Goal: Information Seeking & Learning: Learn about a topic

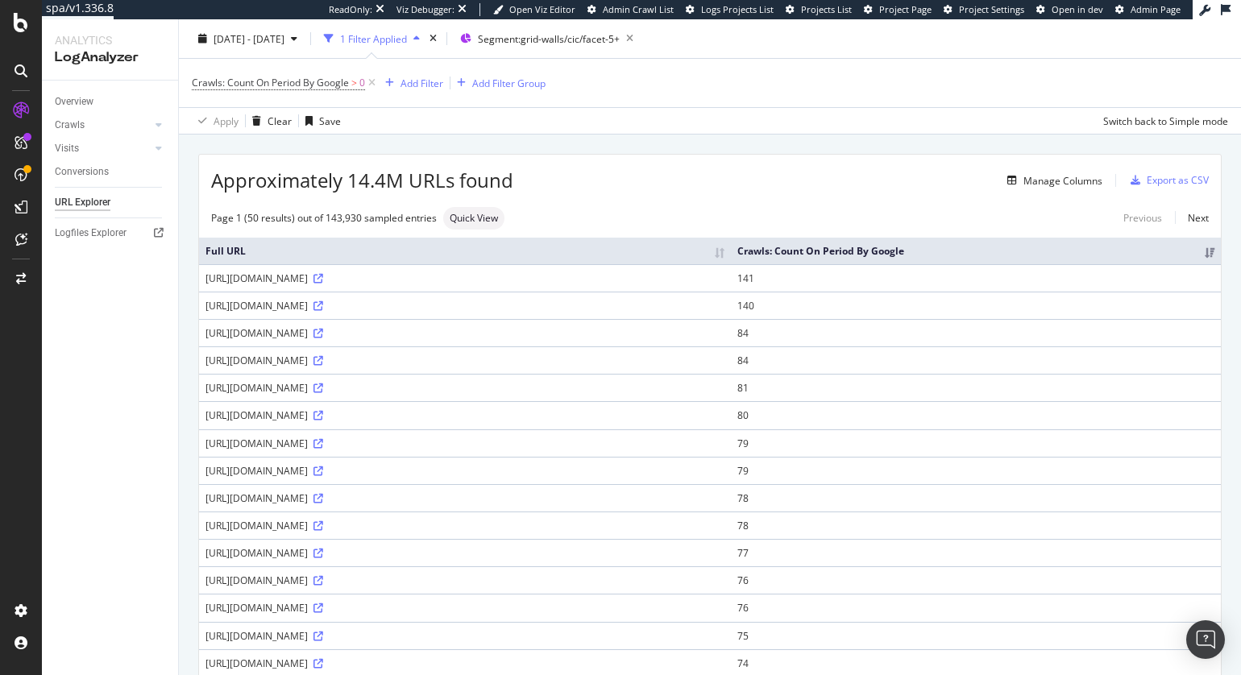
scroll to position [44, 0]
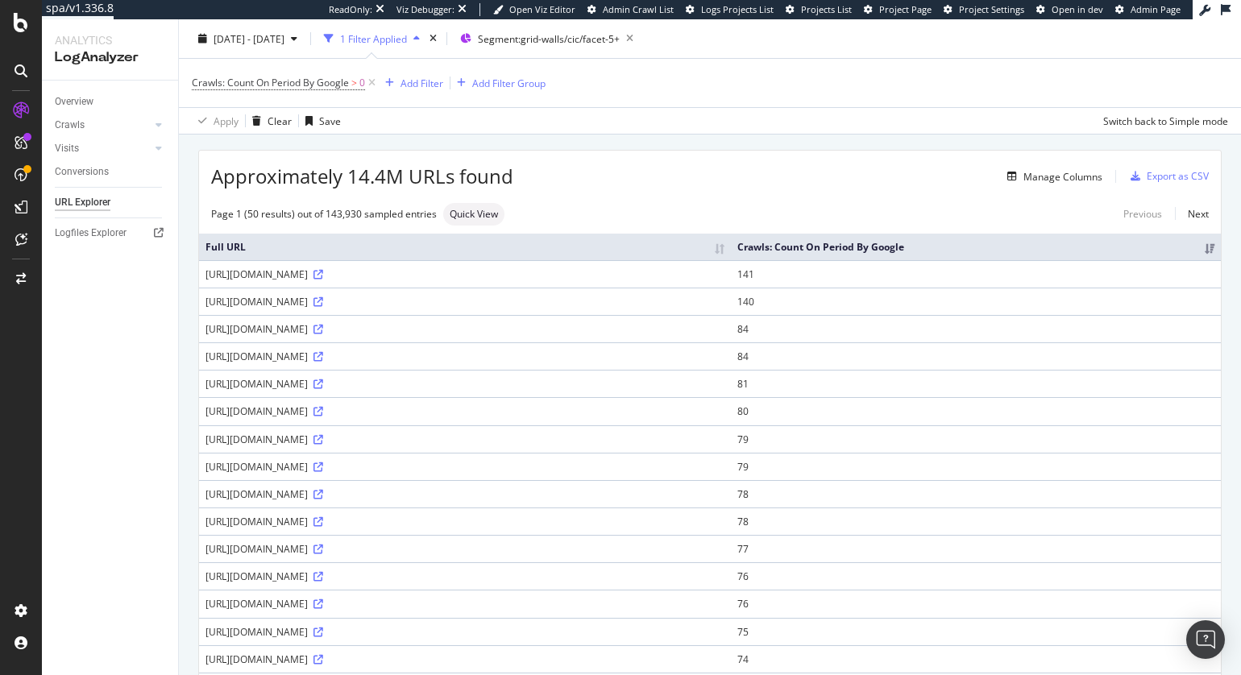
drag, startPoint x: 382, startPoint y: 562, endPoint x: 331, endPoint y: 567, distance: 51.0
click at [331, 529] on div "https://www.nike.com/ie/w/womens-shoes-1gdj0z2pudtz5bmh1z5e1x6z6kfxdz8mfrfz8xhr…" at bounding box center [465, 522] width 519 height 14
copy div "womens-shoes"
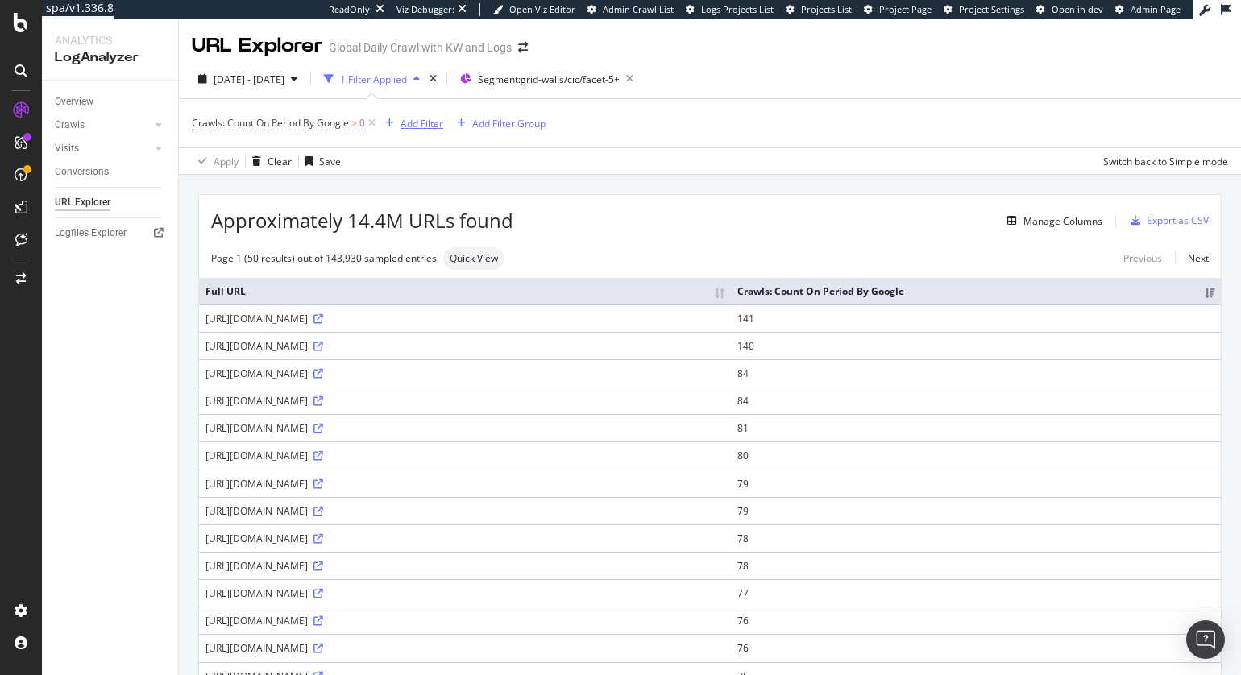
drag, startPoint x: 423, startPoint y: 123, endPoint x: 476, endPoint y: 87, distance: 63.3
click at [423, 123] on div "Add Filter" at bounding box center [422, 124] width 43 height 14
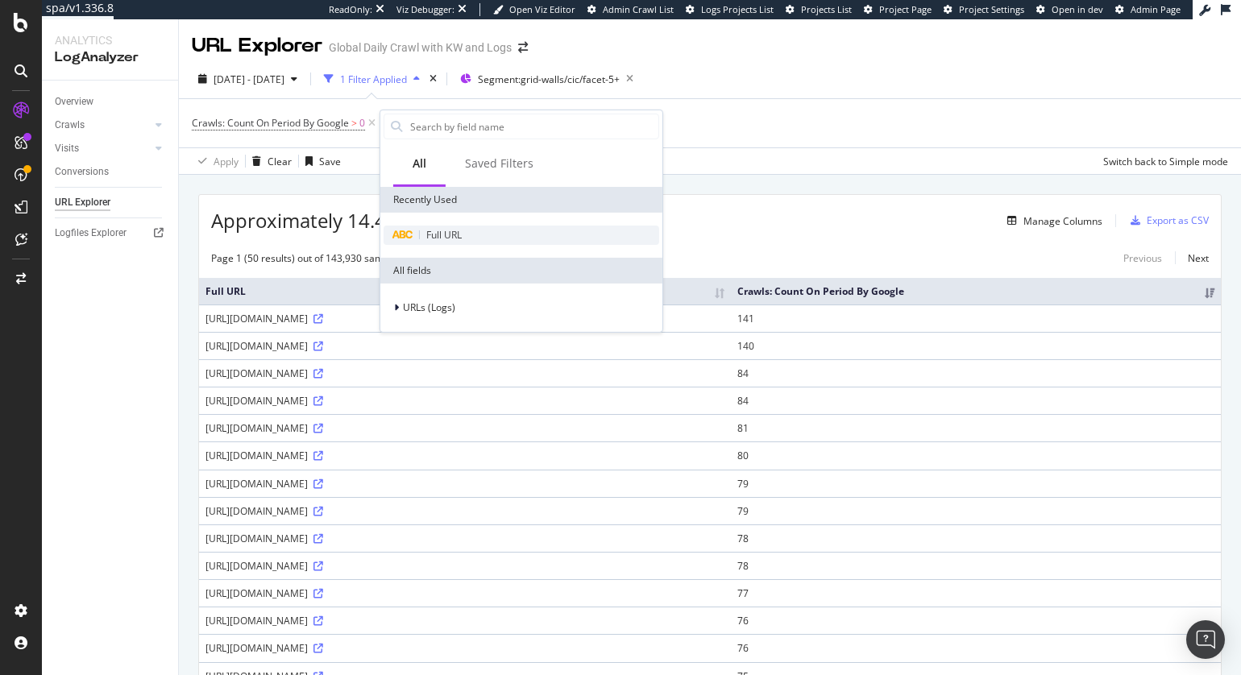
click at [452, 234] on span "Full URL" at bounding box center [443, 235] width 35 height 14
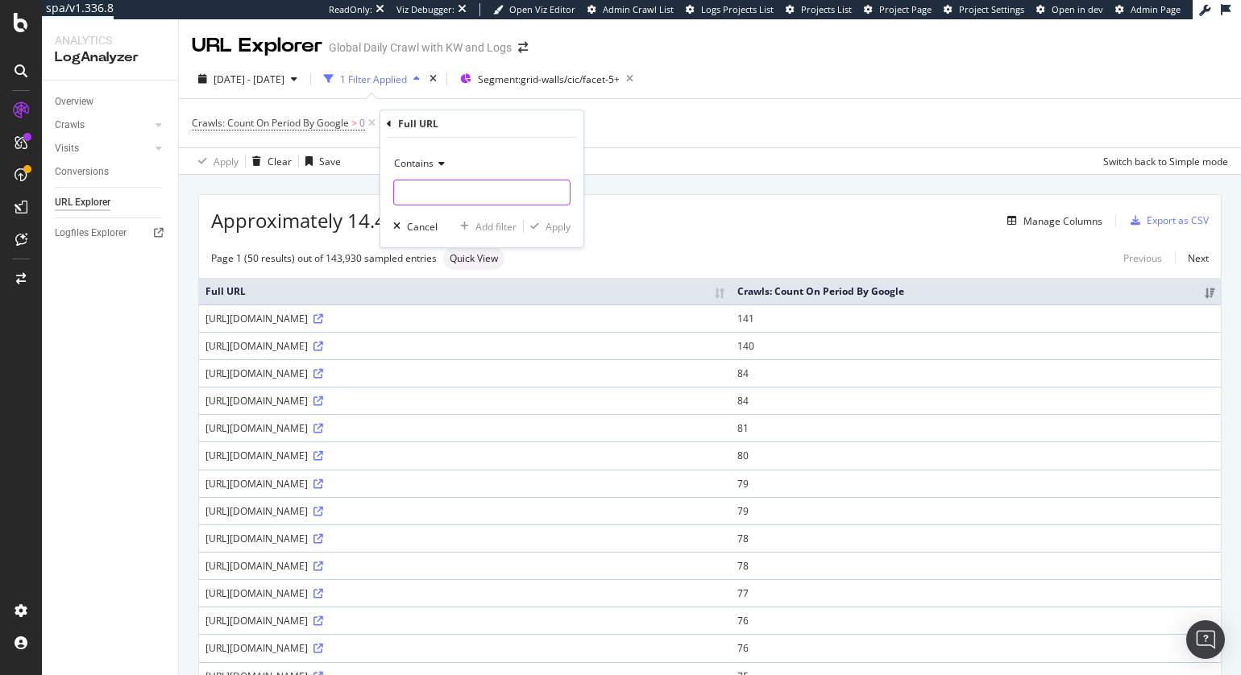
drag, startPoint x: 471, startPoint y: 190, endPoint x: 506, endPoint y: 209, distance: 40.0
click at [471, 190] on input "text" at bounding box center [482, 193] width 176 height 26
paste input "womens-shoes"
type input "womens-shoes"
drag, startPoint x: 559, startPoint y: 226, endPoint x: 11, endPoint y: 302, distance: 553.3
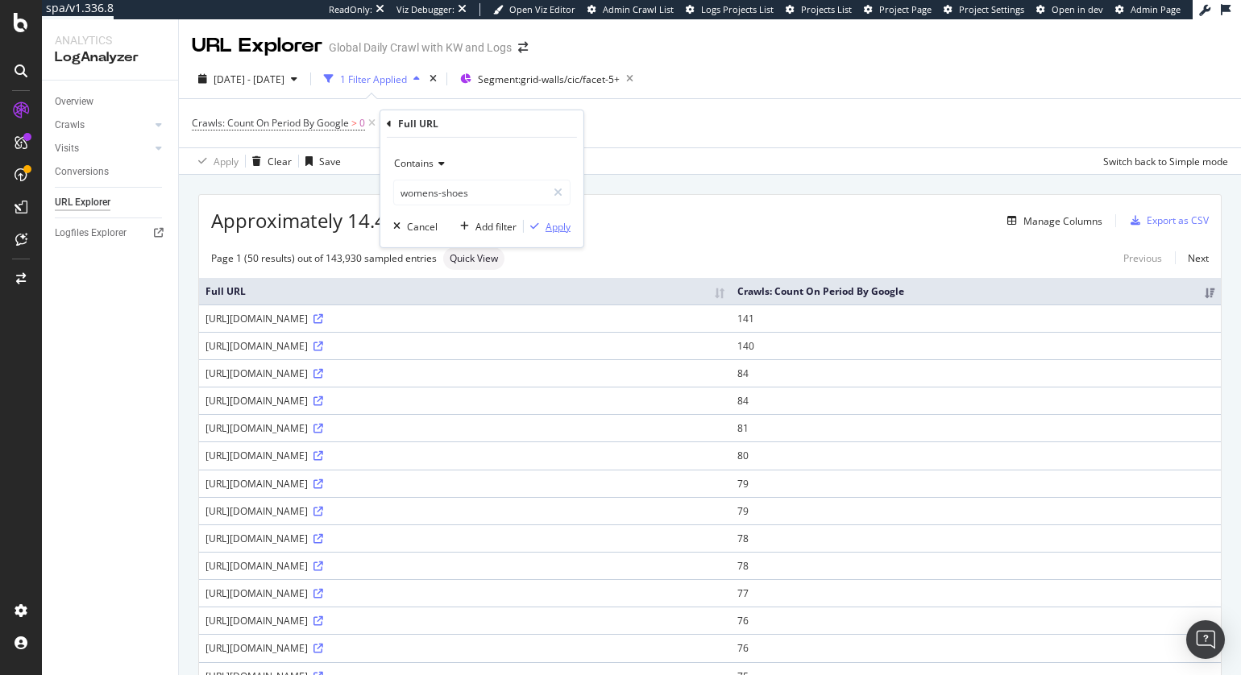
click at [559, 226] on div "Apply" at bounding box center [558, 226] width 25 height 14
drag, startPoint x: 639, startPoint y: 206, endPoint x: 639, endPoint y: 215, distance: 9.7
click at [639, 206] on div "Approximately 12.7K URLs found Manage Columns Export as CSV" at bounding box center [710, 214] width 1022 height 39
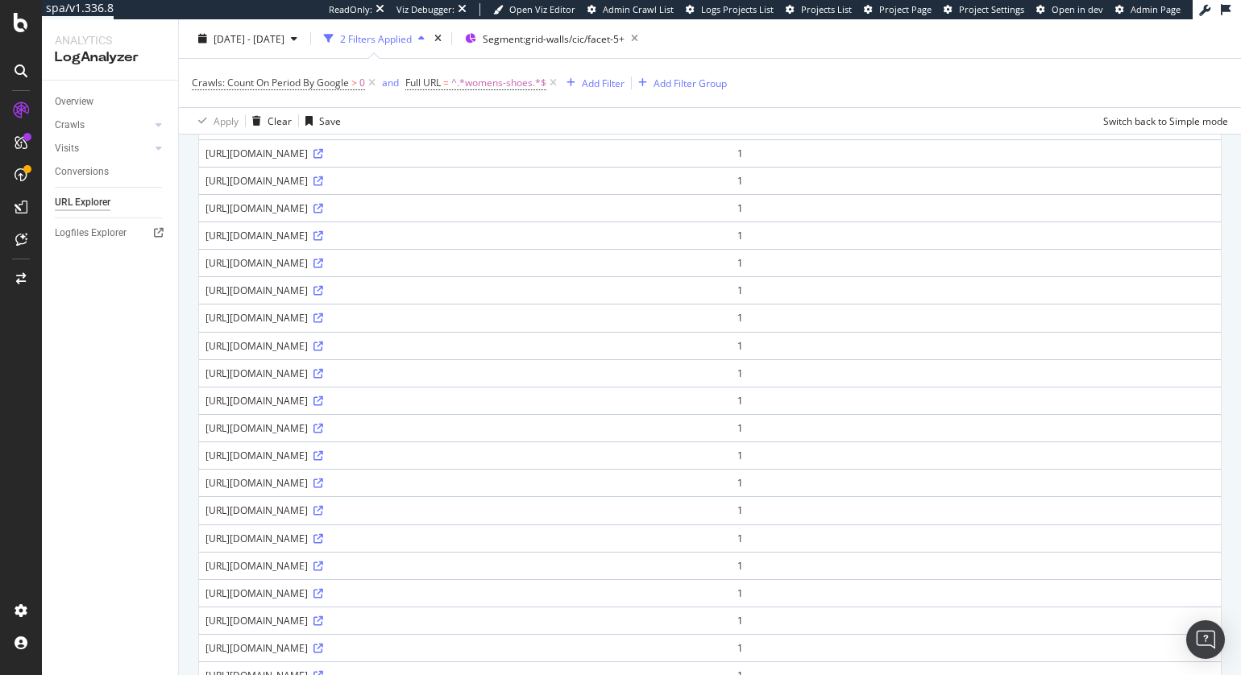
scroll to position [1076, 0]
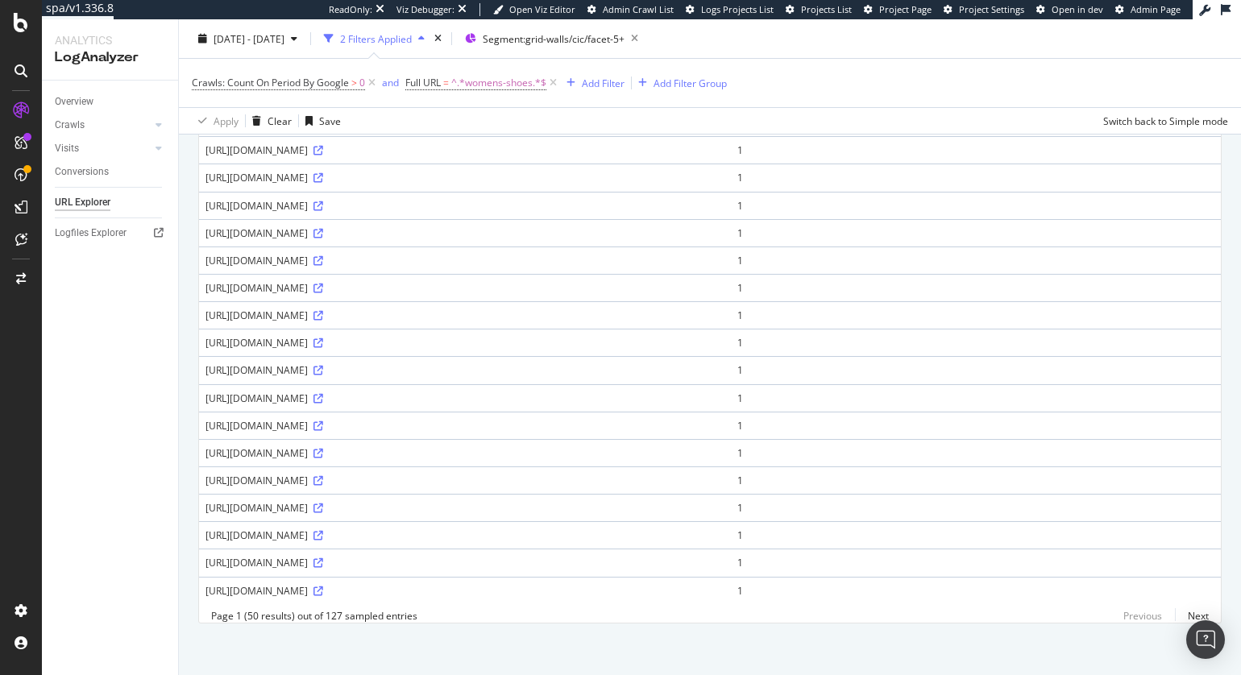
click at [515, 534] on div "https://www.nike.com/w/womens-shoes-1cyjkz56vxcz5e1x6zavn8ezb1xcizy7ok" at bounding box center [465, 536] width 519 height 14
click at [323, 587] on icon at bounding box center [319, 592] width 10 height 10
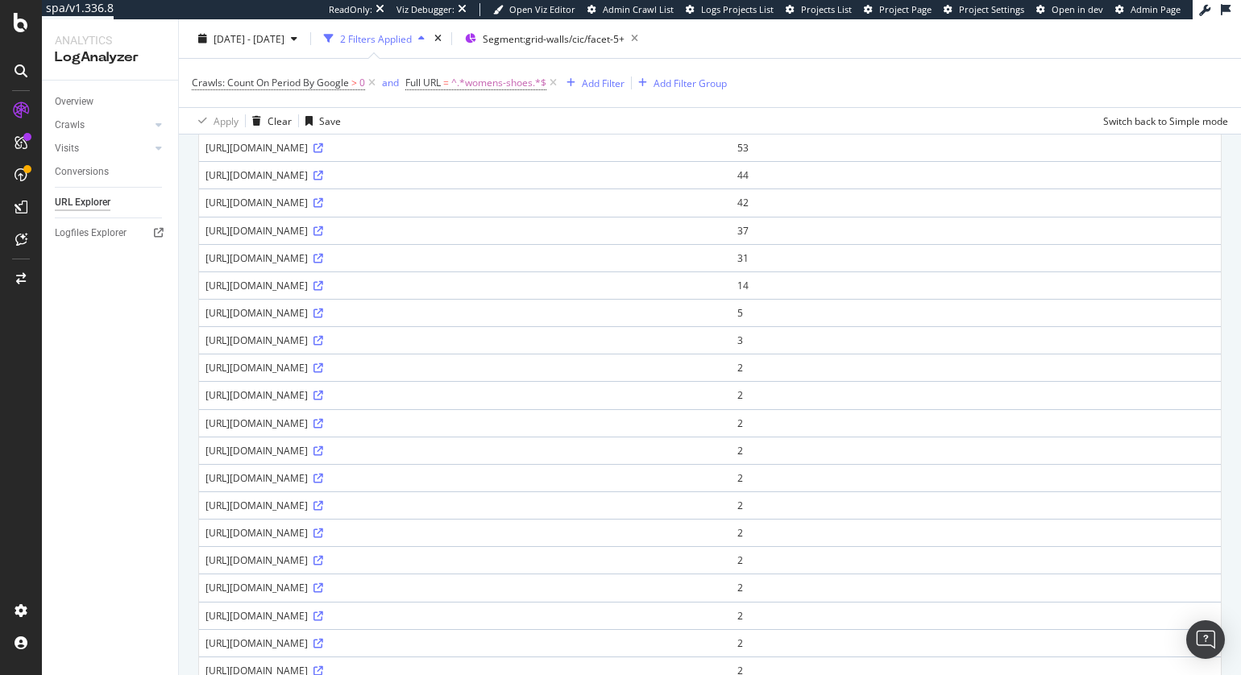
scroll to position [0, 0]
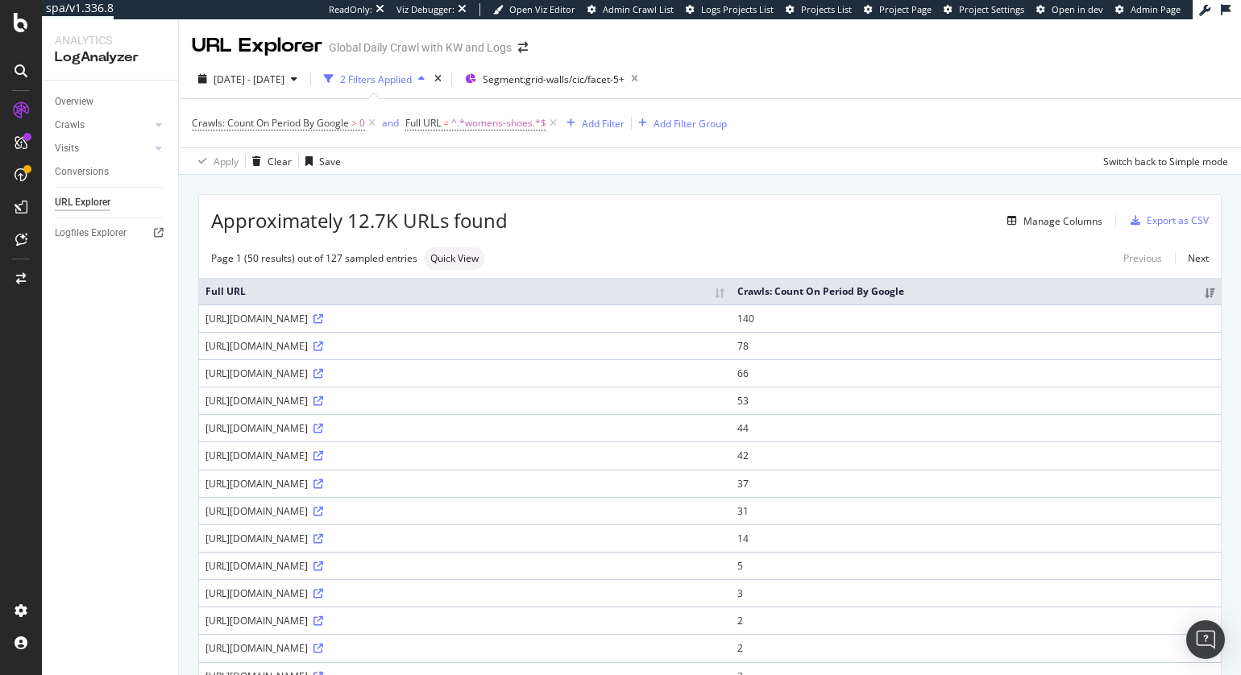
drag, startPoint x: 545, startPoint y: 184, endPoint x: 532, endPoint y: 172, distance: 17.1
click at [484, 117] on span "^.*womens-shoes.*$" at bounding box center [498, 123] width 95 height 23
click at [447, 153] on div "Contains" at bounding box center [509, 161] width 177 height 26
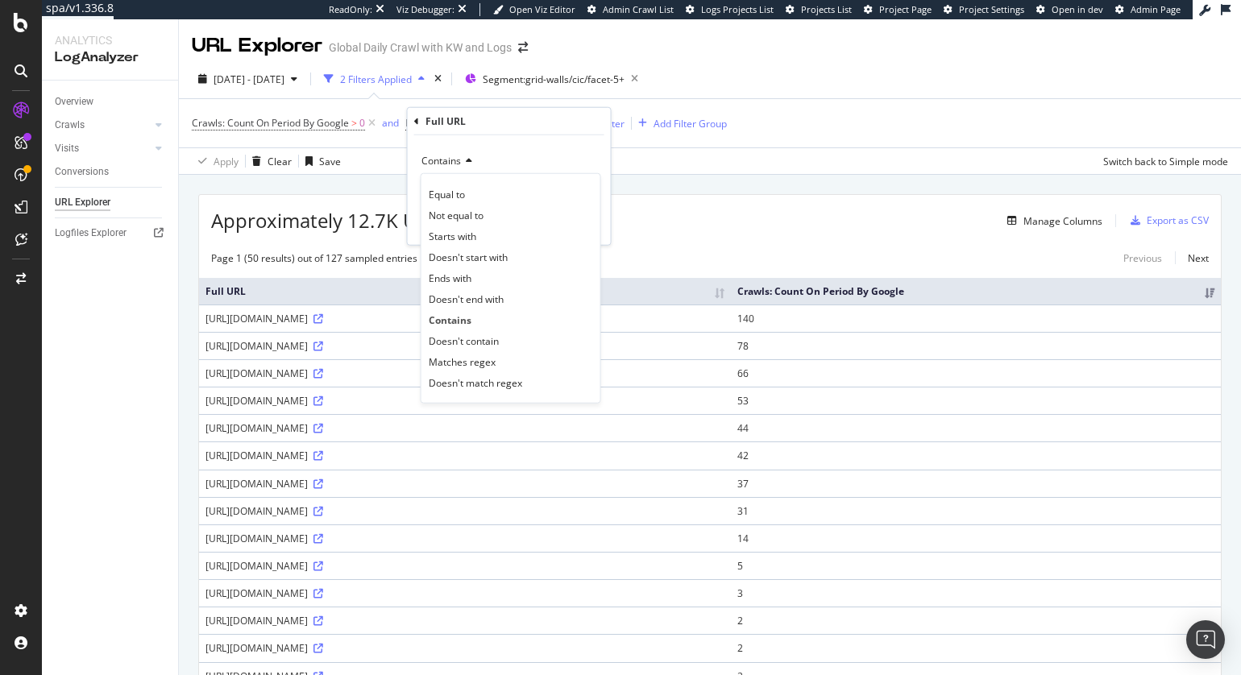
click at [490, 340] on span "Doesn't contain" at bounding box center [464, 341] width 70 height 14
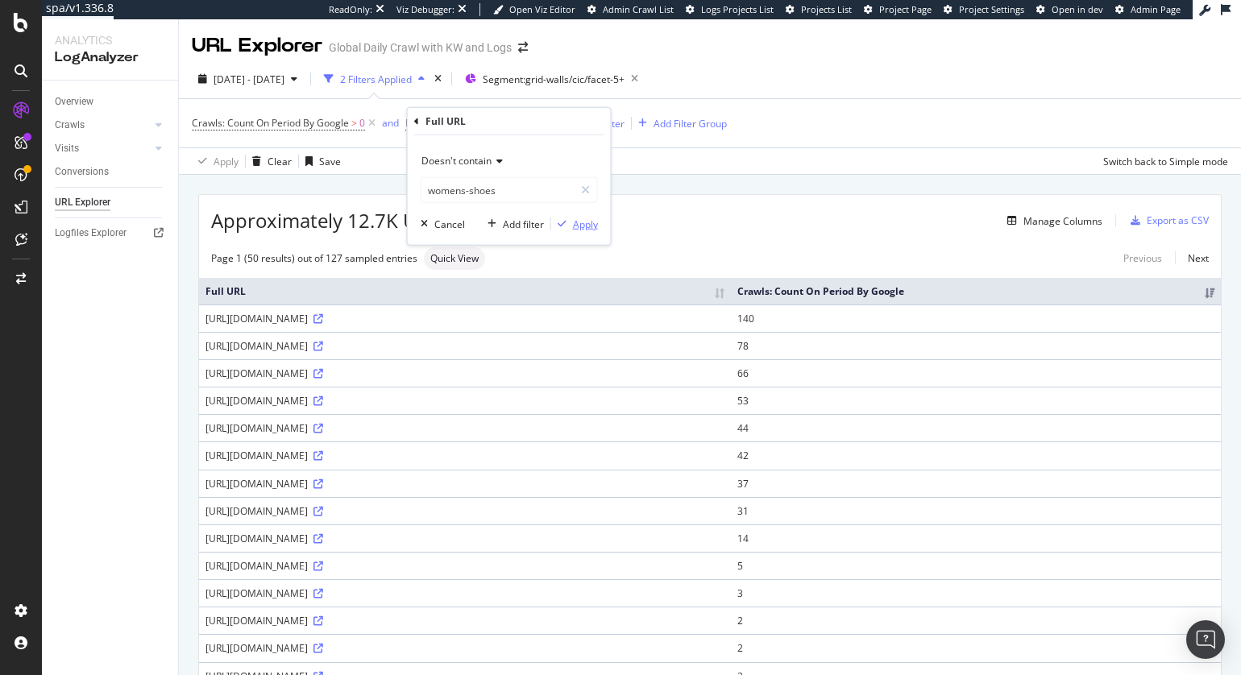
drag, startPoint x: 585, startPoint y: 222, endPoint x: 437, endPoint y: 234, distance: 148.8
click at [585, 221] on div "Apply" at bounding box center [585, 224] width 25 height 14
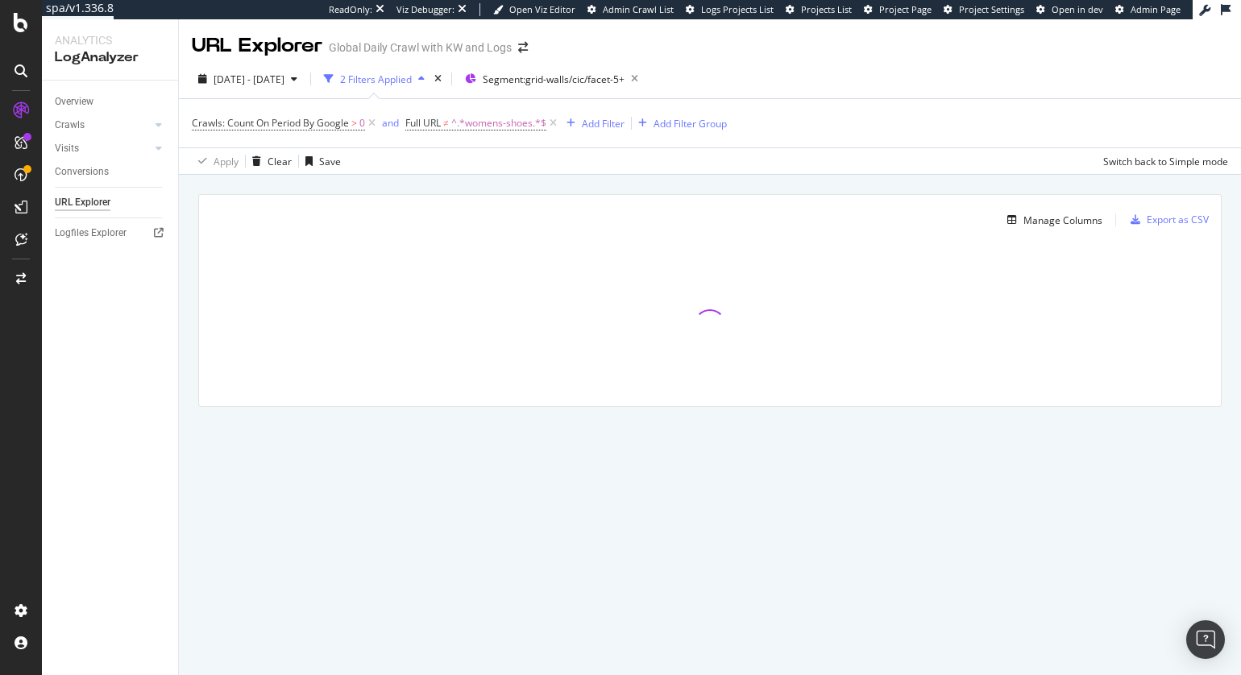
drag, startPoint x: 217, startPoint y: 339, endPoint x: 163, endPoint y: 351, distance: 55.5
click at [217, 339] on div at bounding box center [710, 325] width 1022 height 161
click at [185, 350] on div "Manage Columns Export as CSV Full URL Crawls: Count On Period By Google" at bounding box center [710, 319] width 1062 height 289
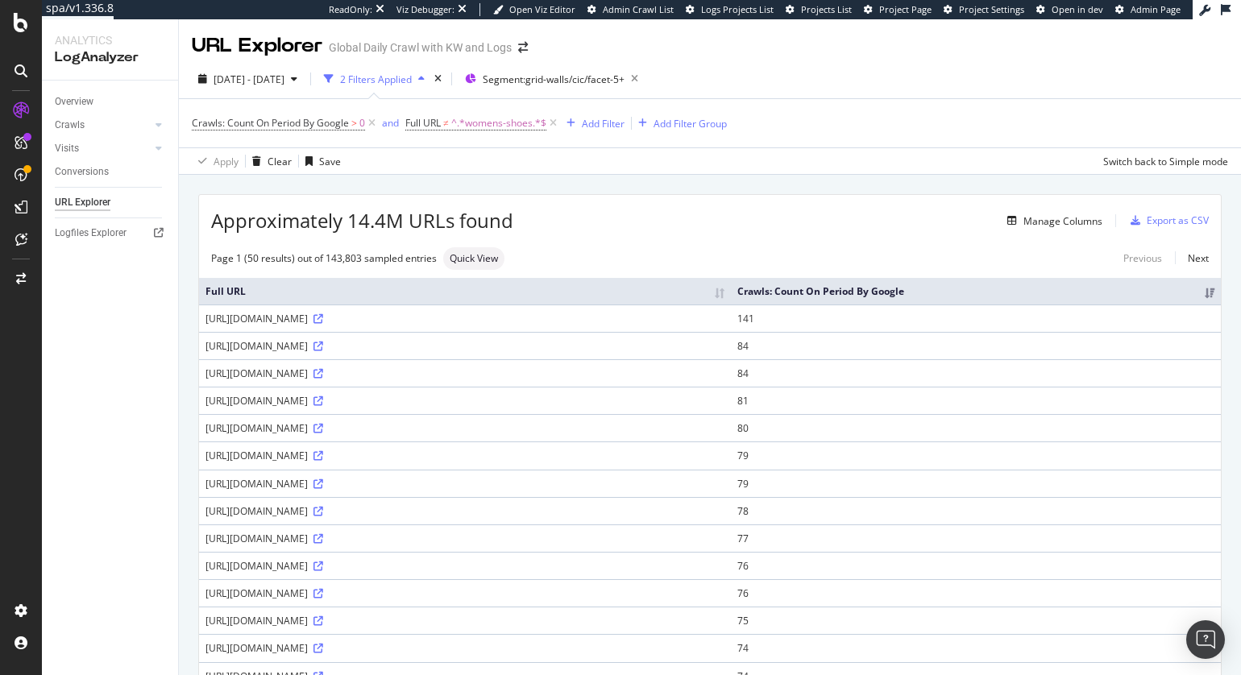
click at [632, 206] on div "Approximately 14.4M URLs found Manage Columns Export as CSV" at bounding box center [710, 214] width 1022 height 39
click at [665, 219] on div "Manage Columns" at bounding box center [807, 220] width 589 height 19
drag, startPoint x: 347, startPoint y: 455, endPoint x: 383, endPoint y: 455, distance: 35.5
click at [383, 435] on div "https://www.nike.com/us/es/w/mujeres-nike-by-you-calzado-1ix5sz1lstqz1muxkz2cq6…" at bounding box center [465, 429] width 519 height 14
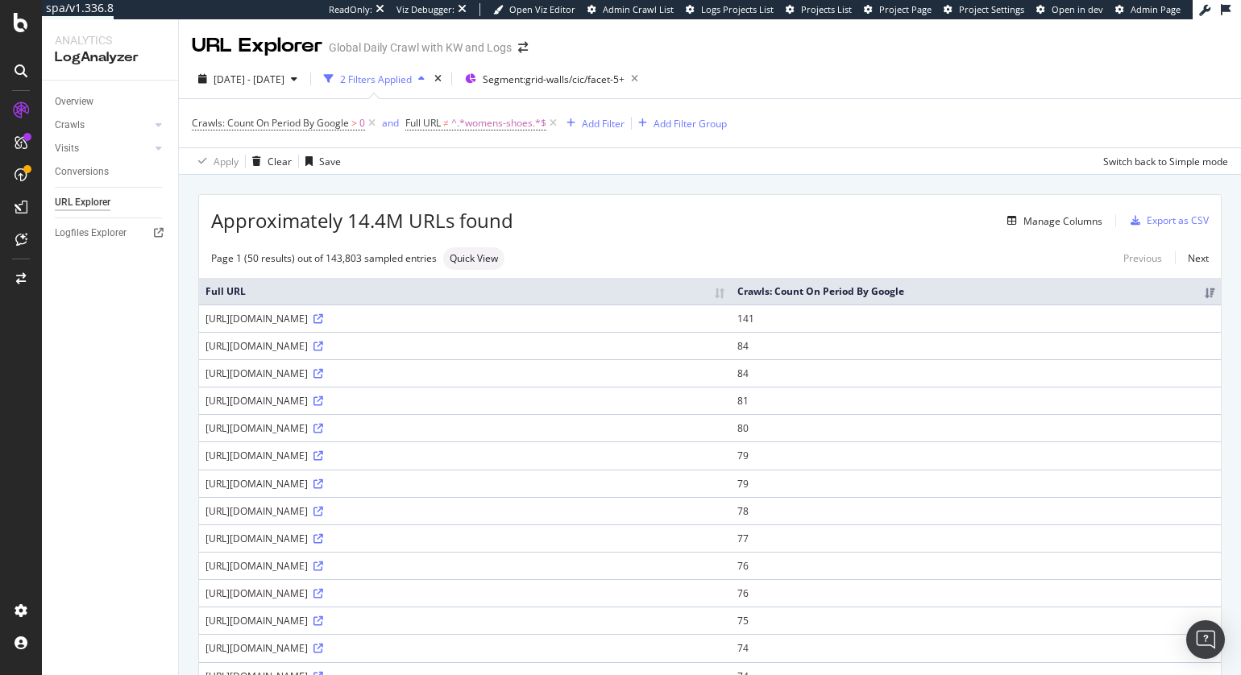
copy div "mujeres"
click at [518, 123] on span "^.*womens-shoes.*$" at bounding box center [498, 123] width 95 height 23
click at [514, 192] on input "womens-shoes" at bounding box center [498, 190] width 152 height 26
drag, startPoint x: 461, startPoint y: 161, endPoint x: 463, endPoint y: 170, distance: 9.2
click at [461, 161] on span "Doesn't contain" at bounding box center [457, 161] width 70 height 14
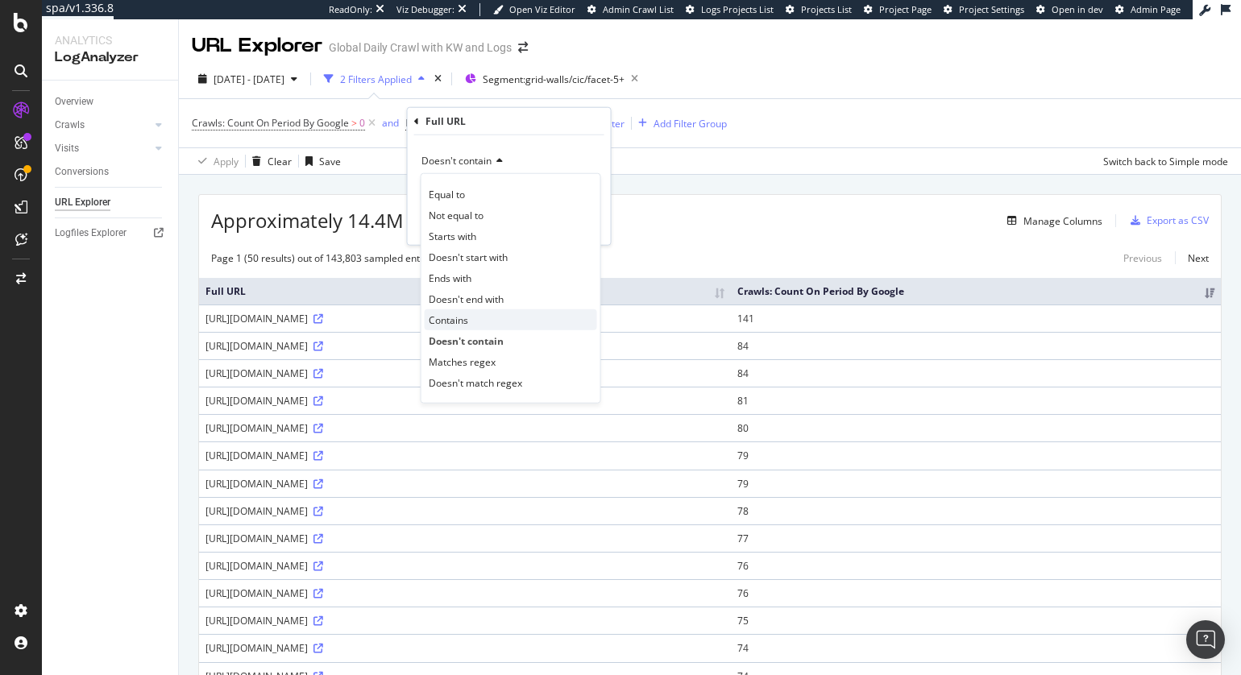
click at [501, 318] on div "Contains" at bounding box center [511, 320] width 172 height 21
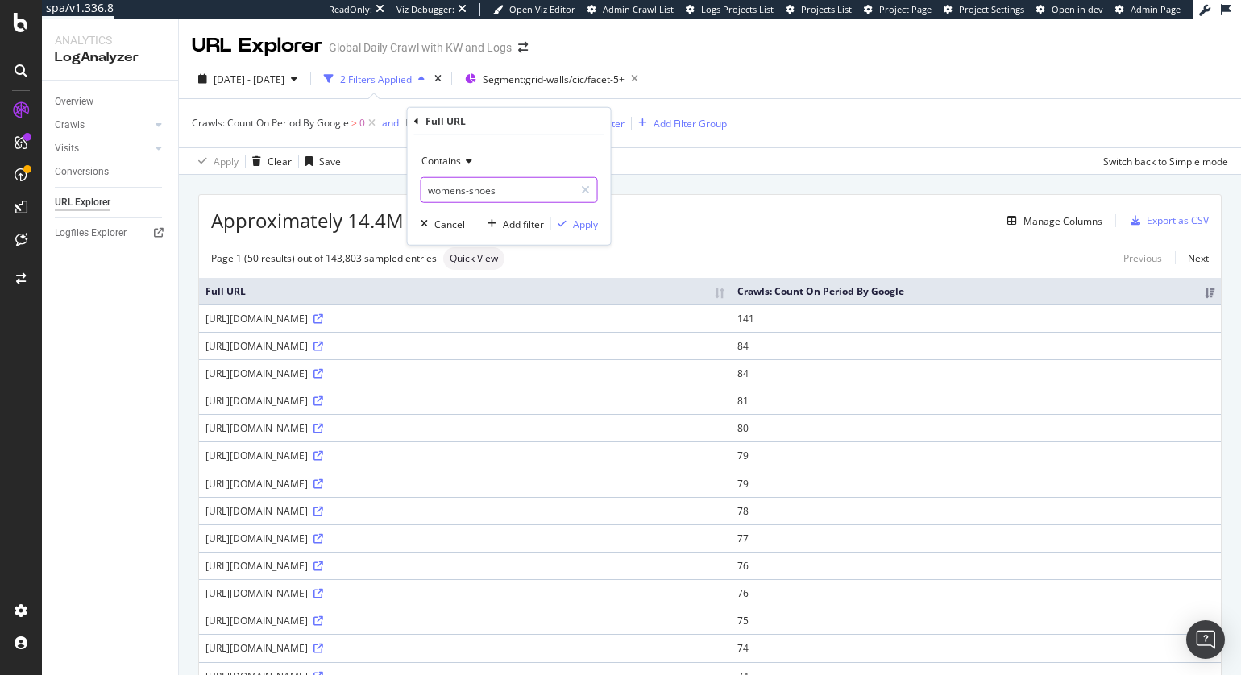
drag, startPoint x: 515, startPoint y: 181, endPoint x: 521, endPoint y: 188, distance: 9.2
click at [515, 181] on input "womens-shoes" at bounding box center [498, 190] width 152 height 26
paste input "mujeres"
click at [530, 185] on input "mujereswomens-shoes" at bounding box center [498, 190] width 152 height 26
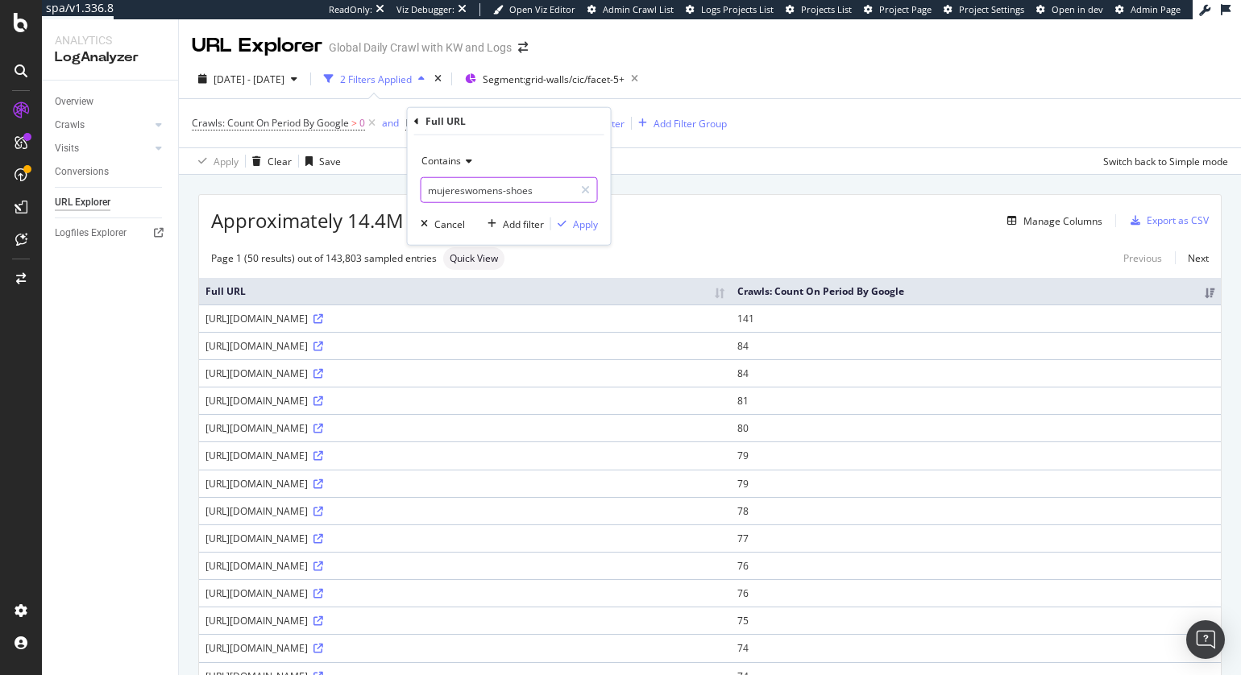
click at [530, 185] on input "mujereswomens-shoes" at bounding box center [498, 190] width 152 height 26
paste input "text"
type input "mujeres"
drag, startPoint x: 572, startPoint y: 223, endPoint x: 561, endPoint y: 222, distance: 11.4
click at [573, 223] on div "Apply" at bounding box center [585, 224] width 25 height 14
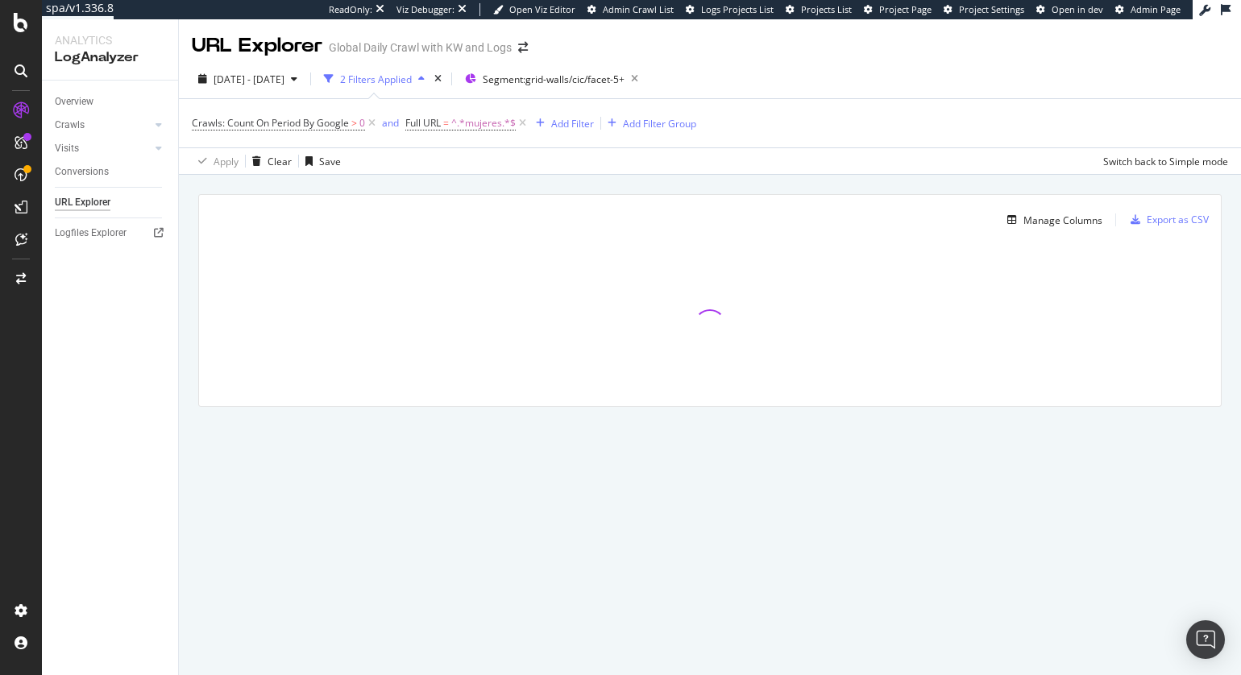
click at [587, 195] on div "Manage Columns Export as CSV" at bounding box center [710, 214] width 1022 height 38
click at [578, 122] on div "Add Filter" at bounding box center [572, 124] width 43 height 14
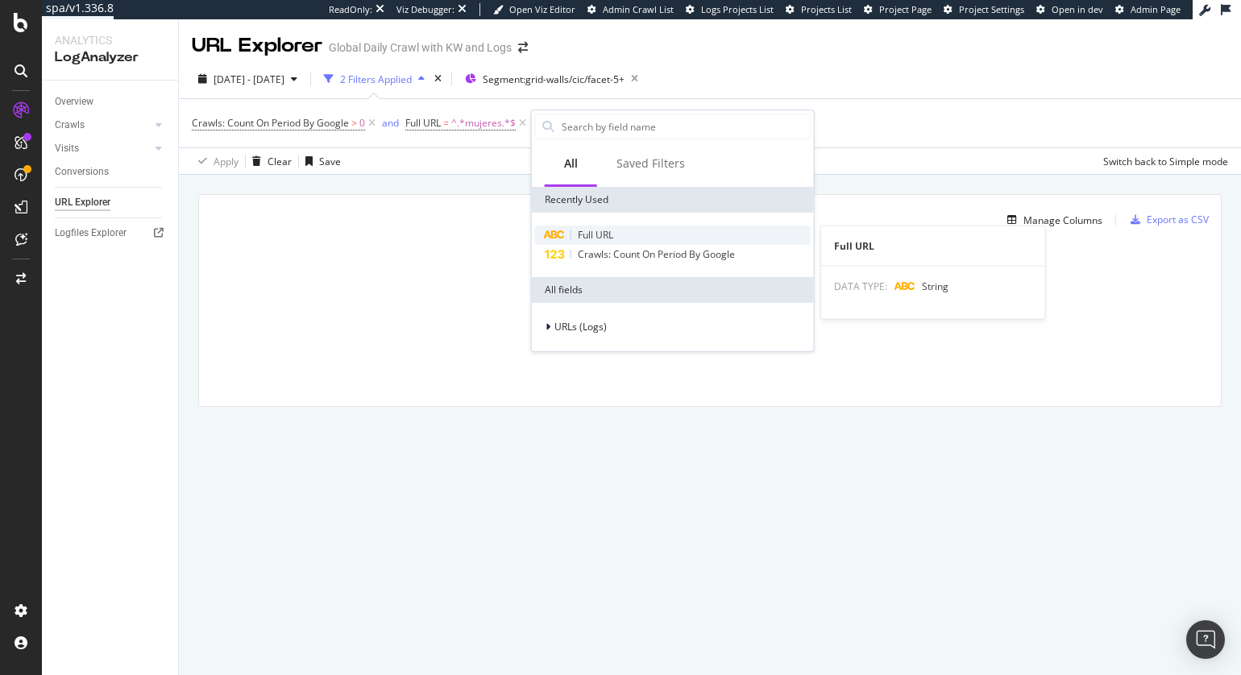
click at [600, 242] on div "Full URL" at bounding box center [673, 235] width 276 height 19
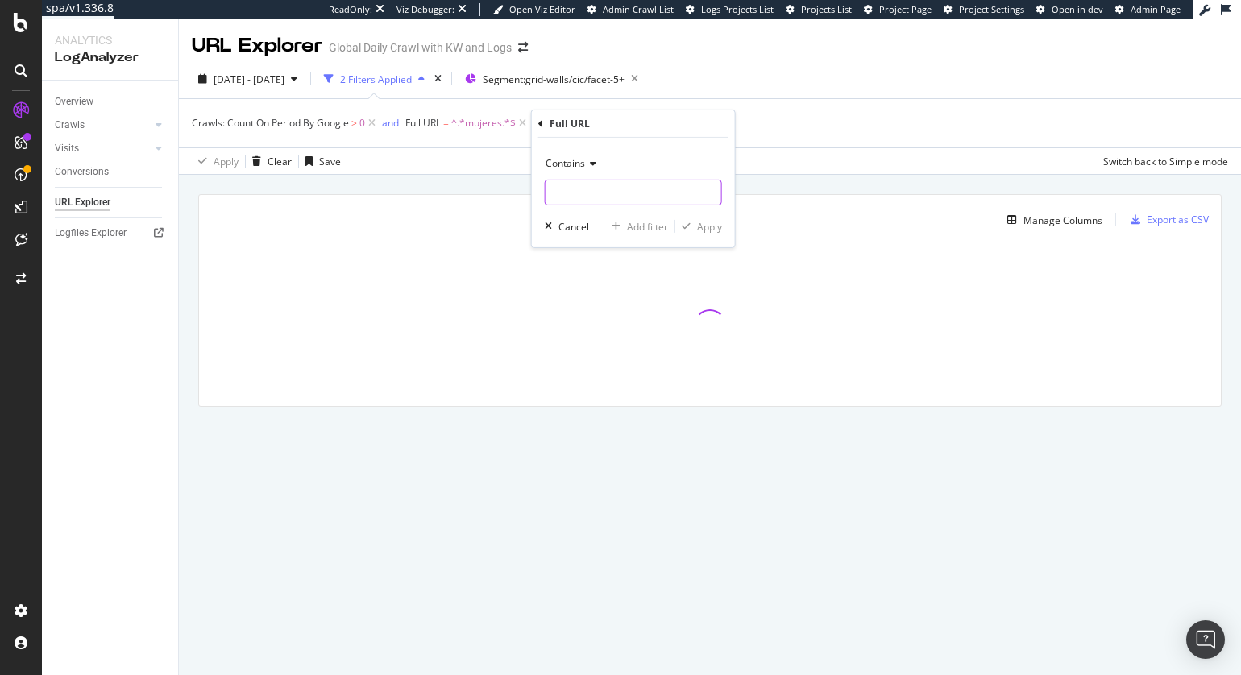
click at [610, 198] on input "text" at bounding box center [634, 193] width 176 height 26
type input "calzado"
drag, startPoint x: 703, startPoint y: 226, endPoint x: 671, endPoint y: 206, distance: 37.3
click at [703, 226] on div "Apply" at bounding box center [709, 226] width 25 height 14
drag, startPoint x: 610, startPoint y: 183, endPoint x: 526, endPoint y: 20, distance: 183.1
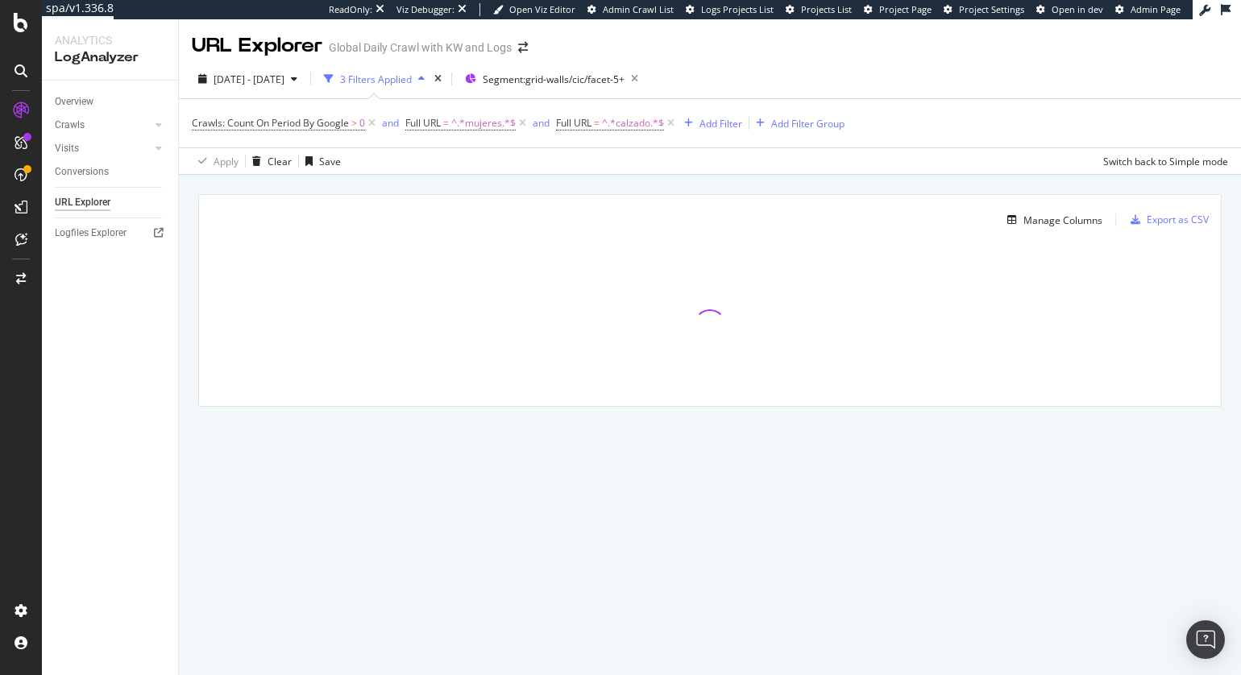
click at [610, 183] on div "Manage Columns Export as CSV Full URL Crawls: Count On Period By Google" at bounding box center [710, 319] width 1062 height 289
click at [572, 191] on div "Manage Columns Export as CSV Full URL Crawls: Count On Period By Google" at bounding box center [710, 319] width 1062 height 289
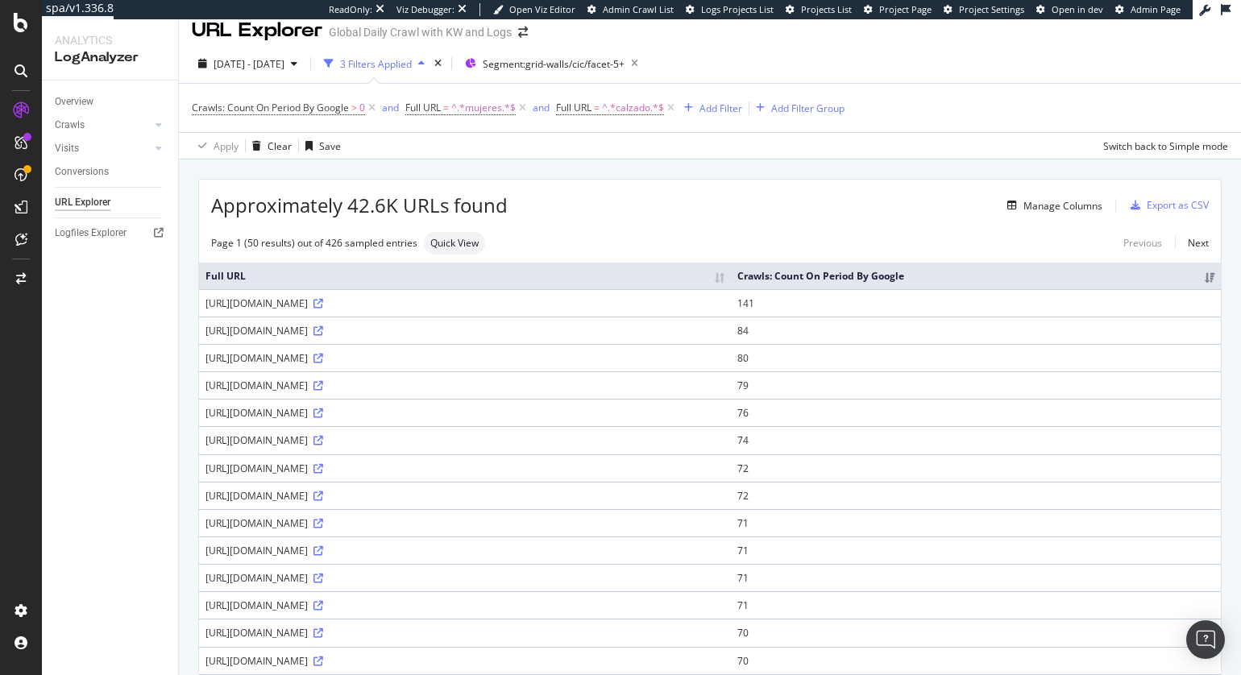
scroll to position [16, 0]
click at [534, 364] on div "https://www.nike.com/us/es/w/mujeres-nike-by-you-calzado-1ix5sz1lstqz1muxkz2cq6…" at bounding box center [465, 358] width 519 height 14
copy div "https://www.nike.com/us/es/w/mujeres-nike-by-you-calzado-1ix5sz1lstqz1muxkz2cq6…"
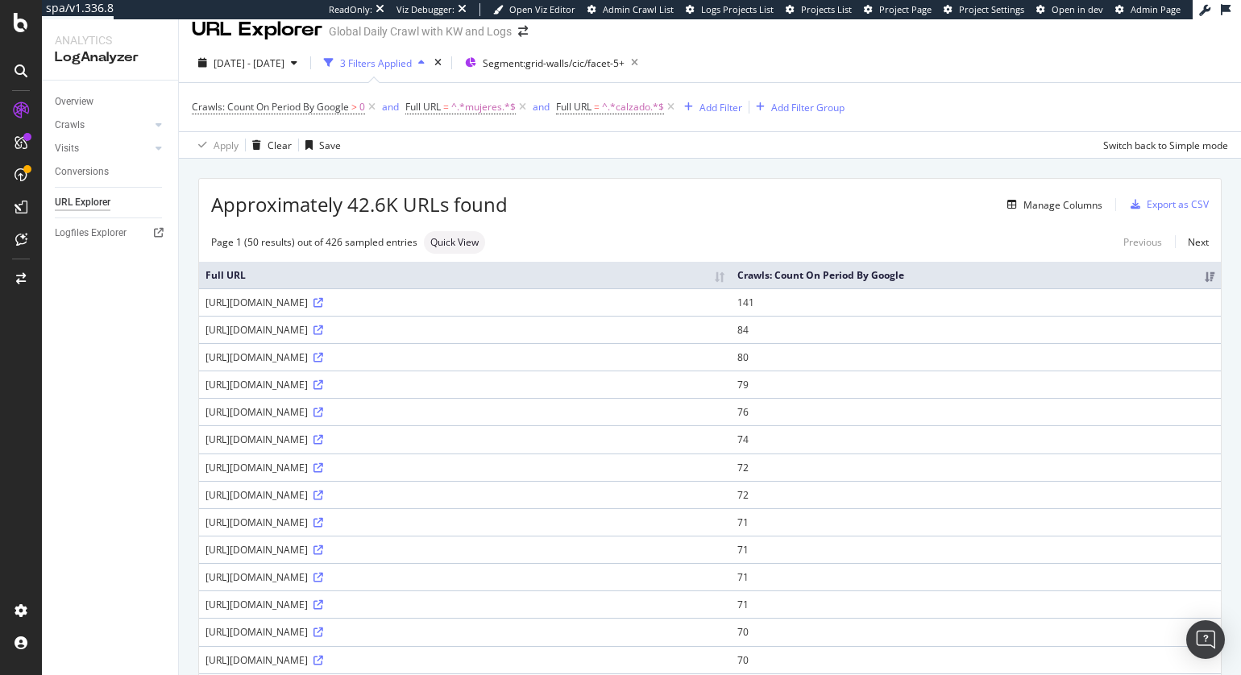
click at [526, 109] on icon at bounding box center [523, 107] width 14 height 16
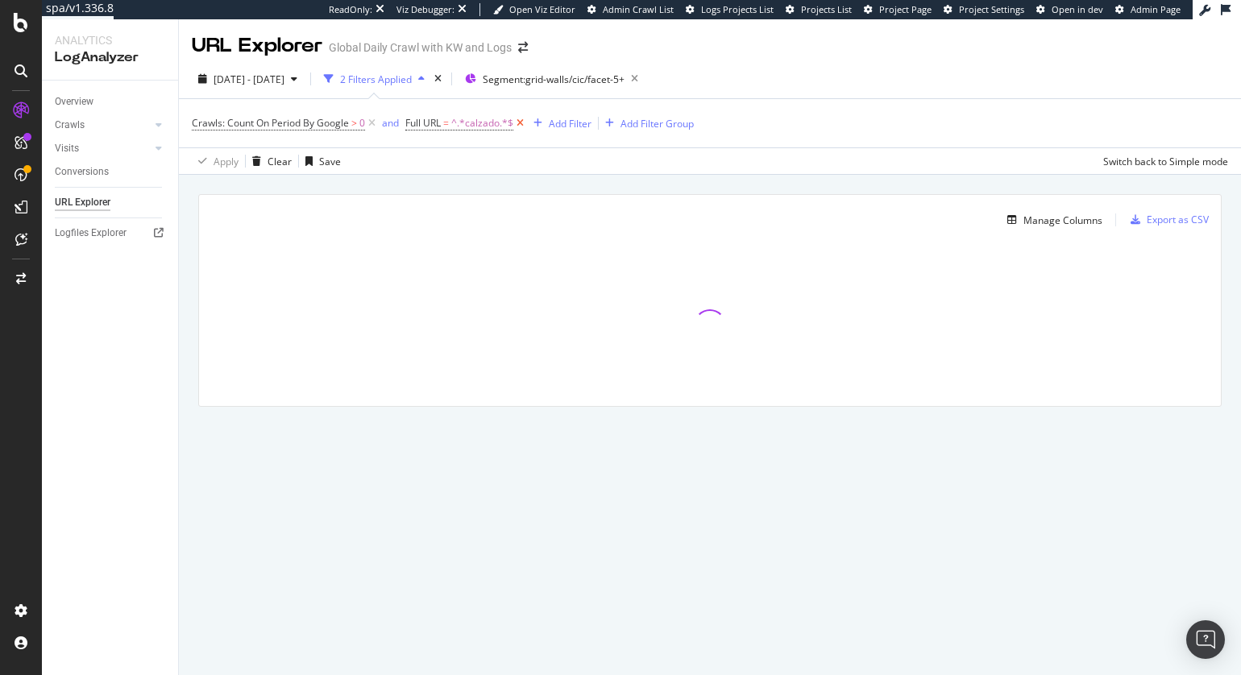
click at [524, 123] on icon at bounding box center [520, 123] width 14 height 16
click at [430, 125] on div "Add Filter" at bounding box center [422, 124] width 43 height 14
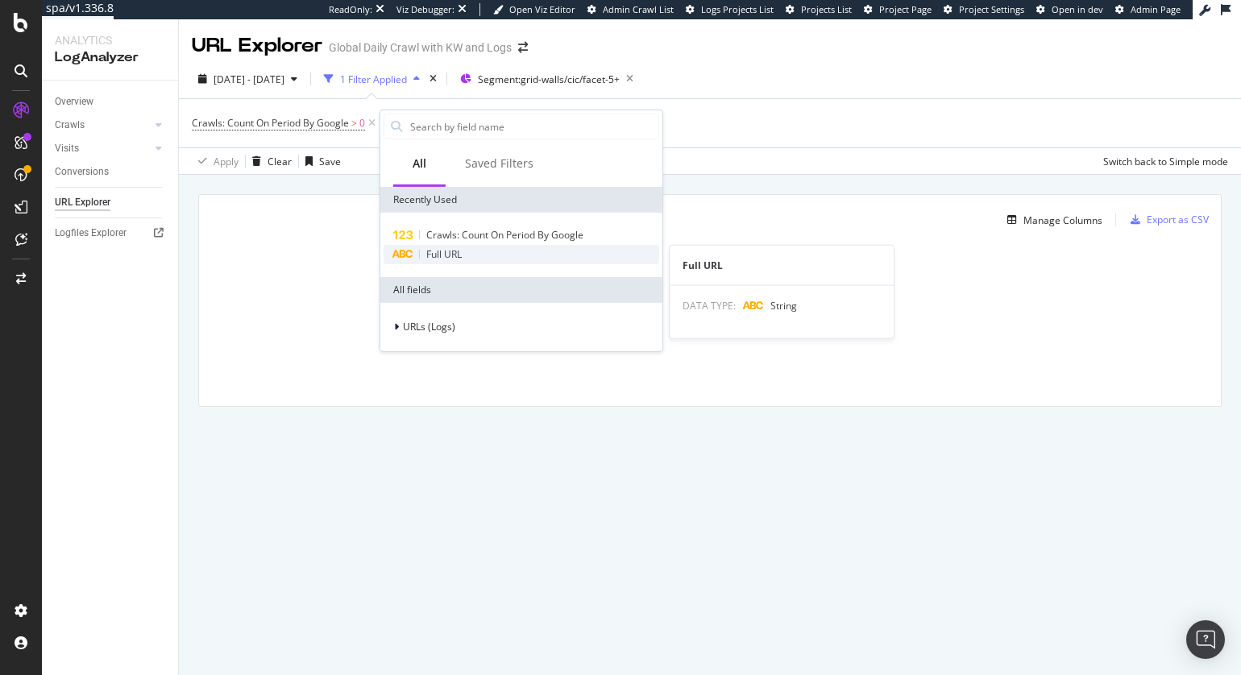
click at [440, 256] on span "Full URL" at bounding box center [443, 254] width 35 height 14
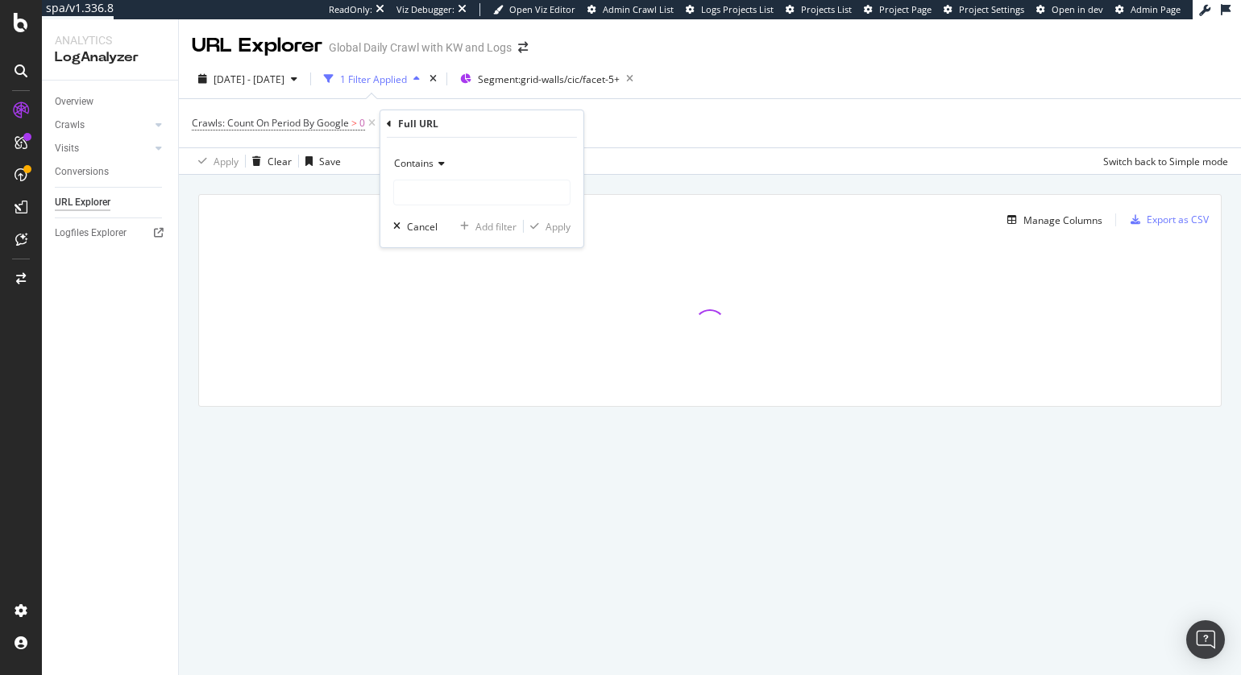
click at [421, 164] on span "Contains" at bounding box center [413, 163] width 39 height 14
drag, startPoint x: 455, startPoint y: 359, endPoint x: 463, endPoint y: 250, distance: 109.9
click at [455, 359] on span "Matches regex" at bounding box center [434, 364] width 67 height 14
click at [467, 193] on input "text" at bounding box center [482, 193] width 176 height 26
paste input "https?:\/\/(?:www\.)?nike\.com\/[^\s]*?(?:z[^\/]+){10,}"
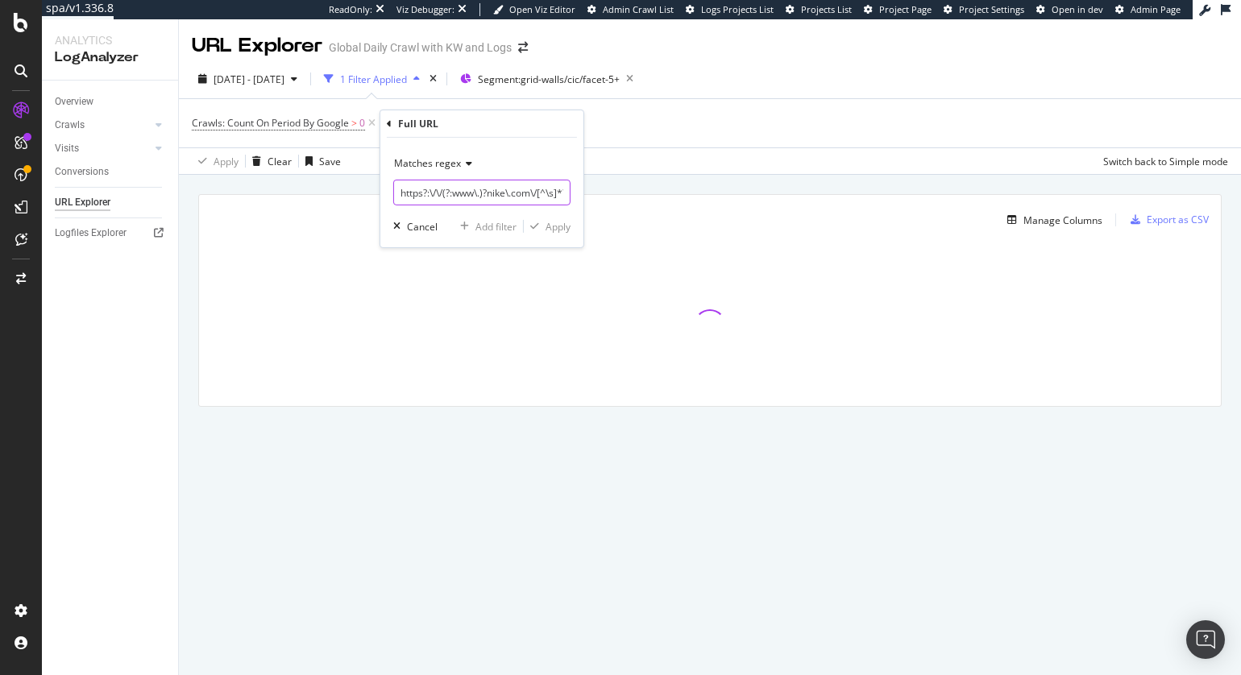
scroll to position [0, 92]
type input "https?:\/\/(?:www\.)?nike\.com\/[^\s]*?(?:z[^\/]+){10,}"
drag, startPoint x: 555, startPoint y: 228, endPoint x: 555, endPoint y: 218, distance: 9.7
click at [555, 228] on div "Apply" at bounding box center [558, 226] width 25 height 14
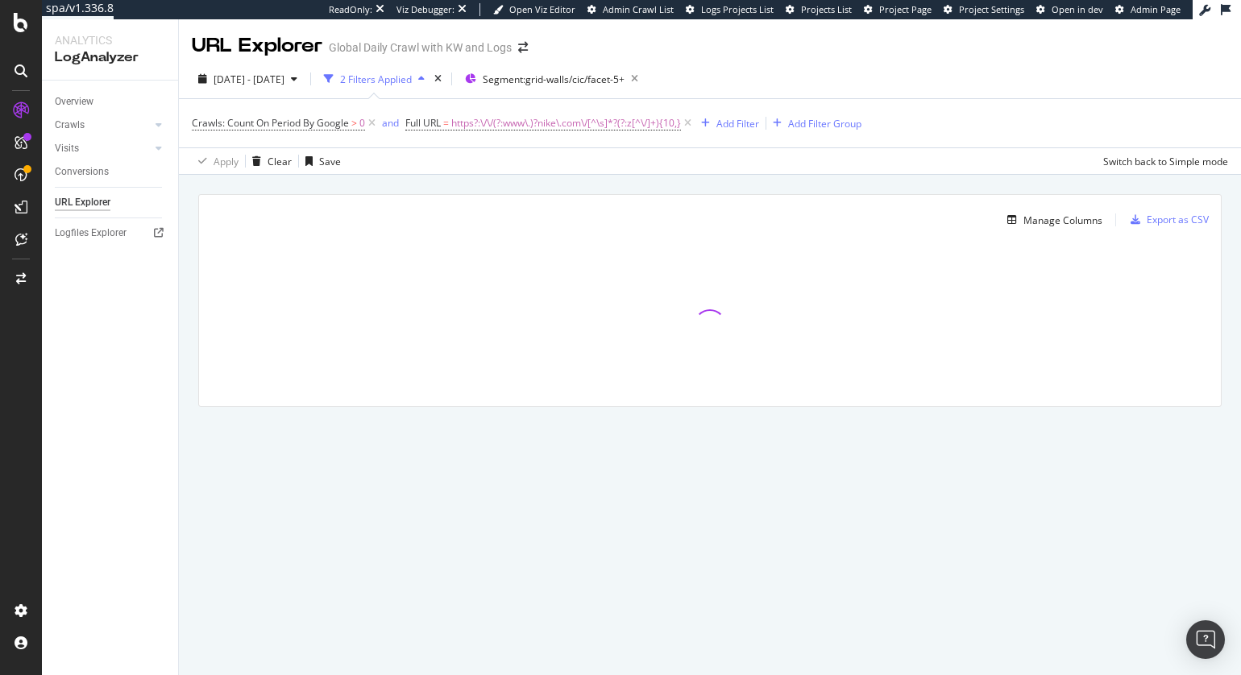
click at [560, 187] on div "Manage Columns Export as CSV Full URL Crawls: Count On Period By Google" at bounding box center [710, 319] width 1062 height 289
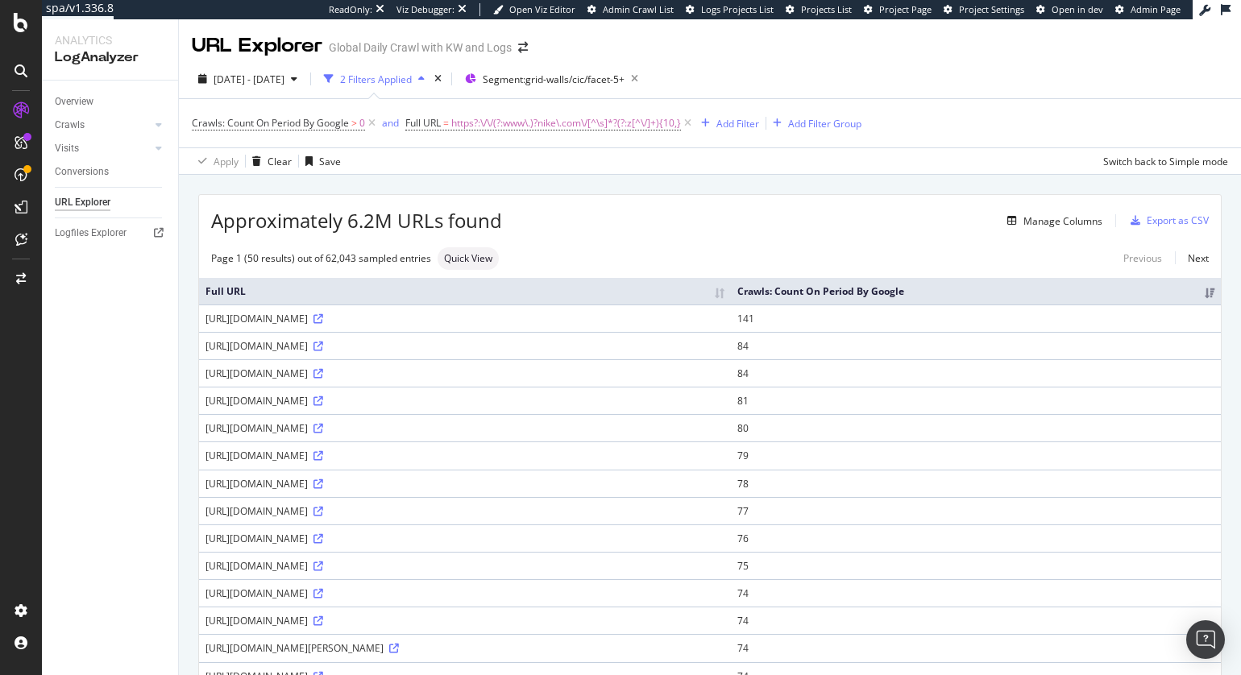
drag, startPoint x: 533, startPoint y: 175, endPoint x: 475, endPoint y: 31, distance: 154.8
click at [564, 173] on div "Apply Clear Save Switch back to Simple mode" at bounding box center [710, 160] width 1062 height 27
click at [597, 124] on span "https?:\/\/(?:www\.)?nike\.com\/[^\s]*?(?:z[^\/]+){10,}" at bounding box center [566, 123] width 230 height 23
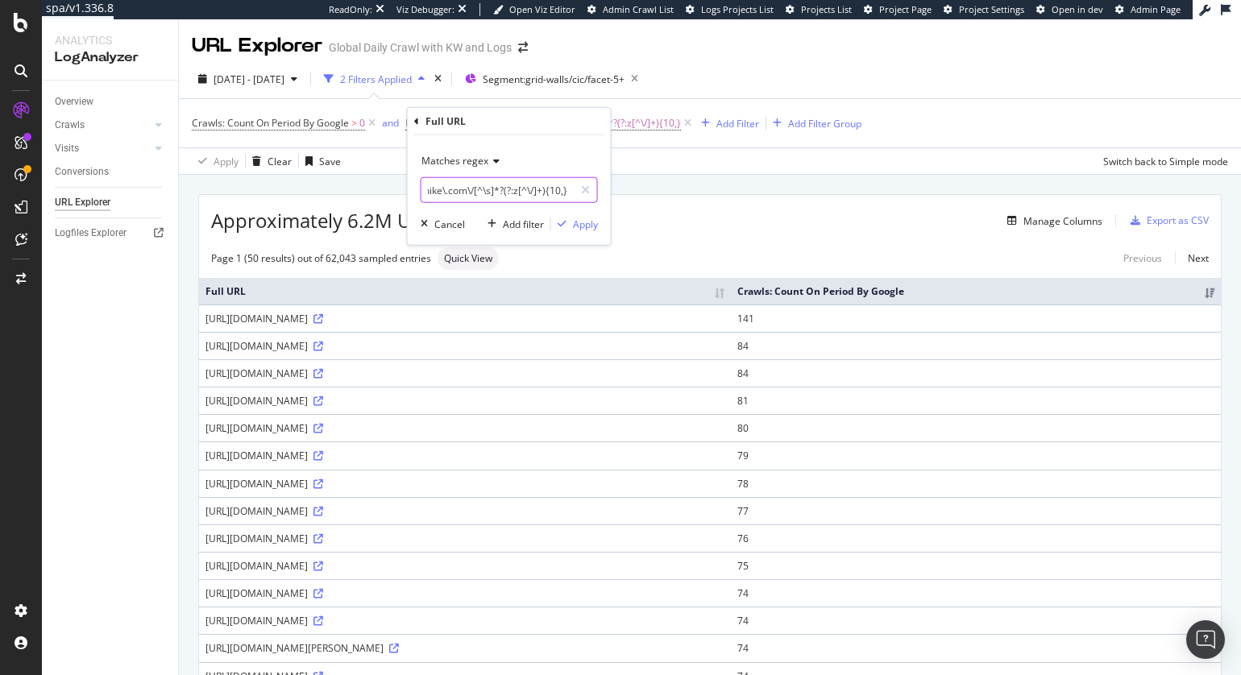
drag, startPoint x: 548, startPoint y: 189, endPoint x: 648, endPoint y: 199, distance: 100.4
click at [713, 201] on body "spa/v1.336.8 ReadOnly: Viz Debugger: Open Viz Editor Admin Crawl List Logs Proj…" at bounding box center [620, 337] width 1241 height 675
click at [548, 196] on input "https?:\/\/(?:www\.)?nike\.com\/[^\s]*?(?:z[^\/]+){10,}" at bounding box center [498, 190] width 152 height 26
click at [561, 188] on input "https?:\/\/(?:www\.)?nike\.com\/[^\s]*?(?:z[^\/]+){10,}" at bounding box center [498, 190] width 152 height 26
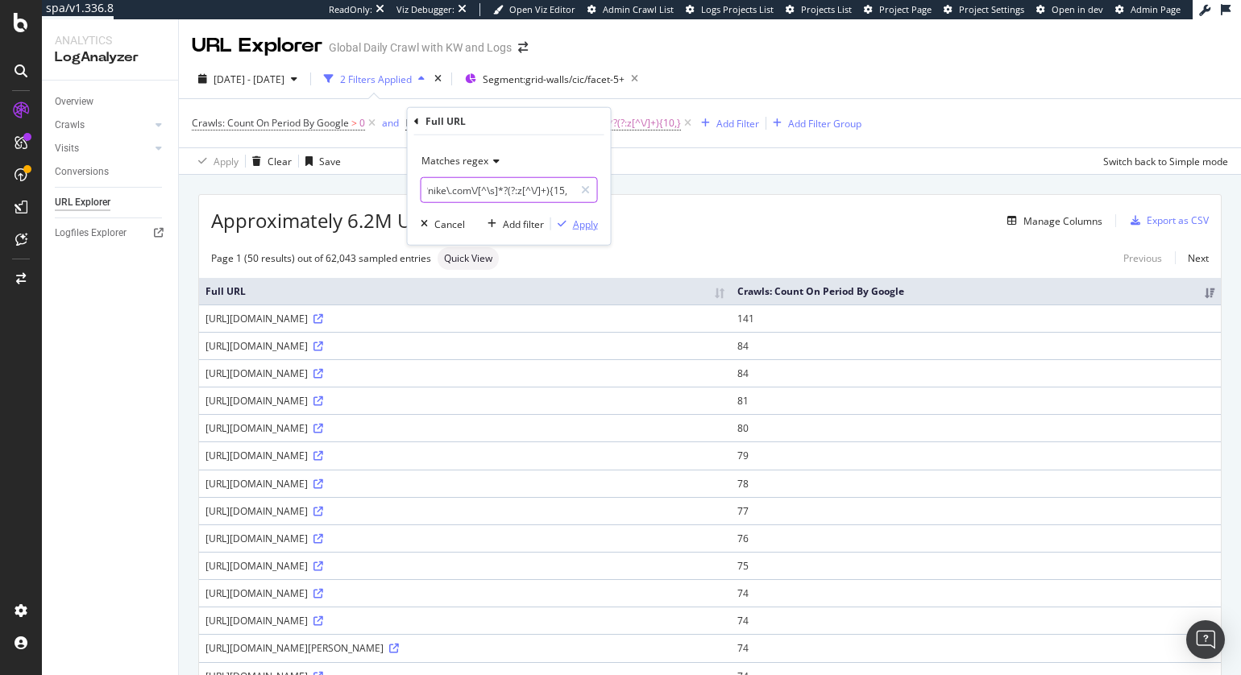
type input "https?:\/\/(?:www\.)?nike\.com\/[^\s]*?(?:z[^\/]+){15,}"
click at [575, 224] on div "Apply" at bounding box center [585, 224] width 25 height 14
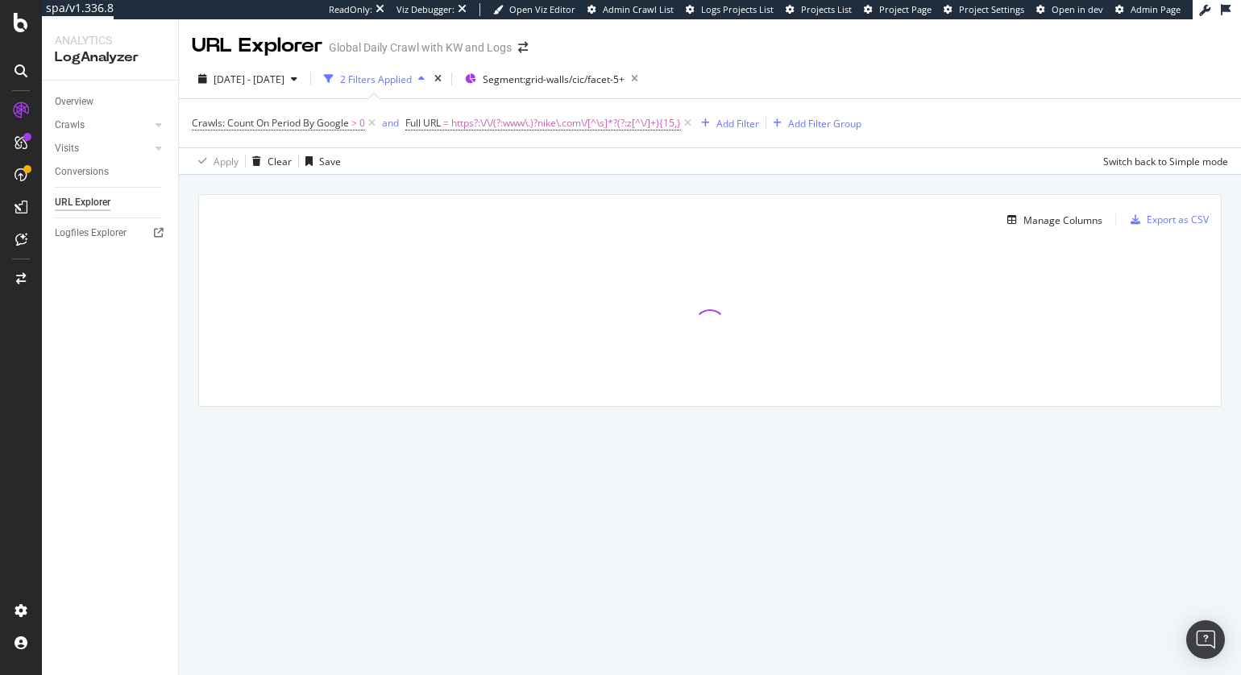
click at [566, 189] on div "Manage Columns Export as CSV Full URL Crawls: Count On Period By Google" at bounding box center [710, 319] width 1062 height 289
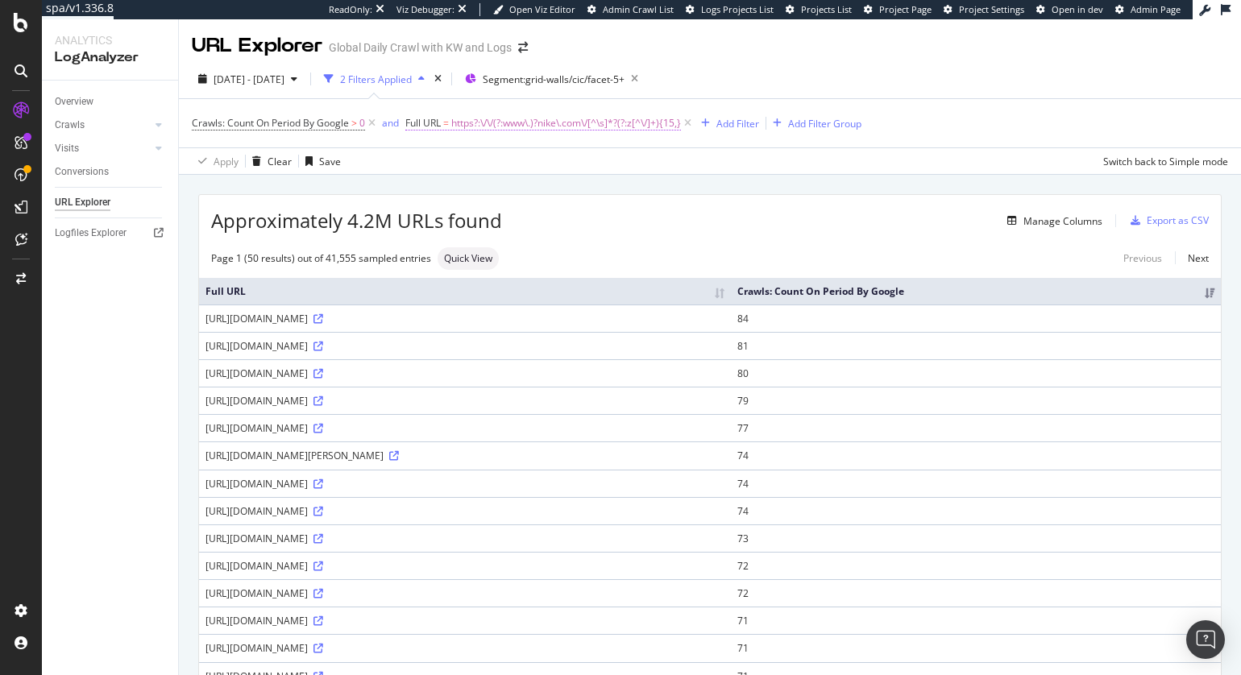
click at [663, 124] on span "https?:\/\/(?:www\.)?nike\.com\/[^\s]*?(?:z[^\/]+){15,}" at bounding box center [566, 123] width 230 height 23
drag, startPoint x: 596, startPoint y: 191, endPoint x: 619, endPoint y: 188, distance: 22.8
click at [692, 186] on body "spa/v1.336.8 ReadOnly: Viz Debugger: Open Viz Editor Admin Crawl List Logs Proj…" at bounding box center [620, 337] width 1241 height 675
click at [556, 188] on input "https?:\/\/(?:www\.)?nike\.com\/[^\s]*?(?:z[^\/]+){15,}" at bounding box center [498, 190] width 152 height 26
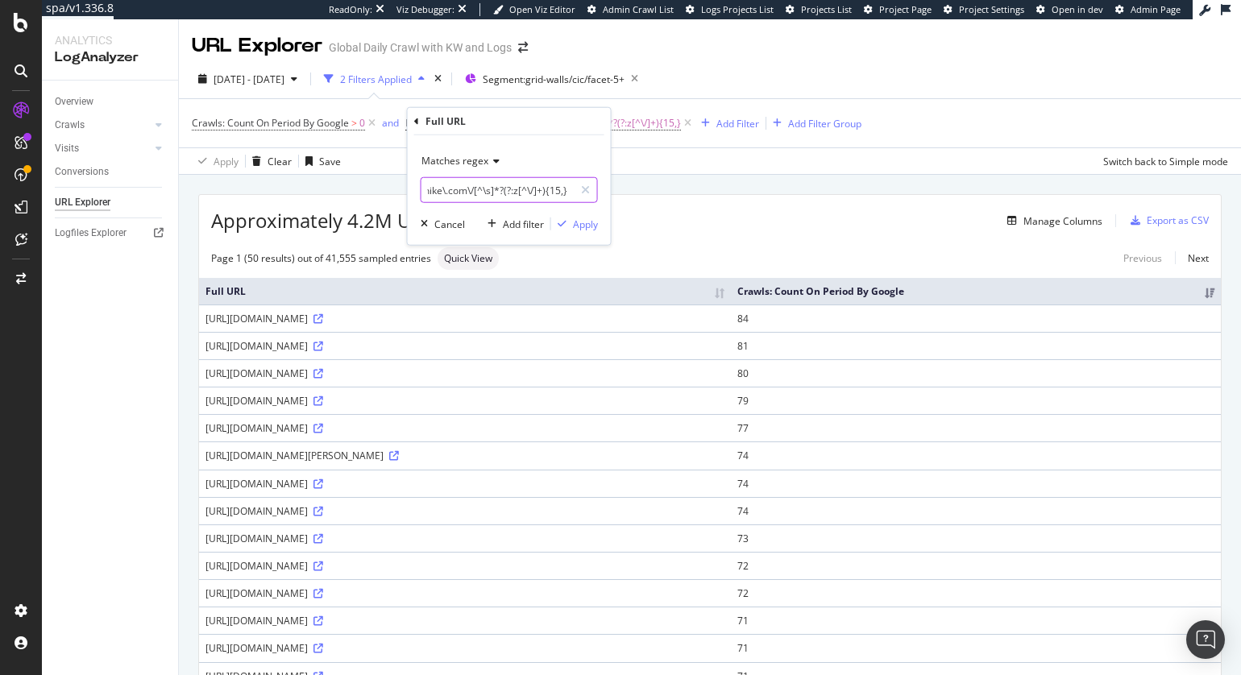
click at [561, 189] on input "https?:\/\/(?:www\.)?nike\.com\/[^\s]*?(?:z[^\/]+){15,}" at bounding box center [498, 190] width 152 height 26
drag, startPoint x: 559, startPoint y: 193, endPoint x: 595, endPoint y: 202, distance: 37.5
click at [675, 197] on body "spa/v1.336.8 ReadOnly: Viz Debugger: Open Viz Editor Admin Crawl List Logs Proj…" at bounding box center [620, 337] width 1241 height 675
drag, startPoint x: 565, startPoint y: 193, endPoint x: 569, endPoint y: 214, distance: 22.1
click at [565, 193] on input "https?:\/\/(?:www\.)?nike\.com\/[^\s]*?(?:z[^\/]+){20,}" at bounding box center [498, 190] width 152 height 26
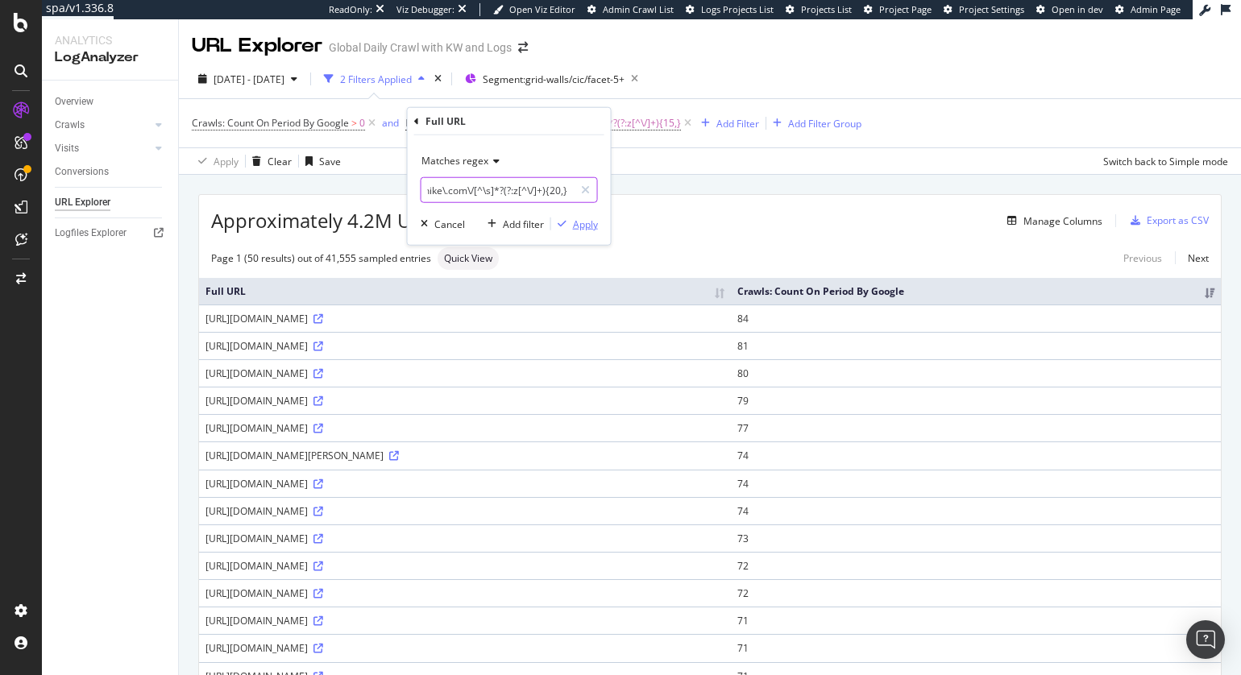
type input "https?:\/\/(?:www\.)?nike\.com\/[^\s]*?(?:z[^\/]+){20,}"
click at [580, 226] on div "Apply" at bounding box center [585, 224] width 25 height 14
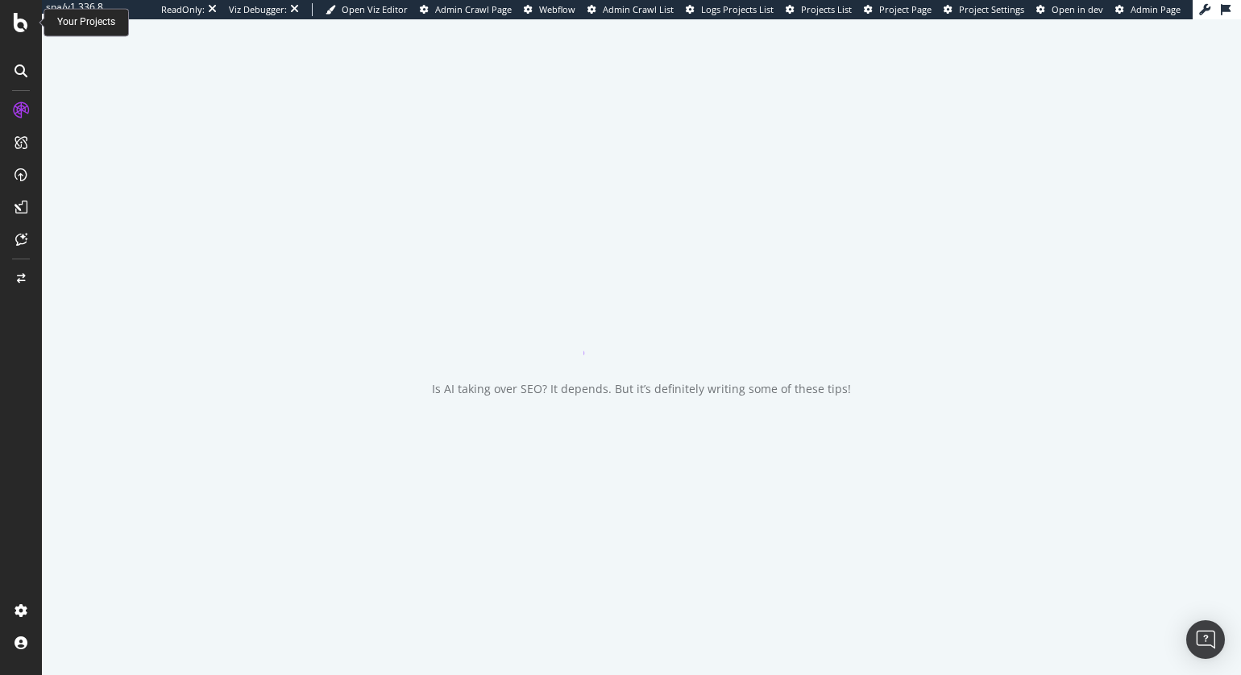
click at [21, 16] on icon at bounding box center [21, 22] width 15 height 19
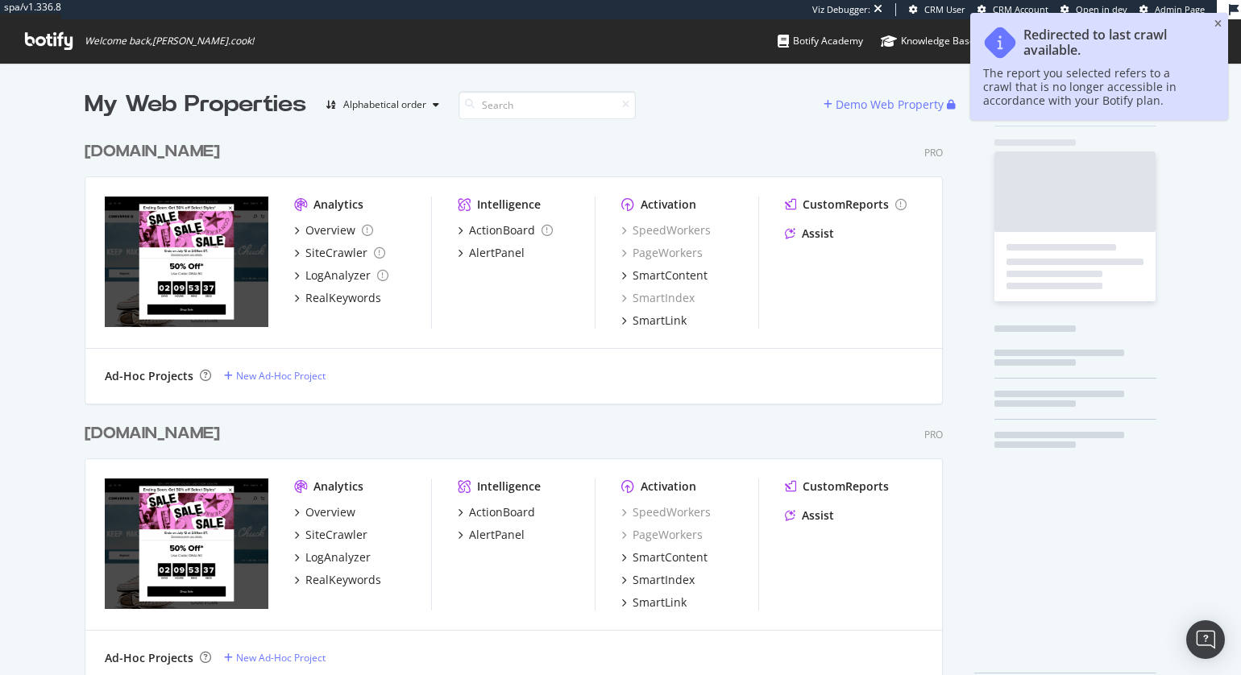
scroll to position [586, 870]
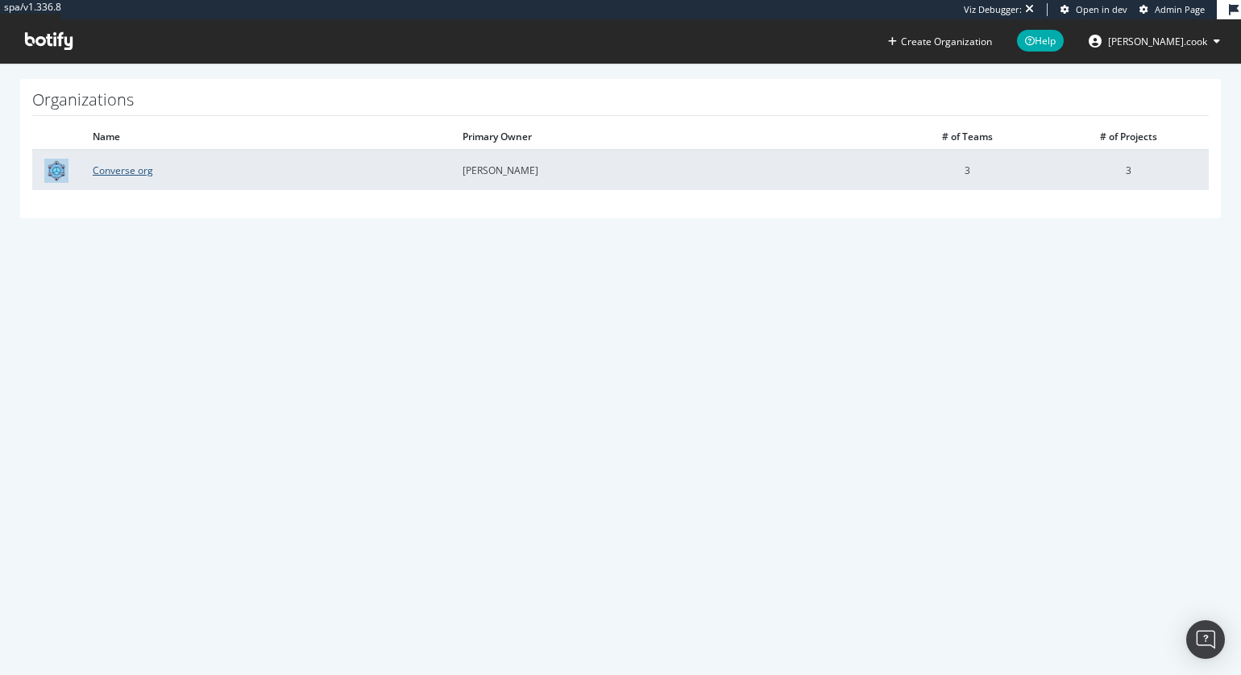
click at [134, 166] on link "Converse org" at bounding box center [123, 171] width 60 height 14
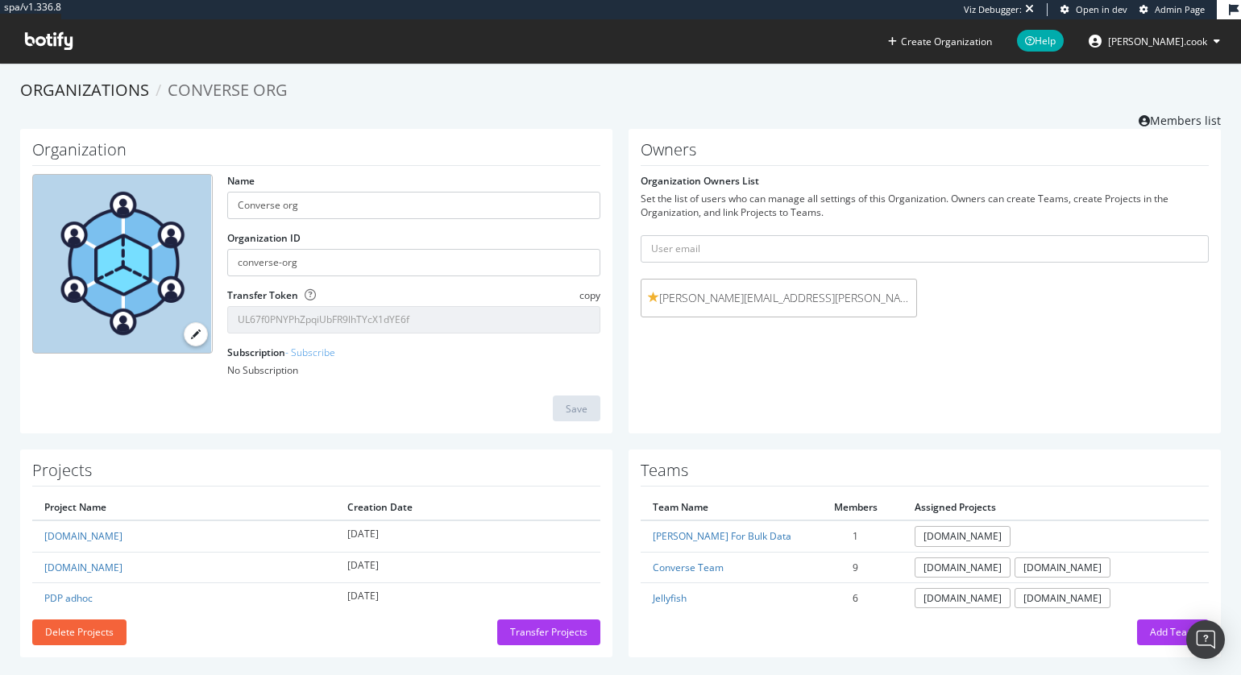
drag, startPoint x: 611, startPoint y: 111, endPoint x: 625, endPoint y: 134, distance: 26.8
click at [611, 111] on div "Organizations Converse org Members list" at bounding box center [620, 104] width 1201 height 50
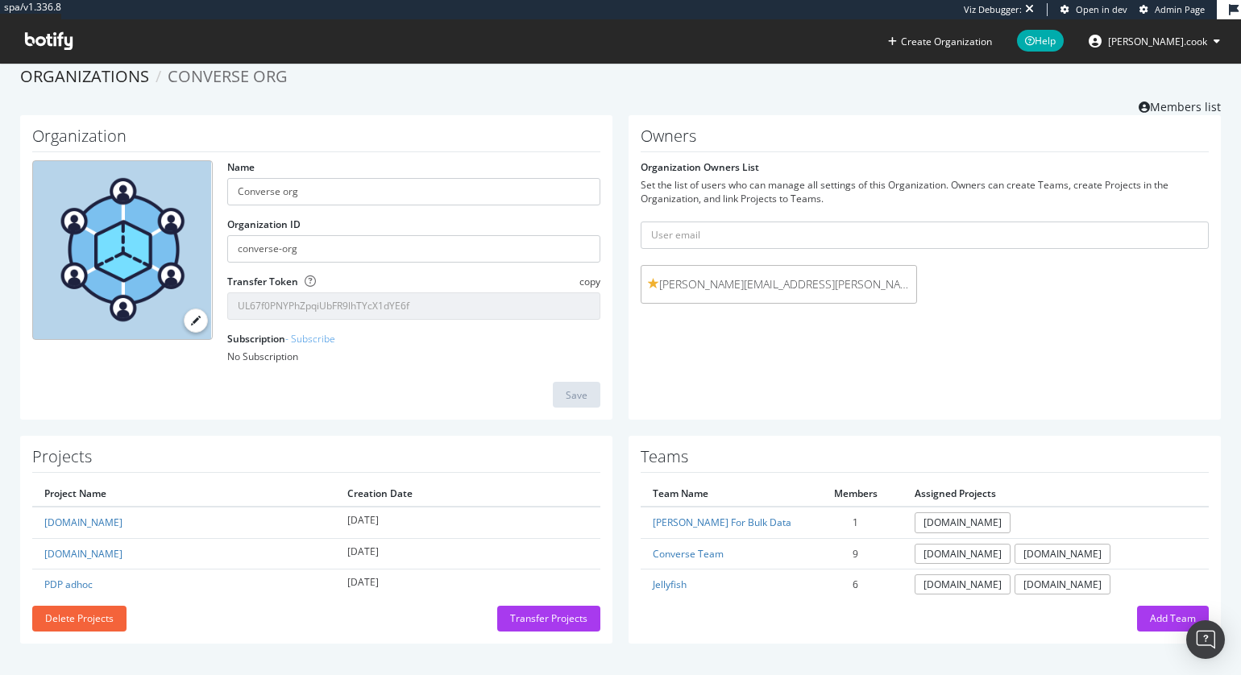
click at [625, 355] on div "Owners Organization Owners List Set the list of users who can manage all settin…" at bounding box center [925, 267] width 609 height 305
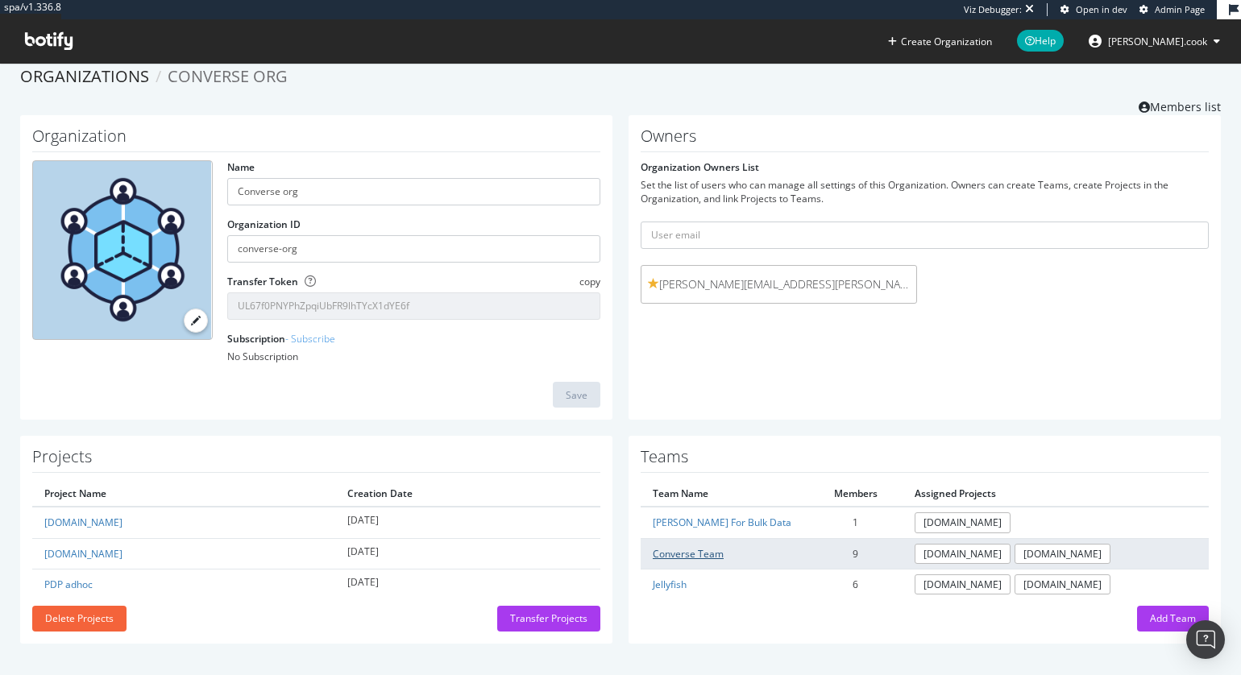
click at [689, 548] on link "Converse Team" at bounding box center [688, 554] width 71 height 14
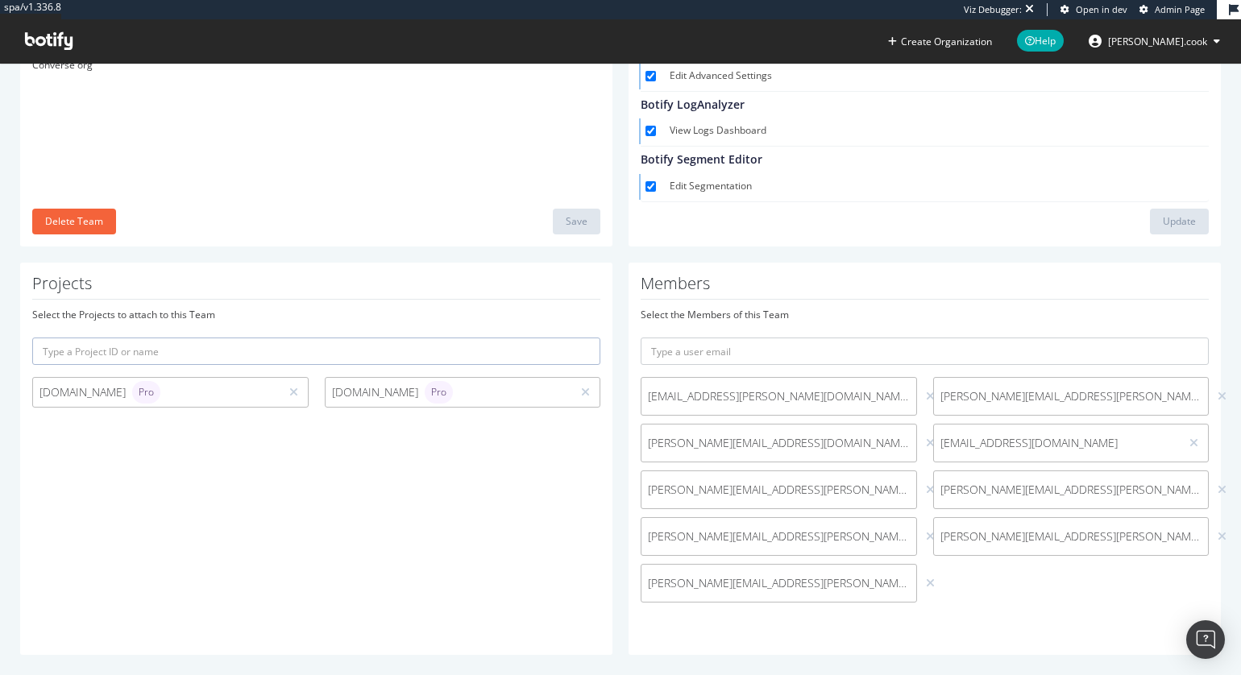
scroll to position [239, 0]
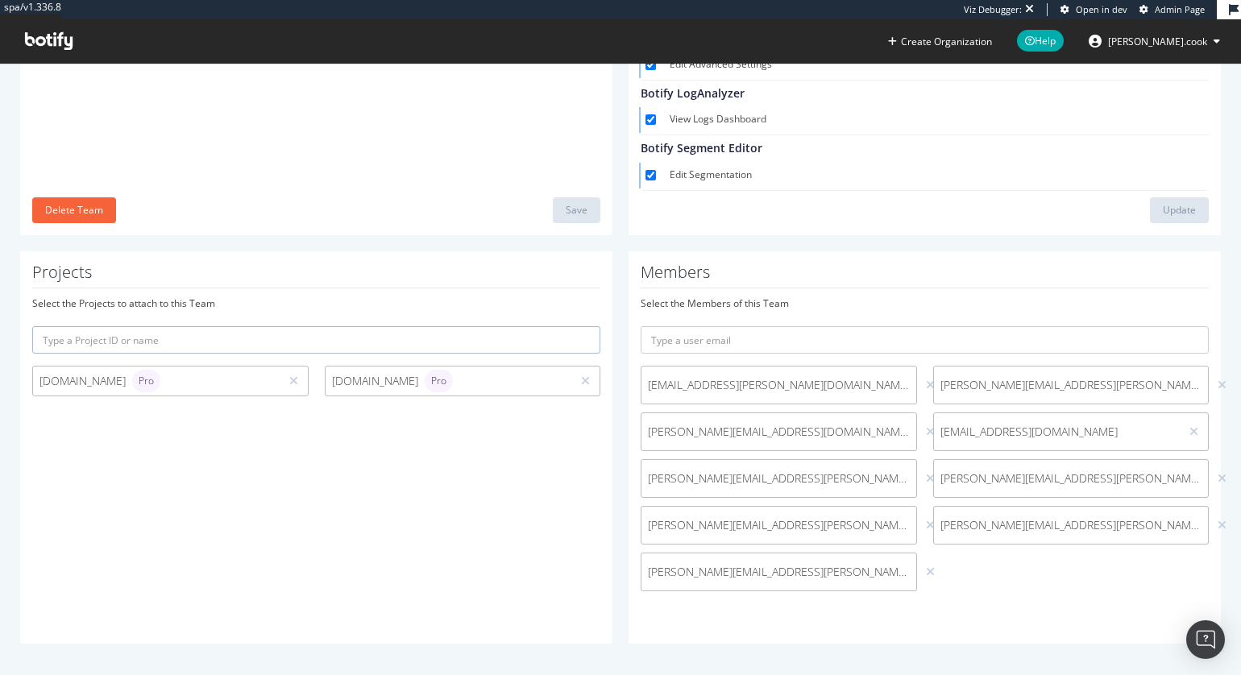
click at [631, 492] on div "Members Select the Members of this Team [EMAIL_ADDRESS][PERSON_NAME][DOMAIN_NAM…" at bounding box center [925, 447] width 592 height 393
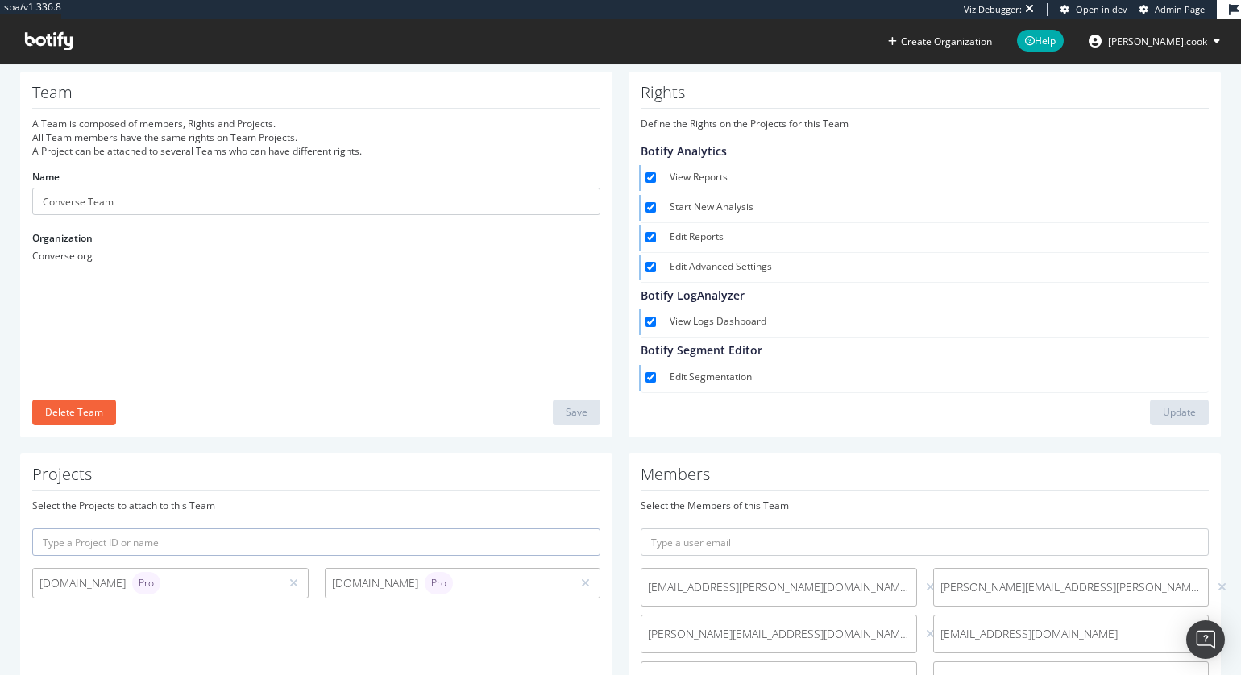
scroll to position [0, 0]
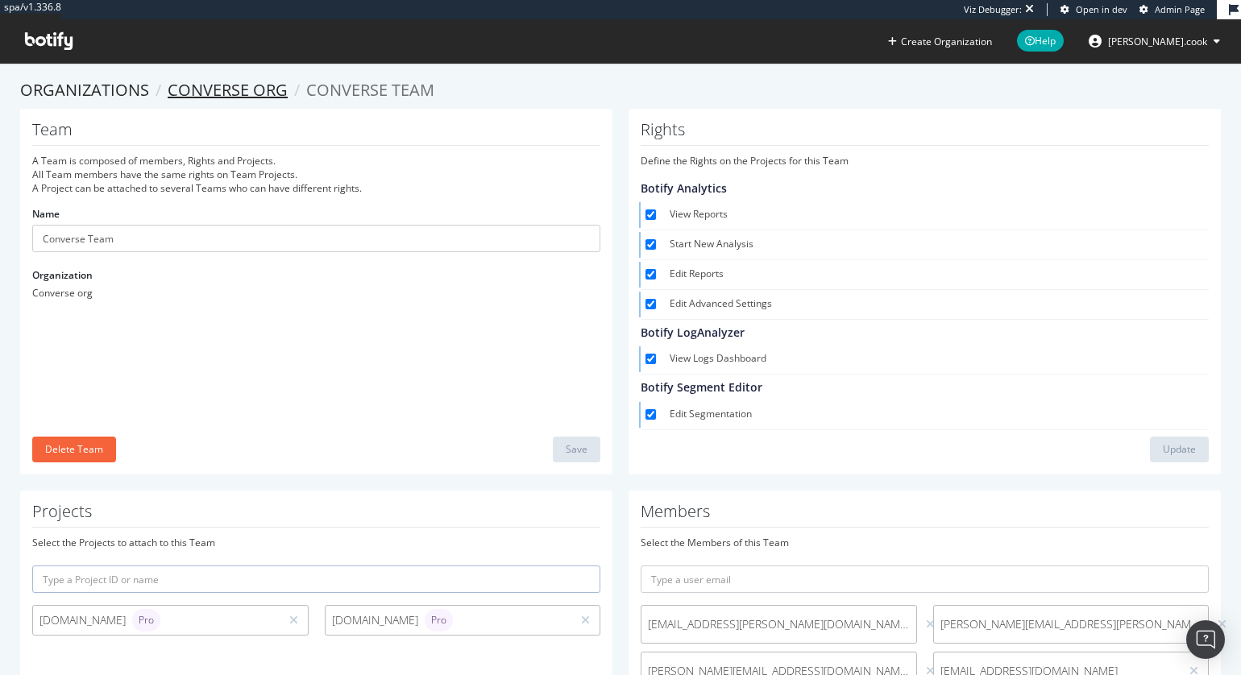
click at [240, 88] on link "Converse org" at bounding box center [228, 90] width 120 height 22
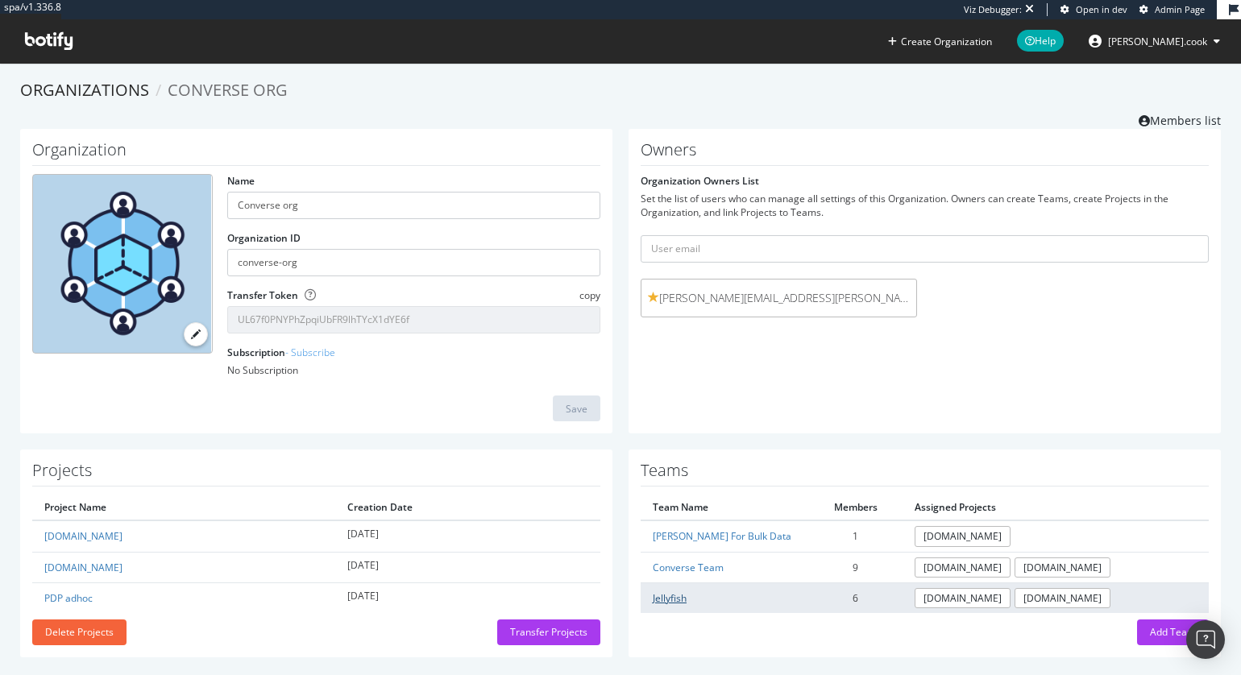
click at [670, 600] on link "Jellyfish" at bounding box center [670, 599] width 34 height 14
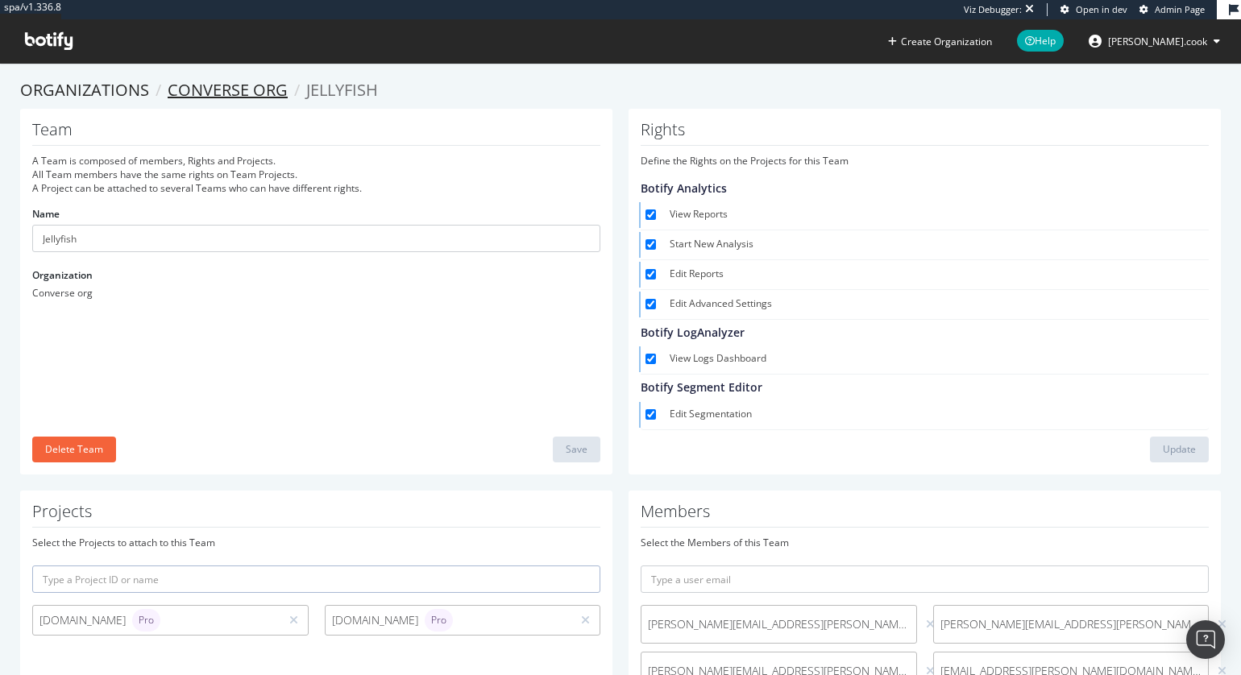
click at [225, 86] on link "Converse org" at bounding box center [228, 90] width 120 height 22
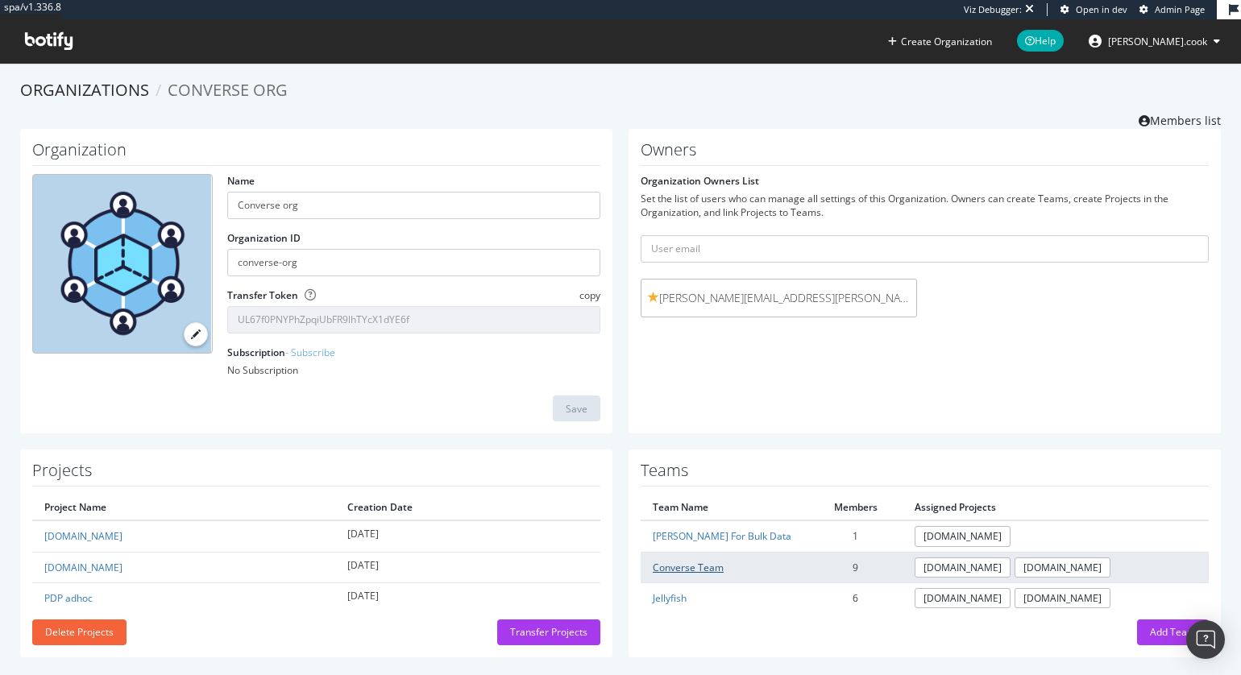
click at [692, 562] on link "Converse Team" at bounding box center [688, 568] width 71 height 14
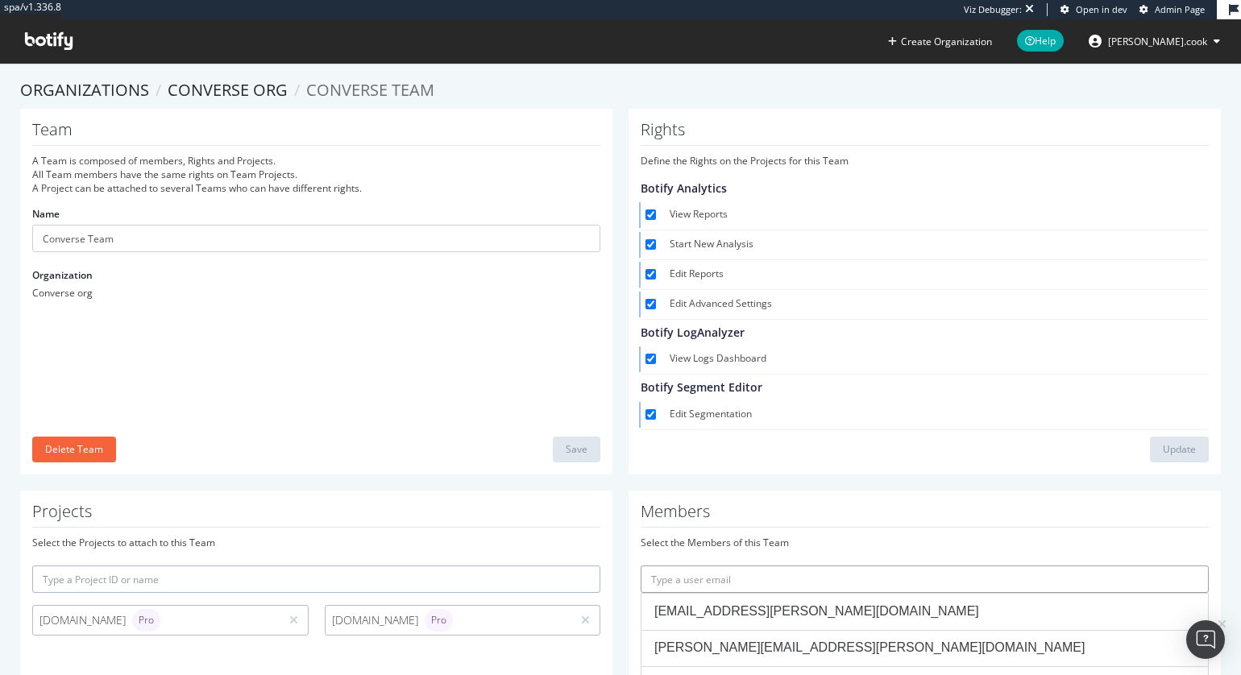
drag, startPoint x: 749, startPoint y: 592, endPoint x: 750, endPoint y: 581, distance: 10.6
click at [750, 591] on input "text" at bounding box center [925, 579] width 568 height 27
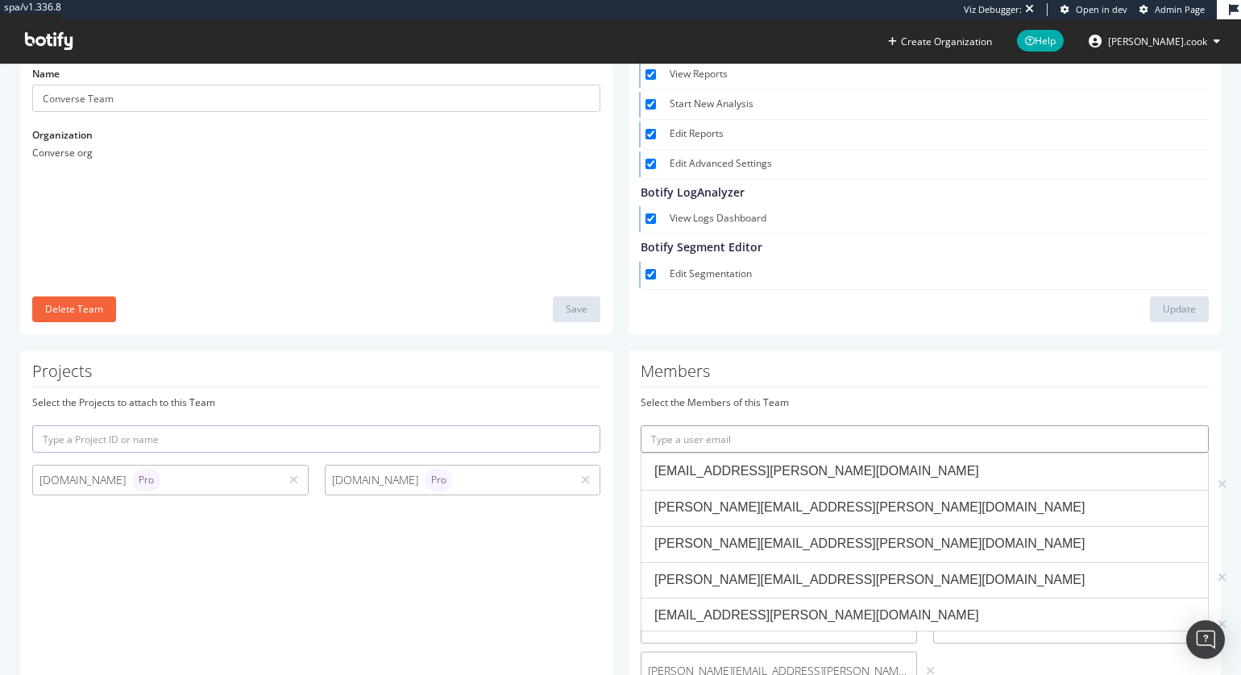
scroll to position [198, 0]
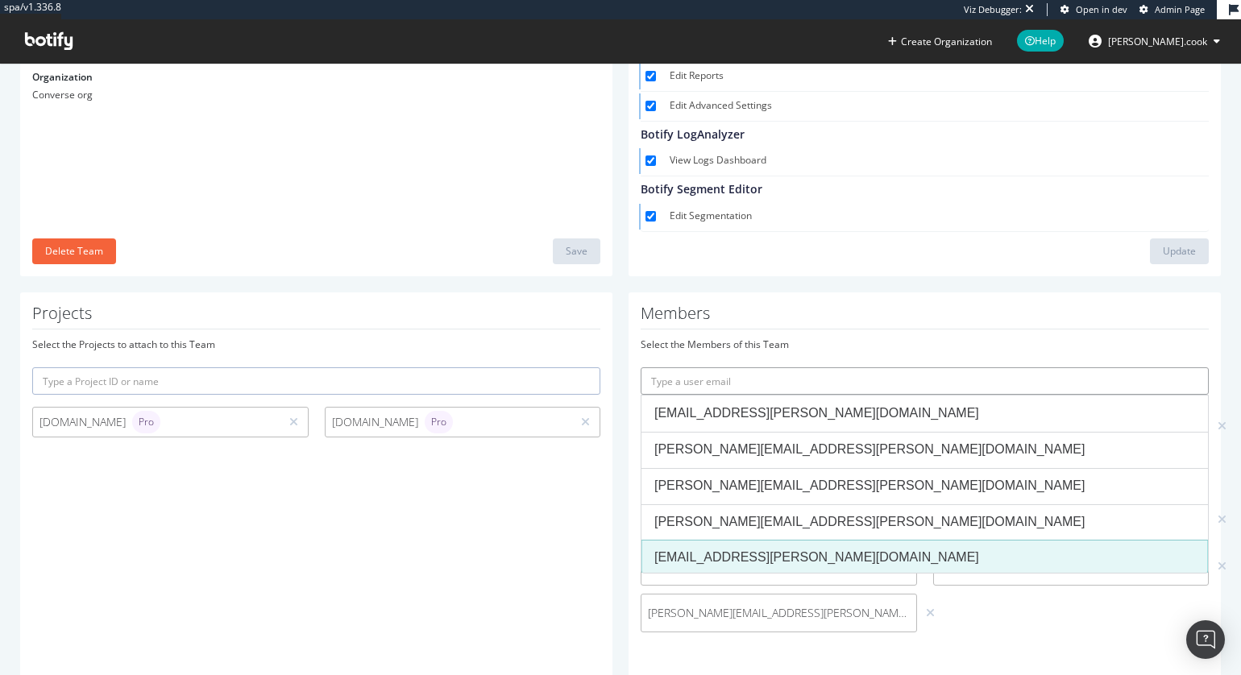
paste input "[EMAIL_ADDRESS][PERSON_NAME][DOMAIN_NAME]"
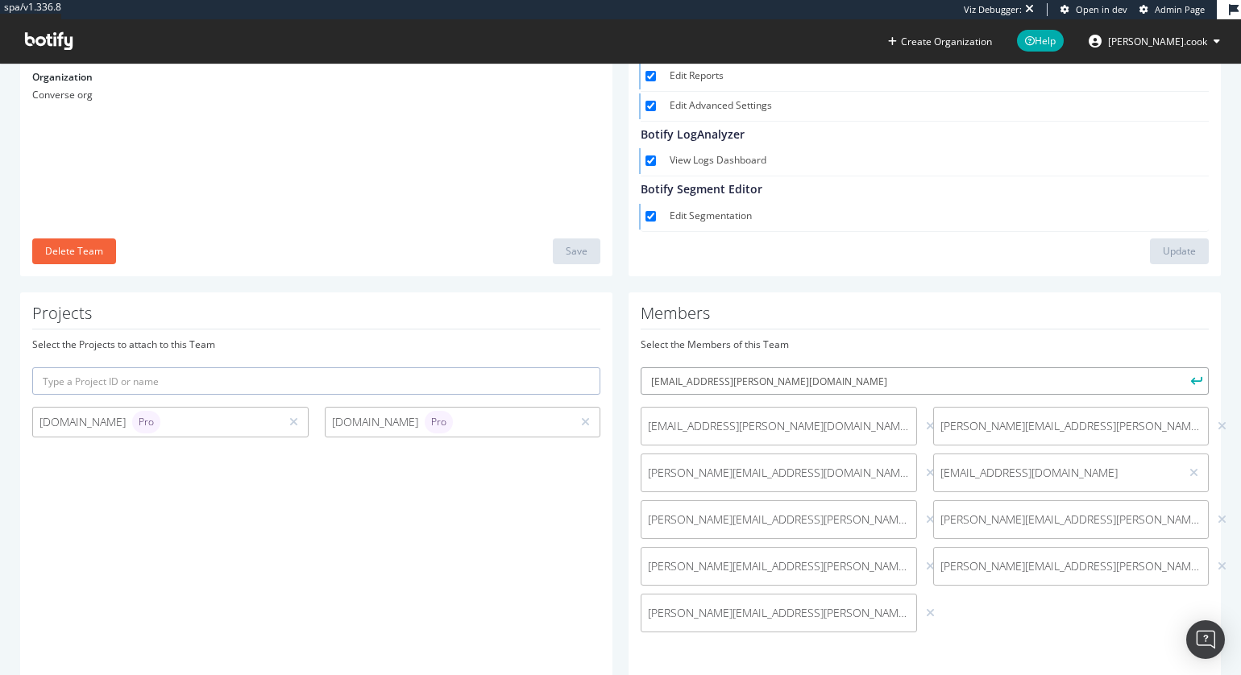
type input "[EMAIL_ADDRESS][PERSON_NAME][DOMAIN_NAME]"
click at [1199, 379] on icon "submit" at bounding box center [1196, 381] width 11 height 9
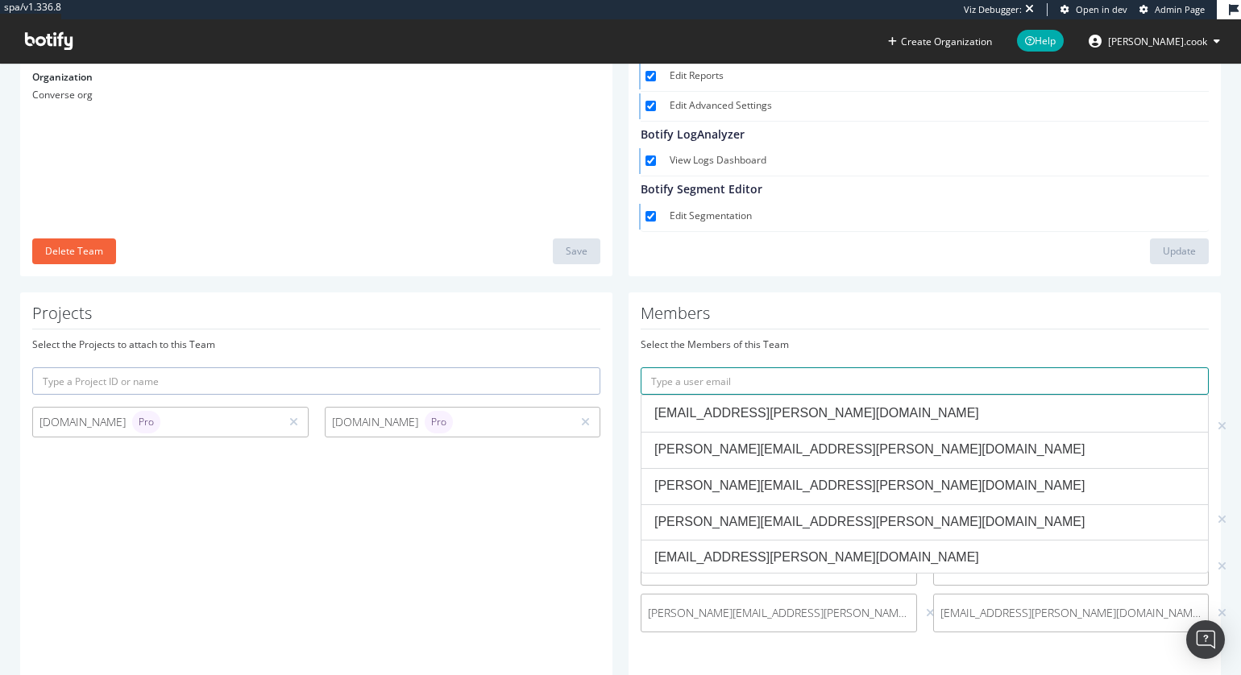
click at [740, 370] on input "text" at bounding box center [925, 381] width 568 height 27
paste input "[PERSON_NAME][EMAIL_ADDRESS][PERSON_NAME][DOMAIN_NAME]"
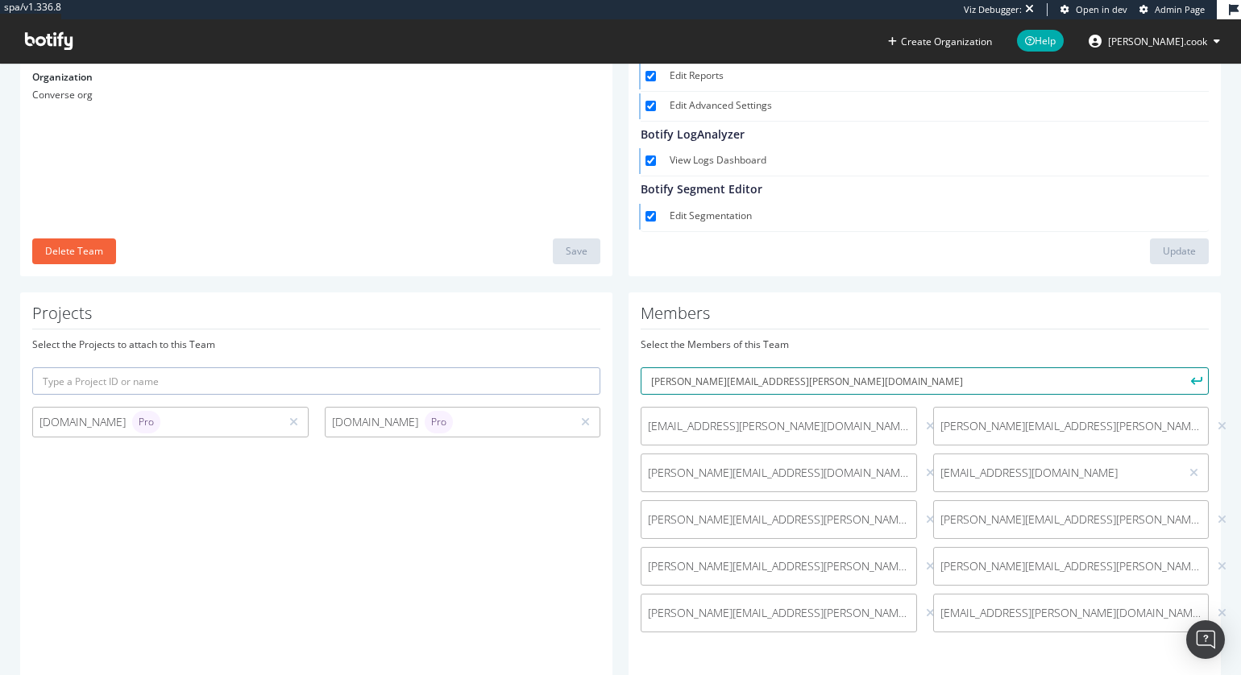
type input "[PERSON_NAME][EMAIL_ADDRESS][PERSON_NAME][DOMAIN_NAME]"
click at [1196, 382] on icon "submit" at bounding box center [1196, 381] width 11 height 9
click at [465, 525] on div "Projects Select the Projects to attach to this Team [DOMAIN_NAME] Pro [DOMAIN_N…" at bounding box center [316, 489] width 592 height 393
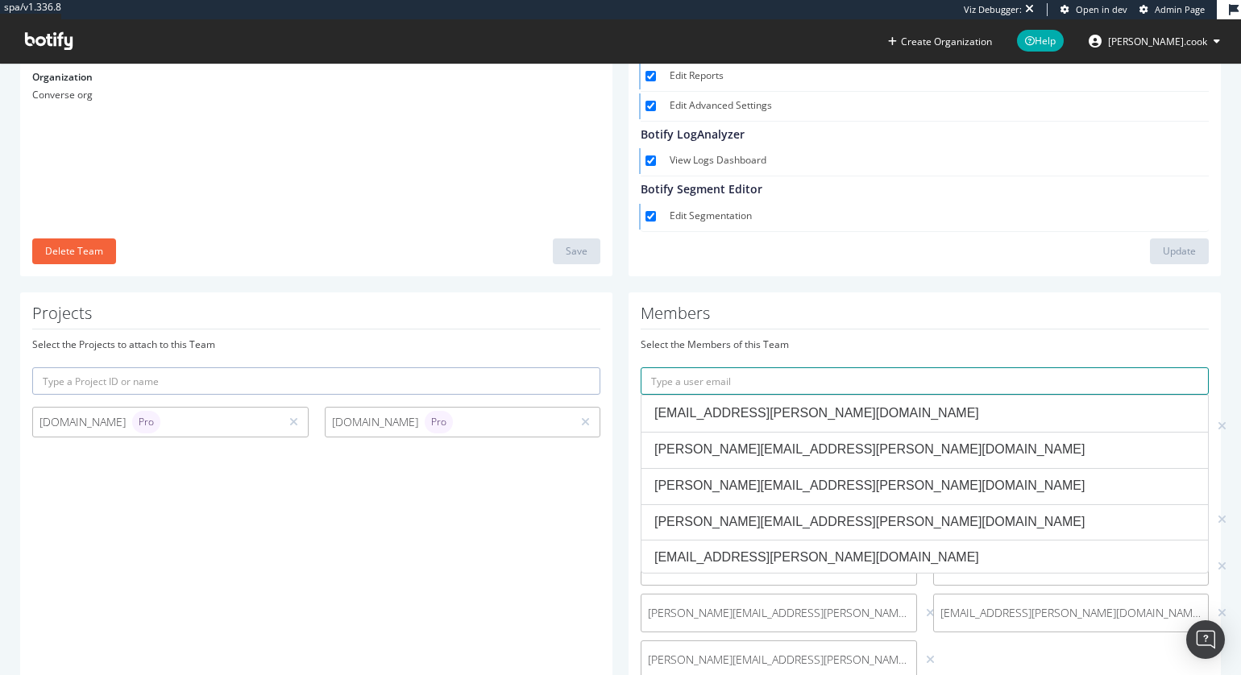
click at [791, 380] on input "text" at bounding box center [925, 381] width 568 height 27
paste input "[PERSON_NAME][EMAIL_ADDRESS][DOMAIN_NAME]"
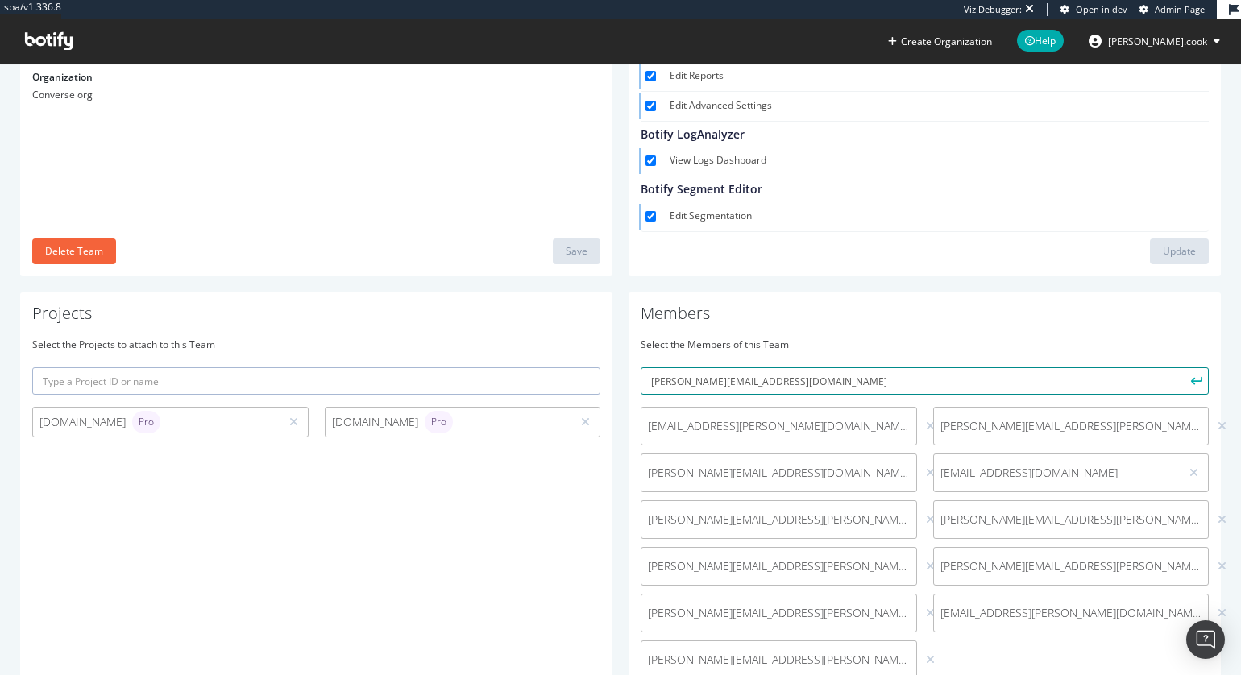
type input "[PERSON_NAME][EMAIL_ADDRESS][DOMAIN_NAME]"
drag, startPoint x: 1199, startPoint y: 380, endPoint x: 1190, endPoint y: 380, distance: 9.7
click at [1199, 380] on icon "submit" at bounding box center [1196, 381] width 11 height 9
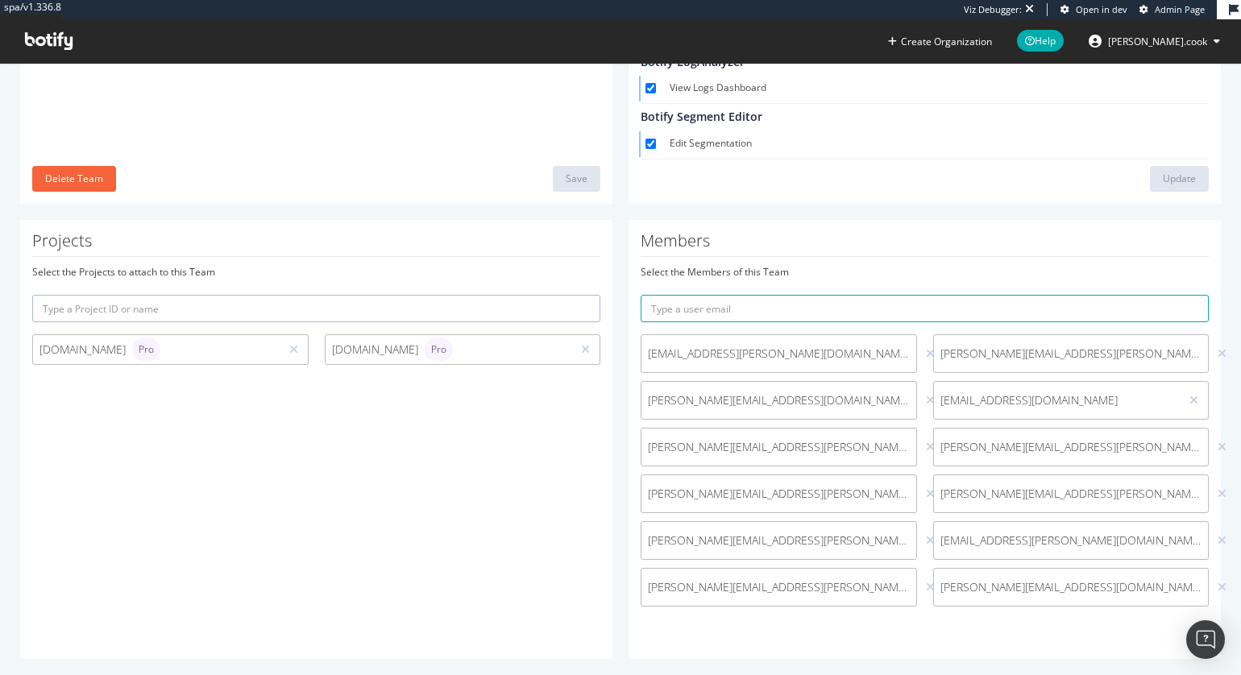
scroll to position [0, 0]
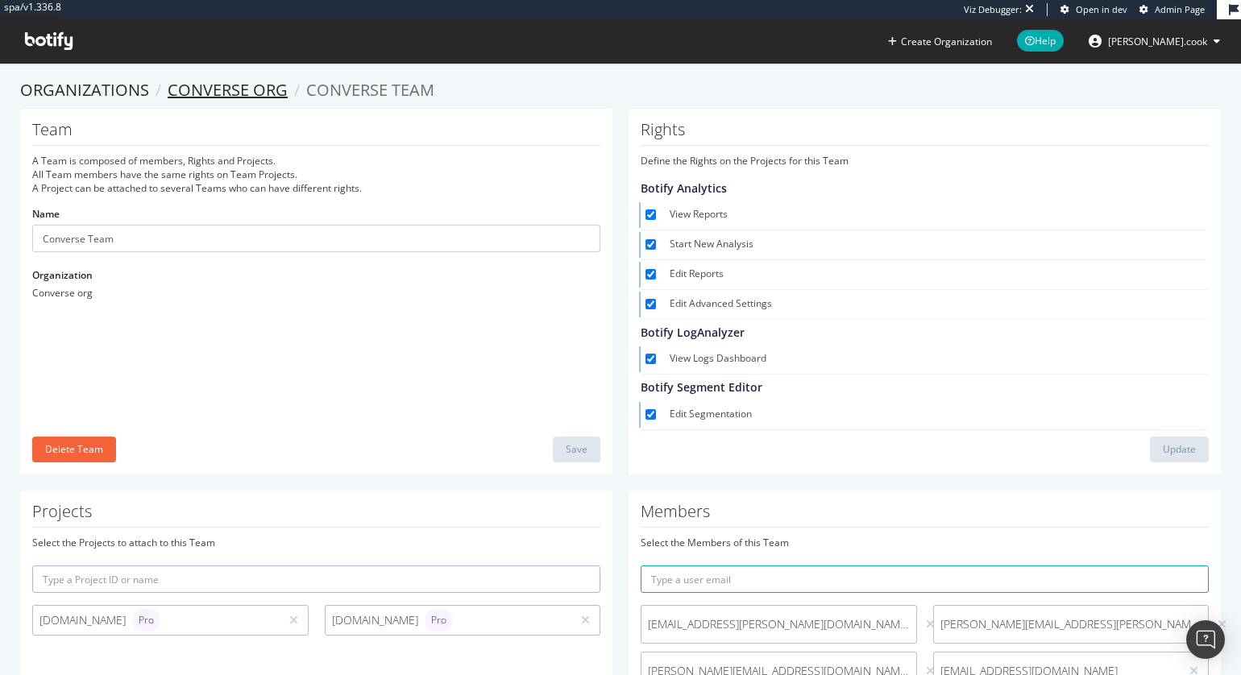
click at [233, 96] on link "Converse org" at bounding box center [228, 90] width 120 height 22
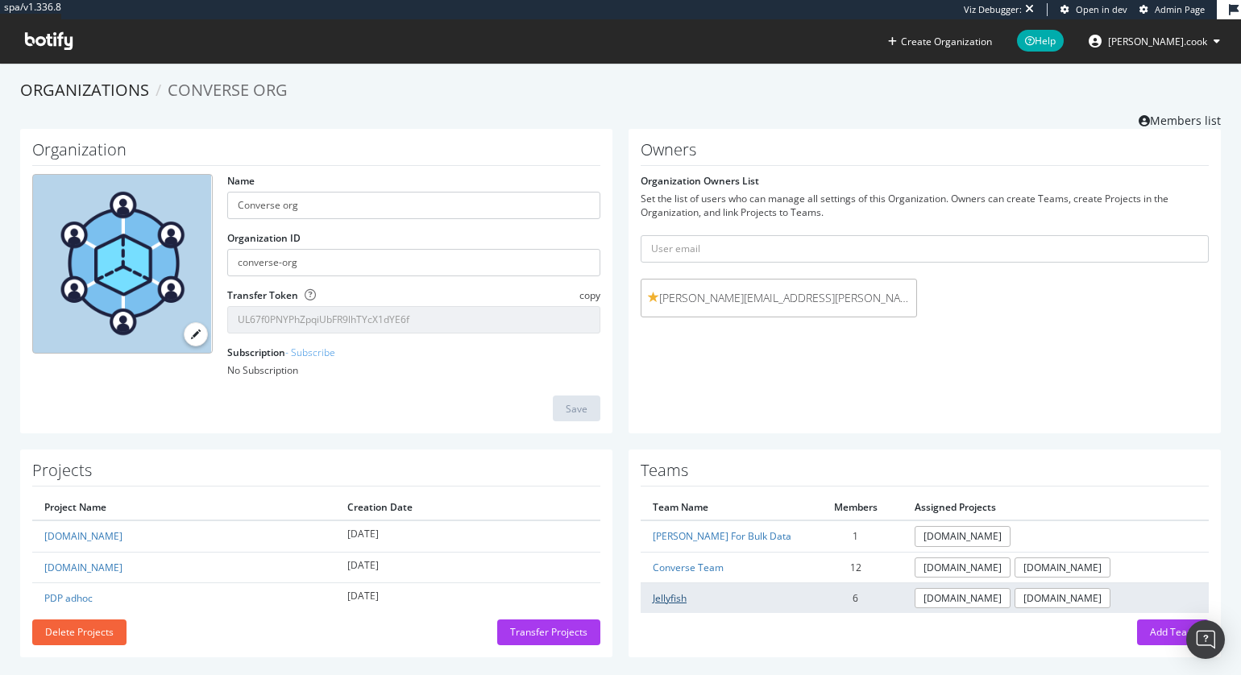
click at [668, 595] on link "Jellyfish" at bounding box center [670, 599] width 34 height 14
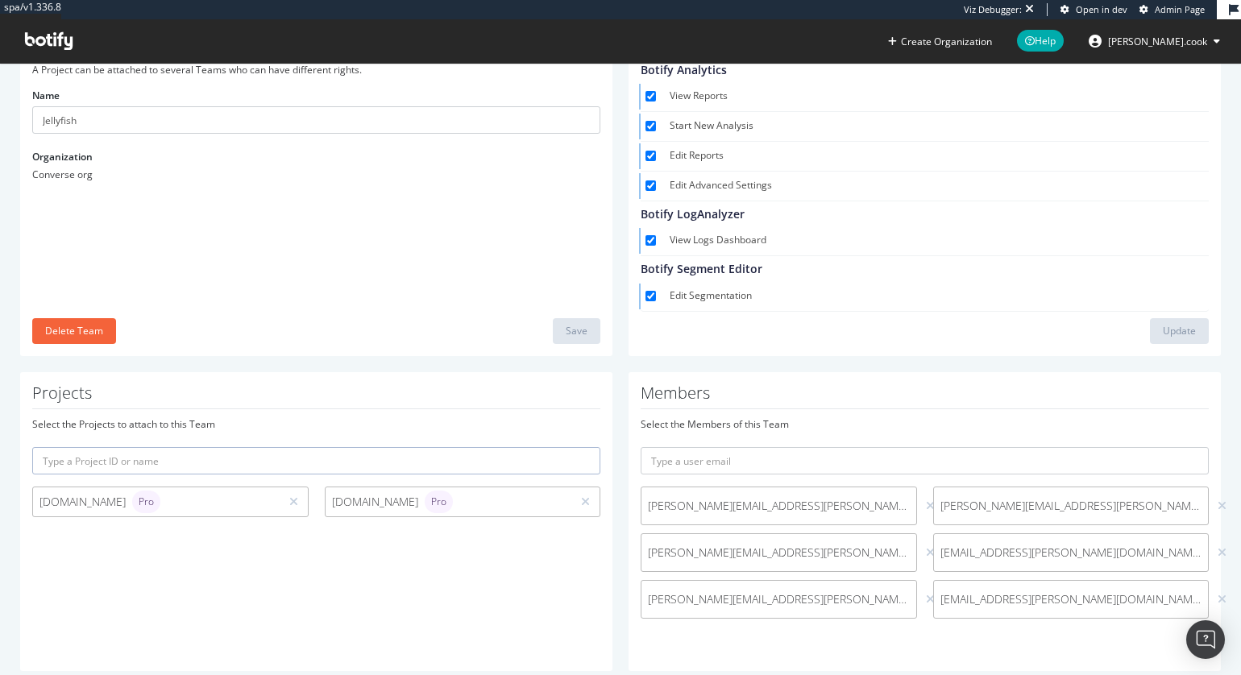
scroll to position [145, 0]
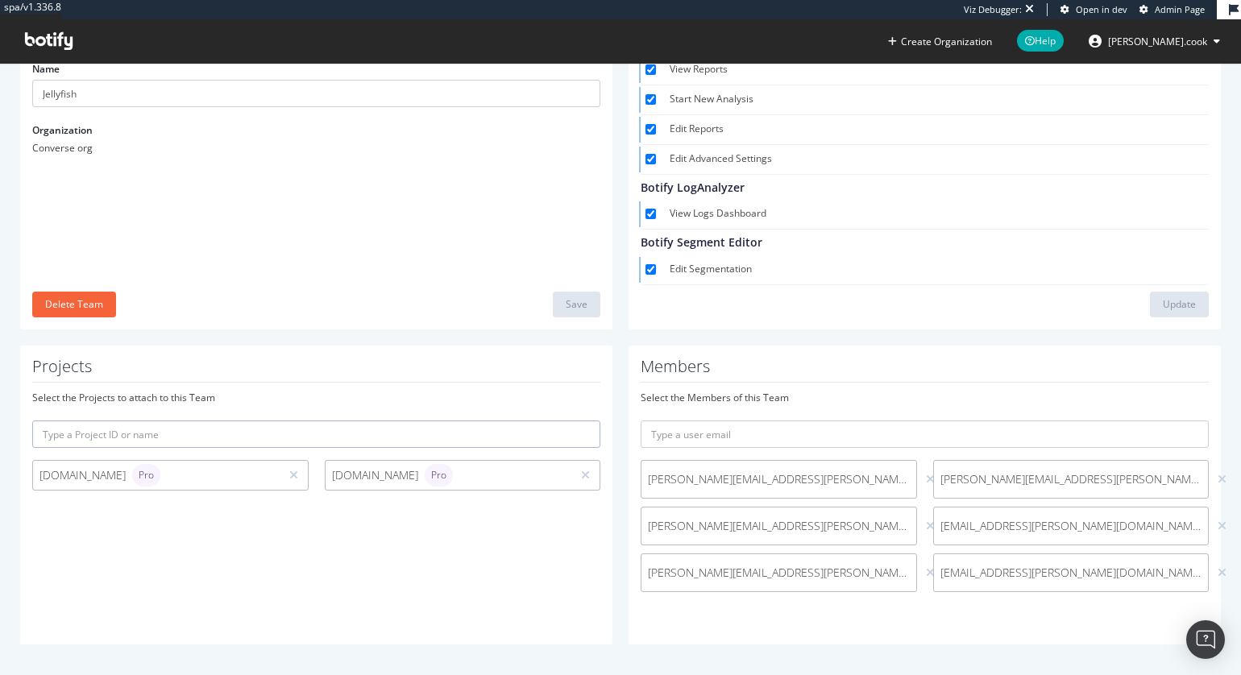
click at [449, 567] on div "Projects Select the Projects to attach to this Team [DOMAIN_NAME] Pro [DOMAIN_N…" at bounding box center [316, 495] width 592 height 299
click at [779, 435] on input "text" at bounding box center [925, 434] width 568 height 27
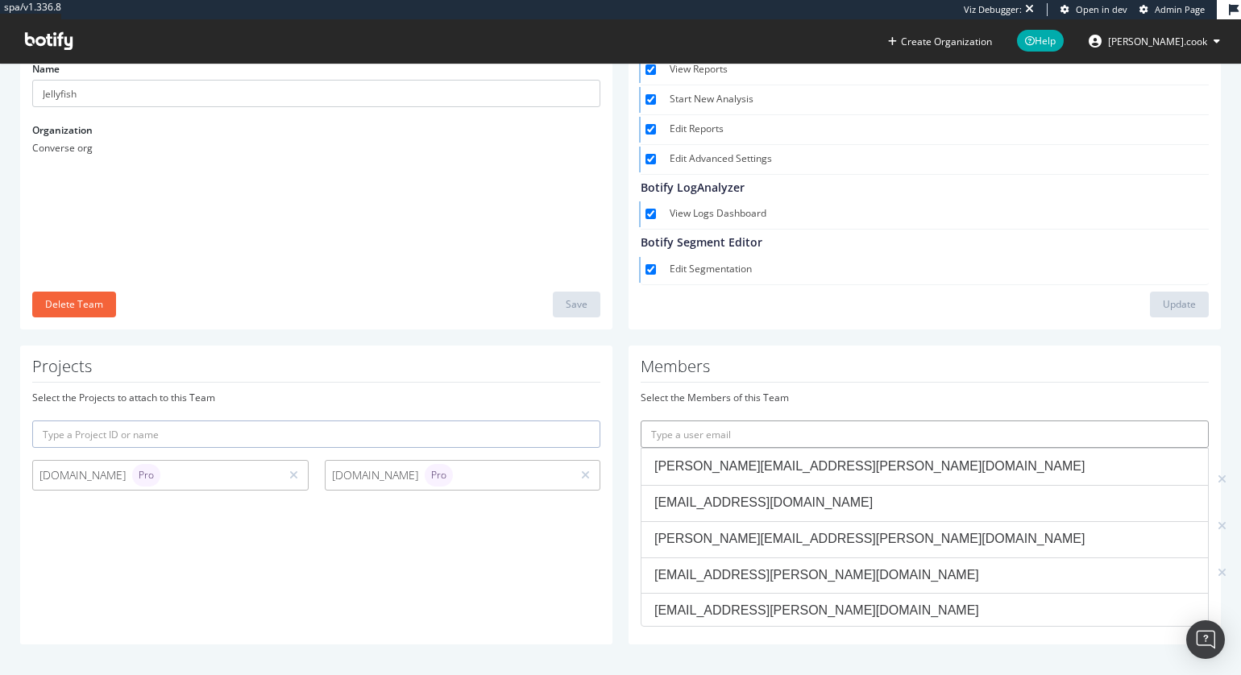
paste input "[PERSON_NAME][EMAIL_ADDRESS][DOMAIN_NAME]"
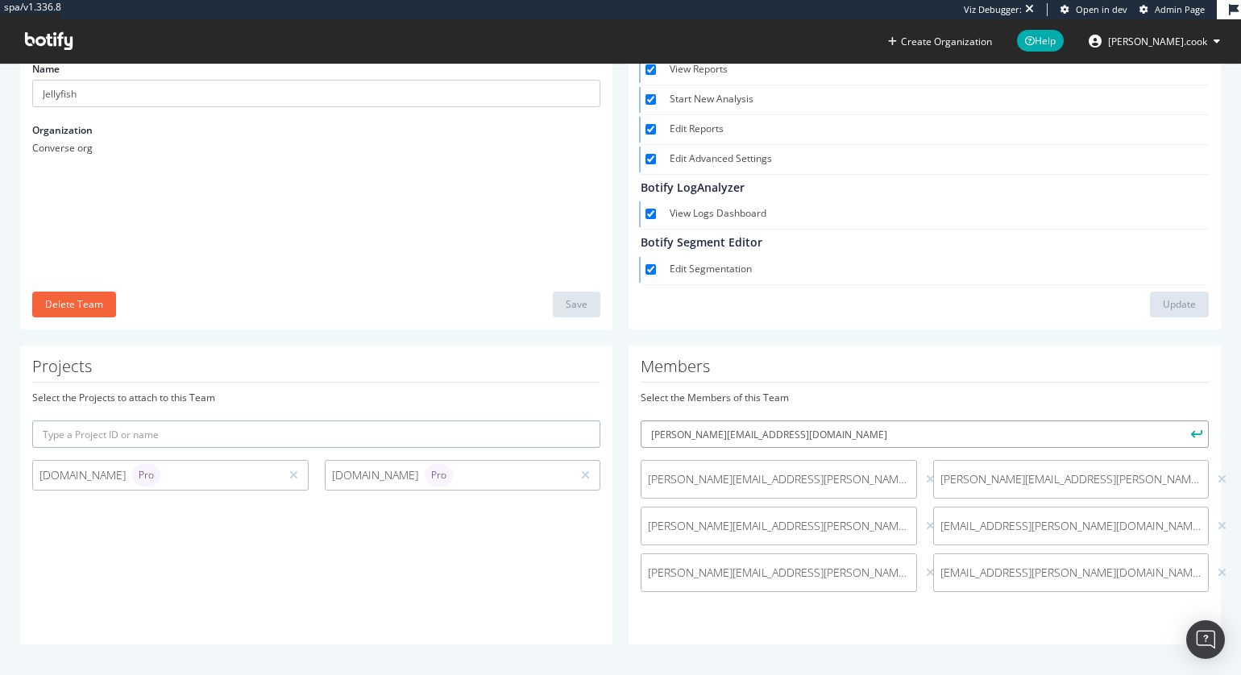
type input "[PERSON_NAME][EMAIL_ADDRESS][DOMAIN_NAME]"
click at [1191, 433] on icon "submit" at bounding box center [1196, 434] width 11 height 9
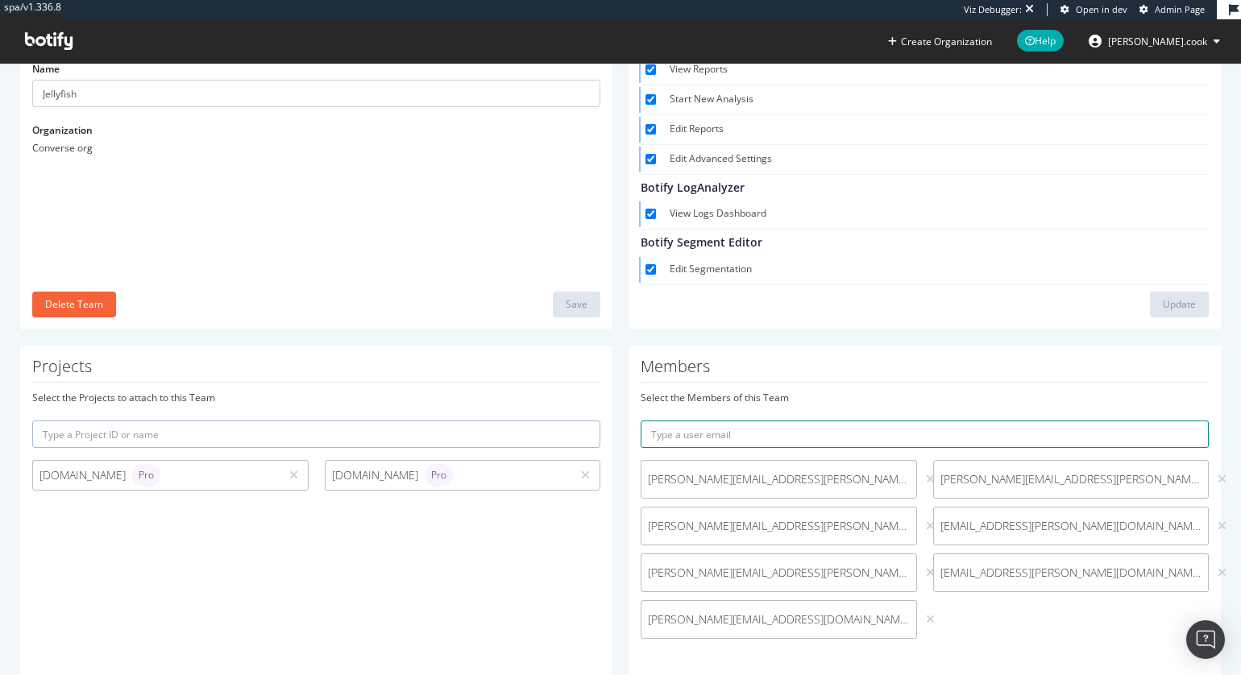
click at [748, 430] on input "text" at bounding box center [925, 434] width 568 height 27
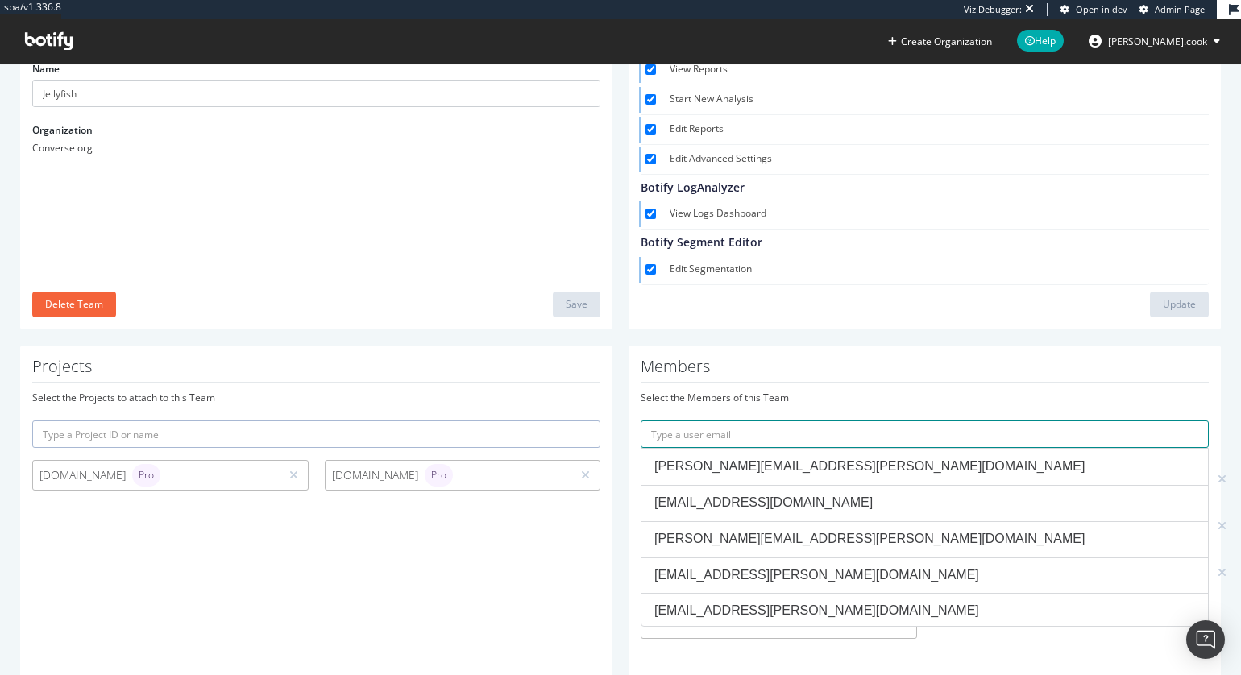
paste input "[PERSON_NAME][EMAIL_ADDRESS][PERSON_NAME][DOMAIN_NAME]"
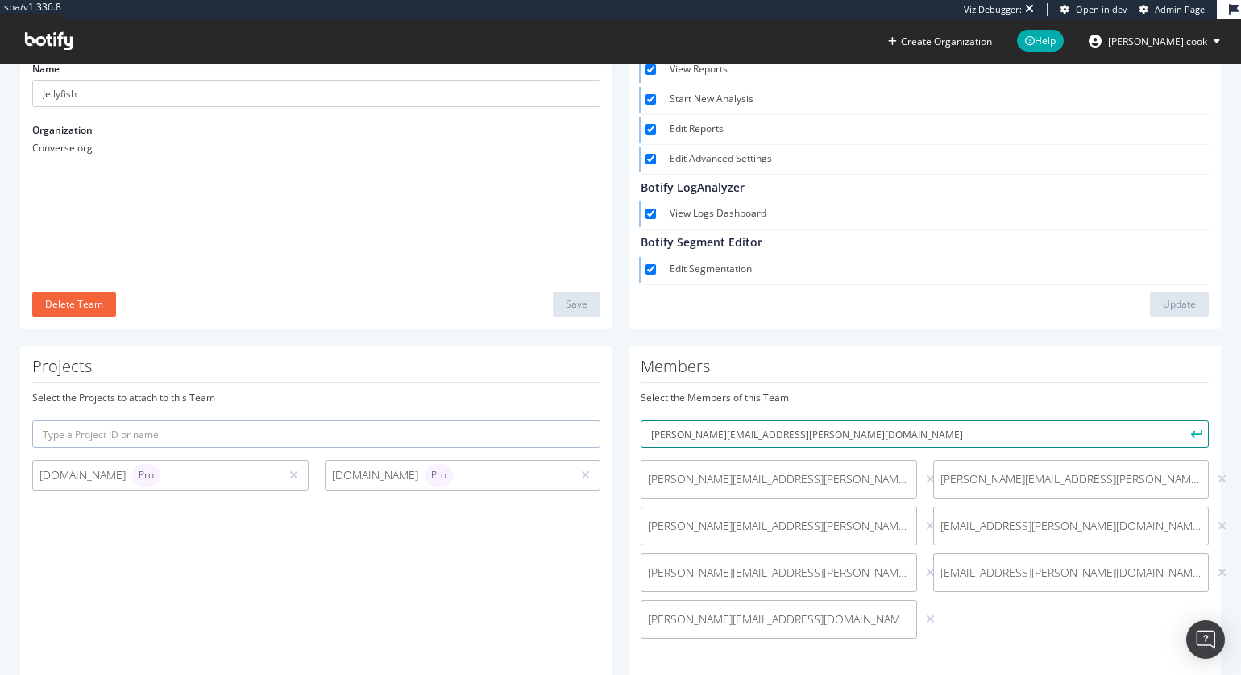
type input "[PERSON_NAME][EMAIL_ADDRESS][PERSON_NAME][DOMAIN_NAME]"
click at [1201, 434] on icon "submit" at bounding box center [1196, 434] width 11 height 9
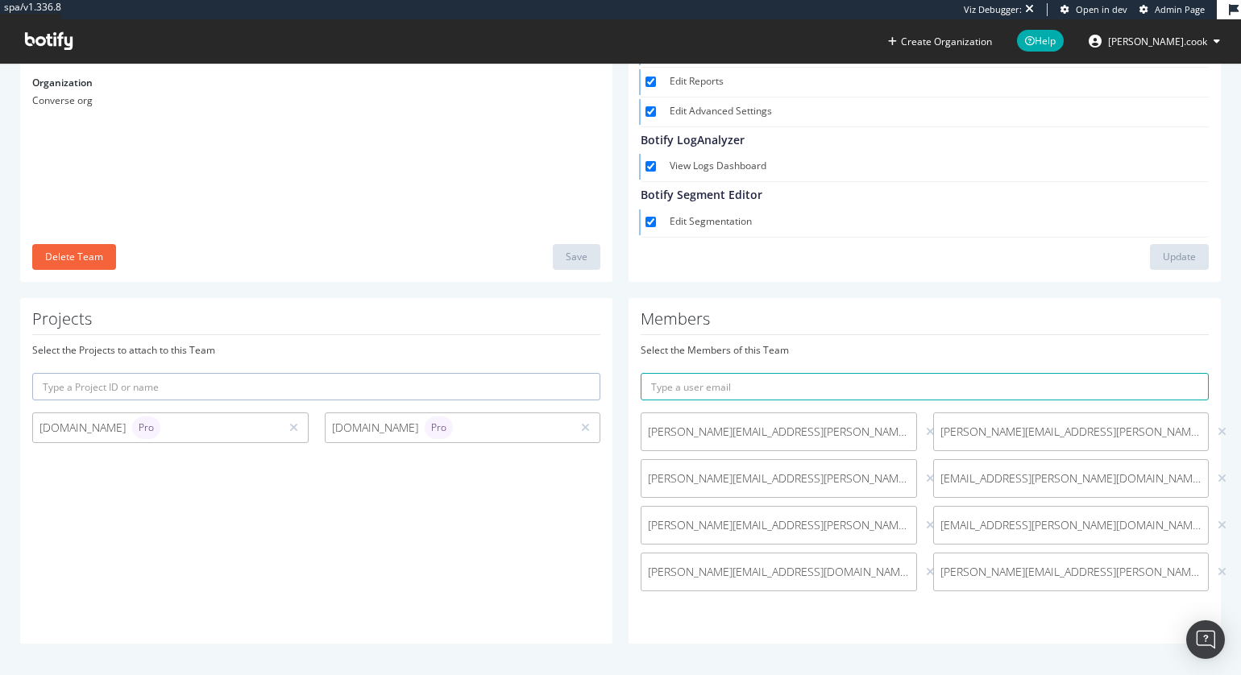
click at [282, 138] on div "Team A Team is composed of members, Rights and Projects. All Team members have …" at bounding box center [316, 99] width 592 height 366
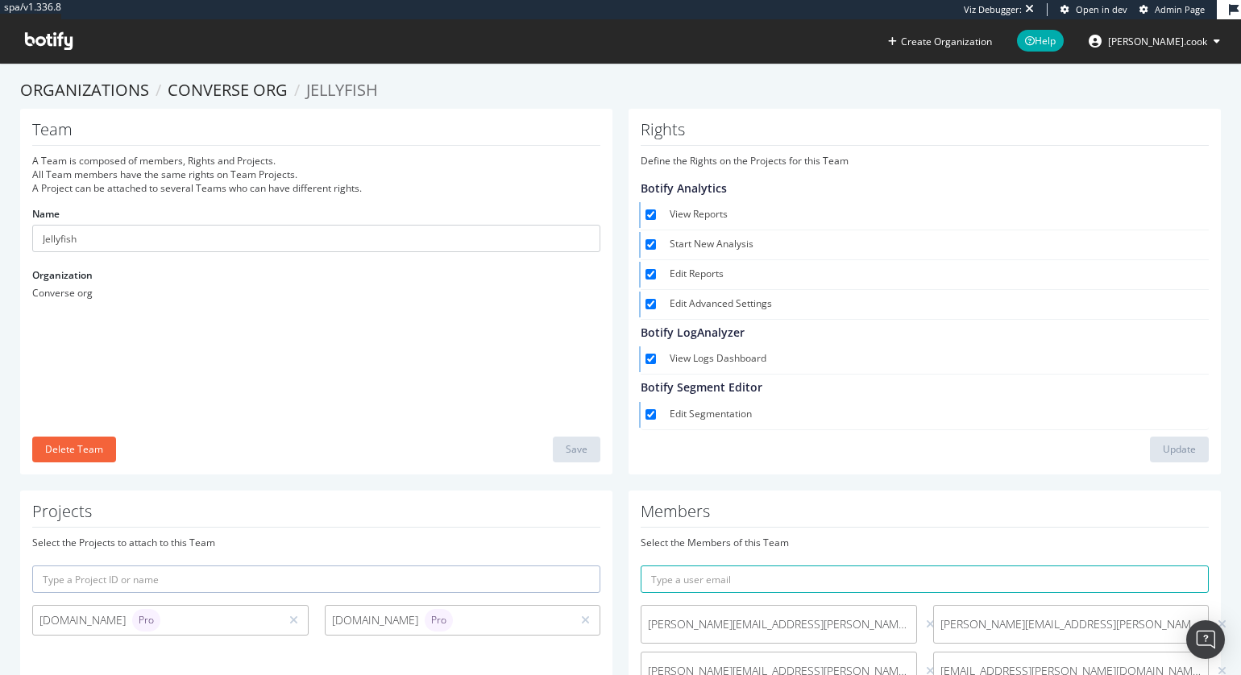
scroll to position [13, 0]
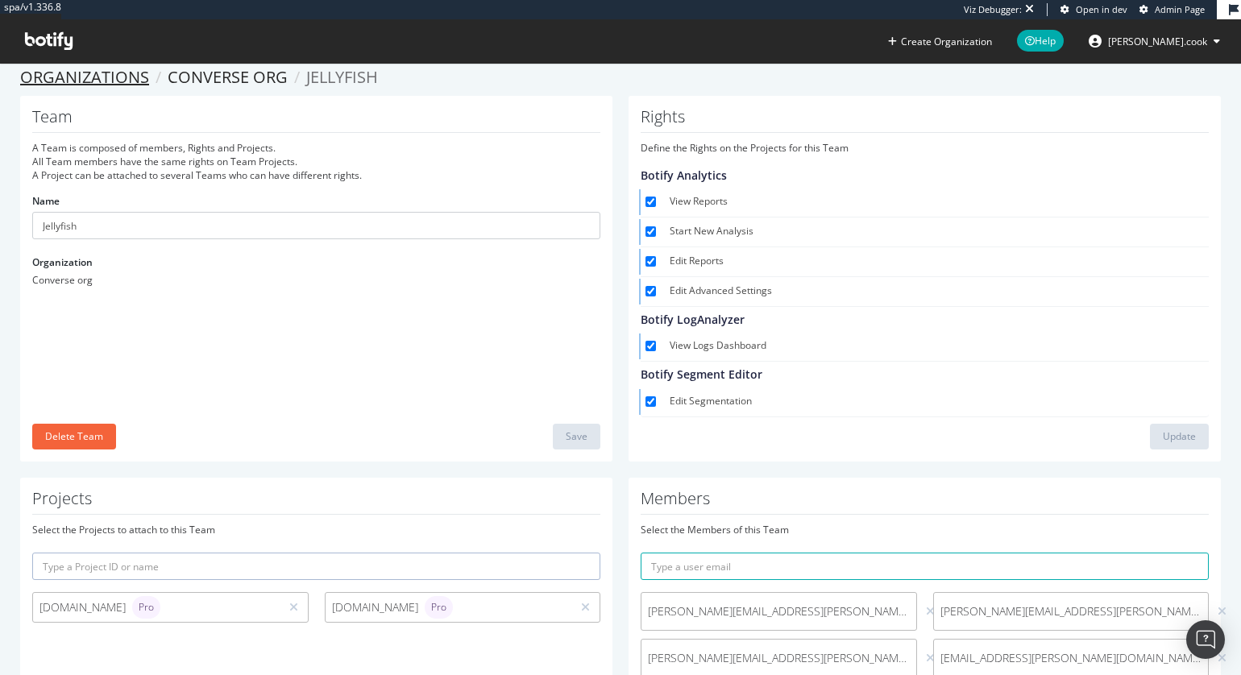
click at [118, 72] on link "Organizations" at bounding box center [84, 77] width 129 height 22
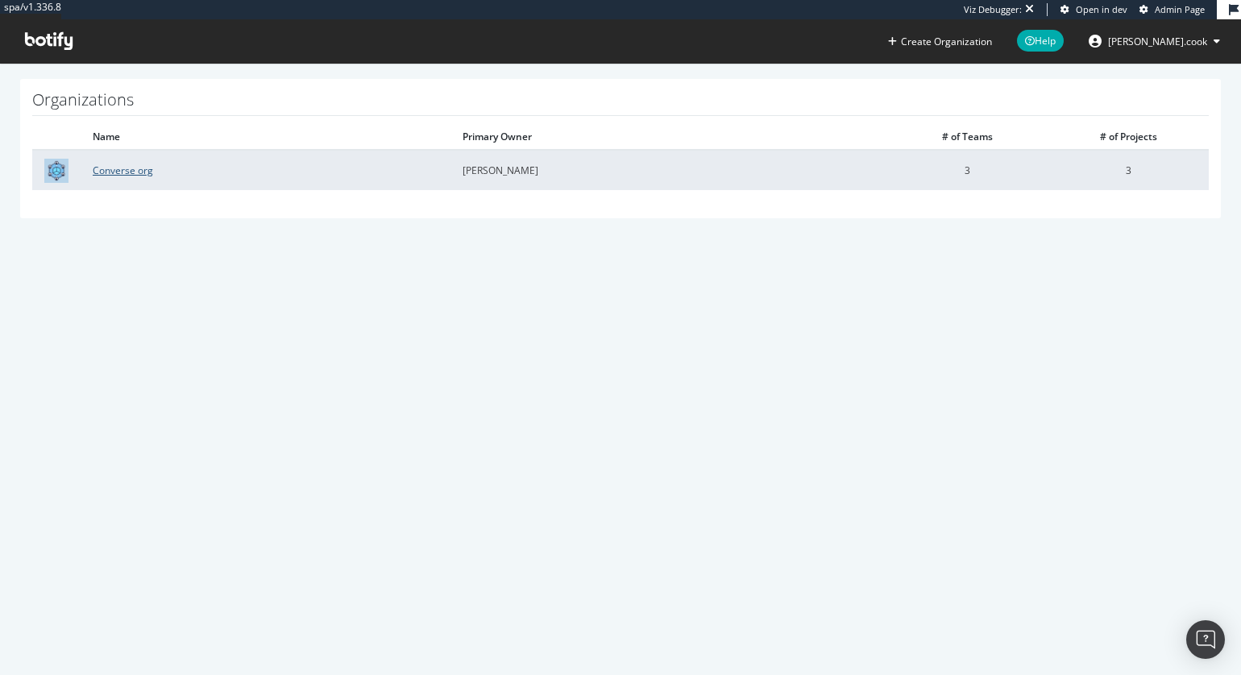
click at [139, 169] on link "Converse org" at bounding box center [123, 171] width 60 height 14
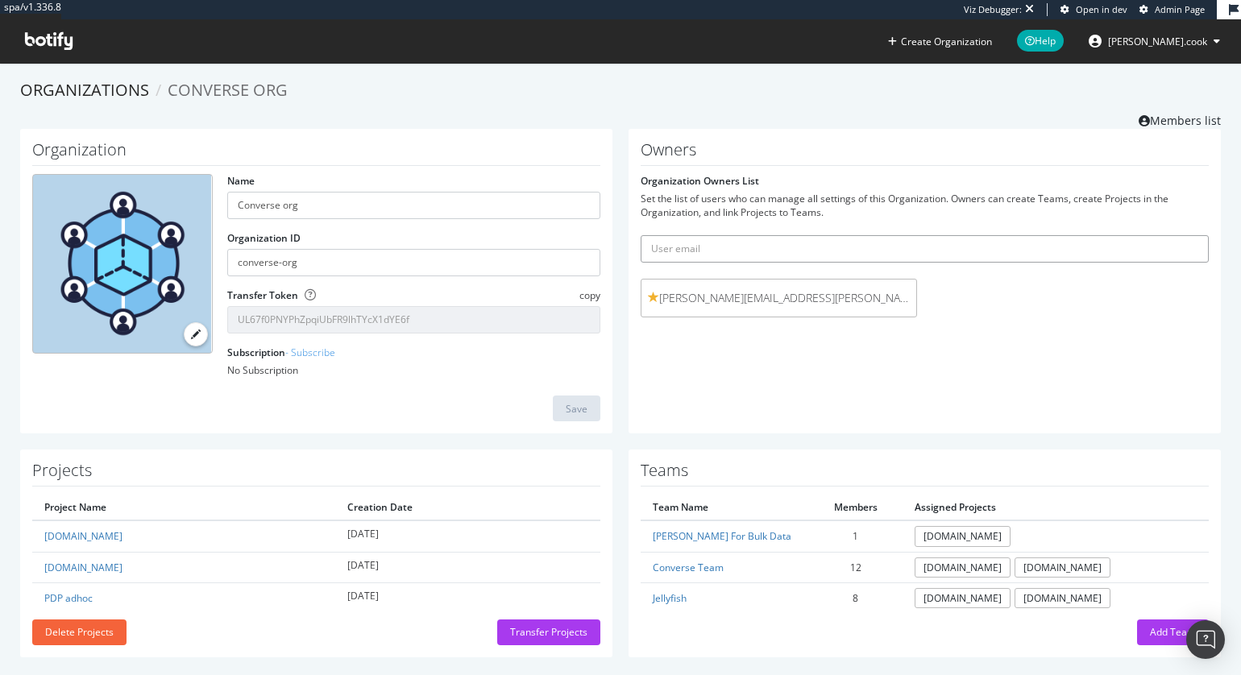
click at [737, 247] on input "text" at bounding box center [925, 248] width 568 height 27
click at [646, 388] on div "Owners Organization Owners List Set the list of users who can manage all settin…" at bounding box center [925, 281] width 592 height 305
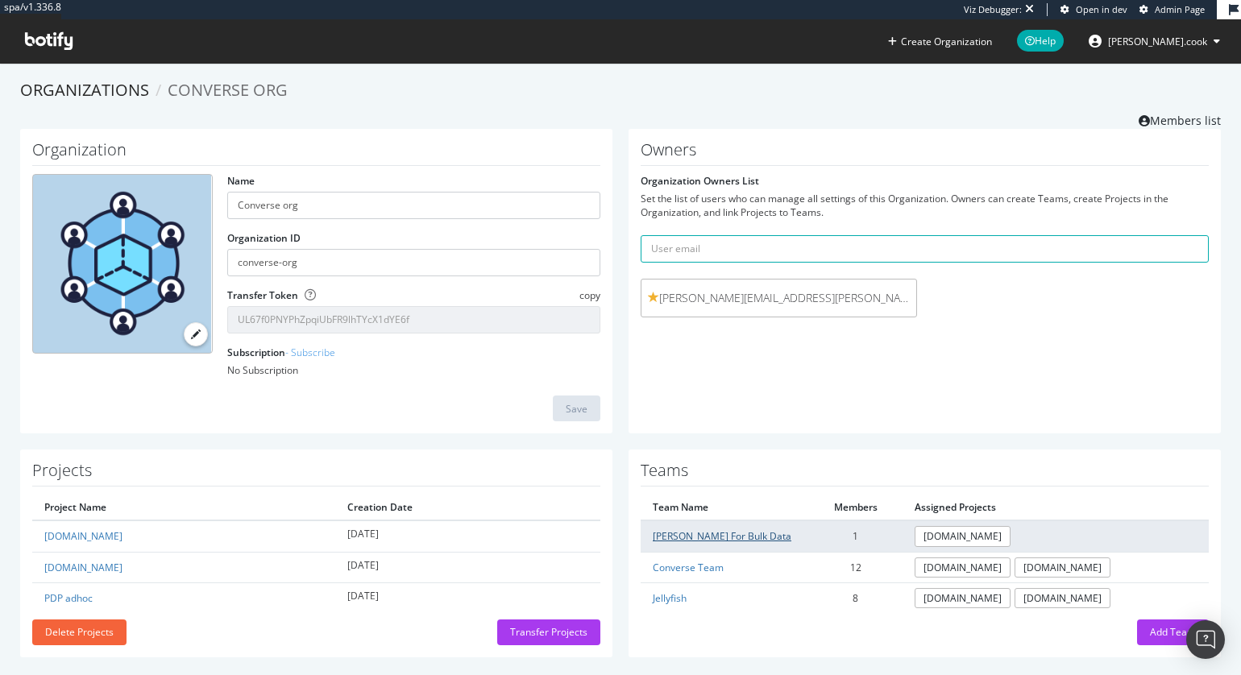
click at [725, 534] on link "[PERSON_NAME] For Bulk Data" at bounding box center [722, 537] width 139 height 14
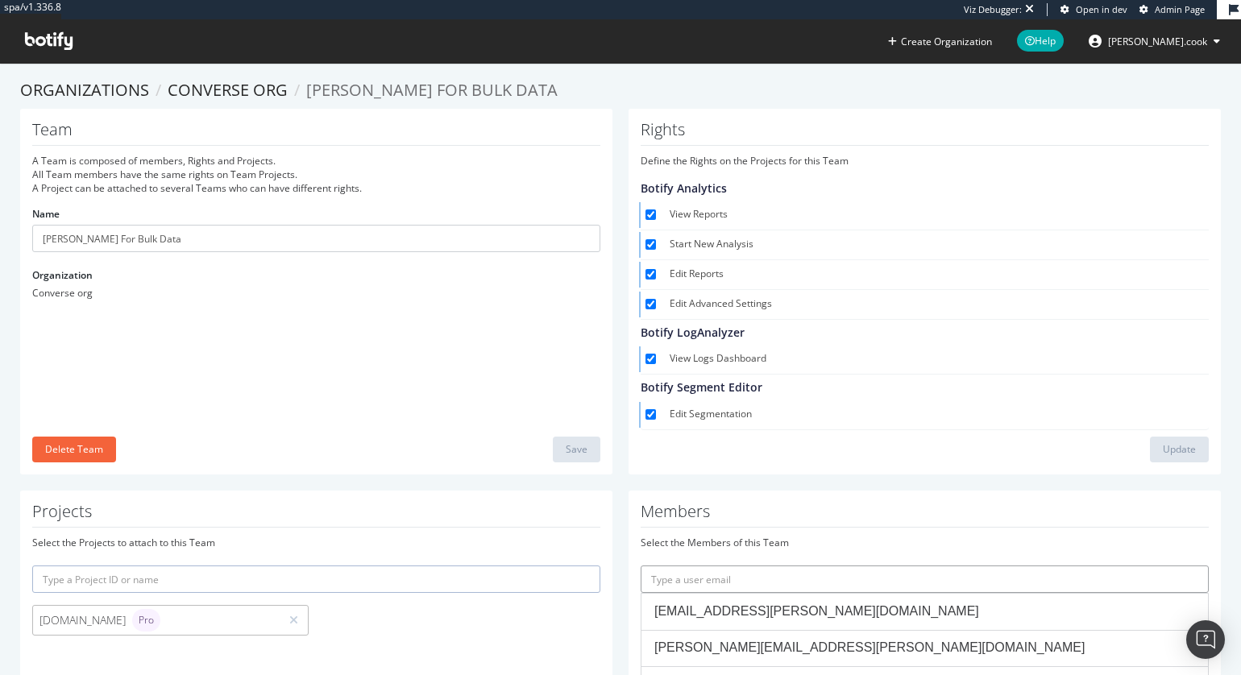
click at [743, 577] on input "text" at bounding box center [925, 579] width 568 height 27
paste input "[PERSON_NAME][EMAIL_ADDRESS][PERSON_NAME][DOMAIN_NAME]"
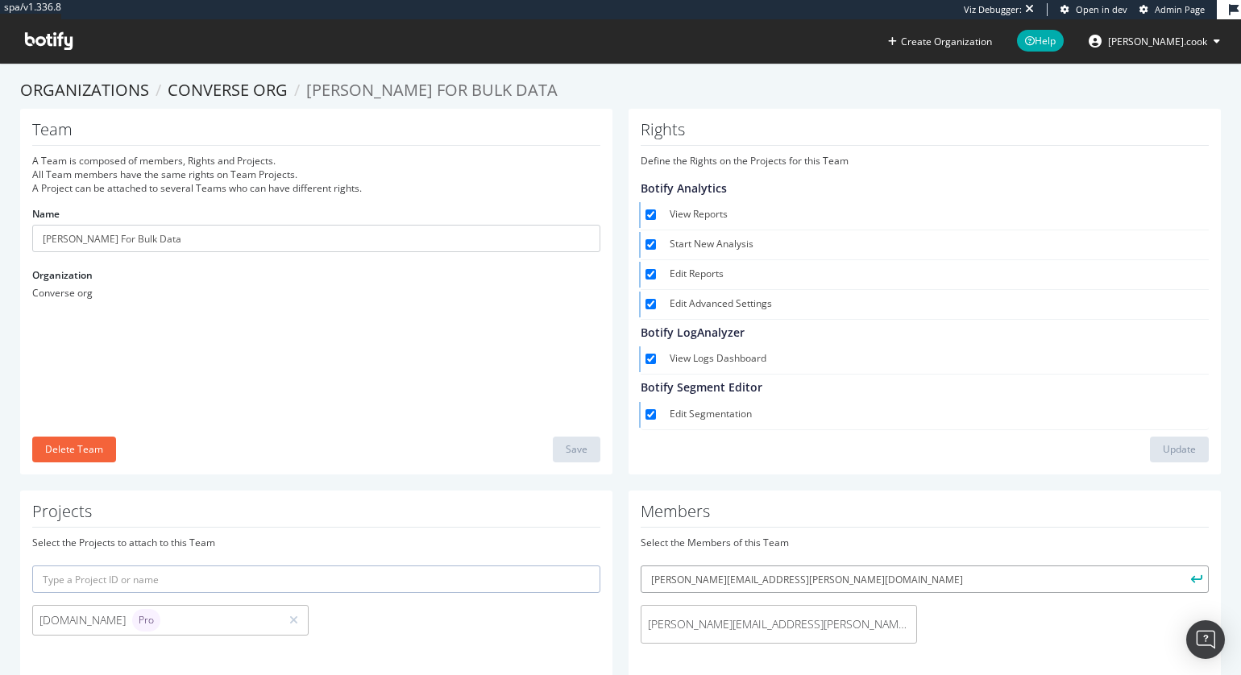
scroll to position [52, 0]
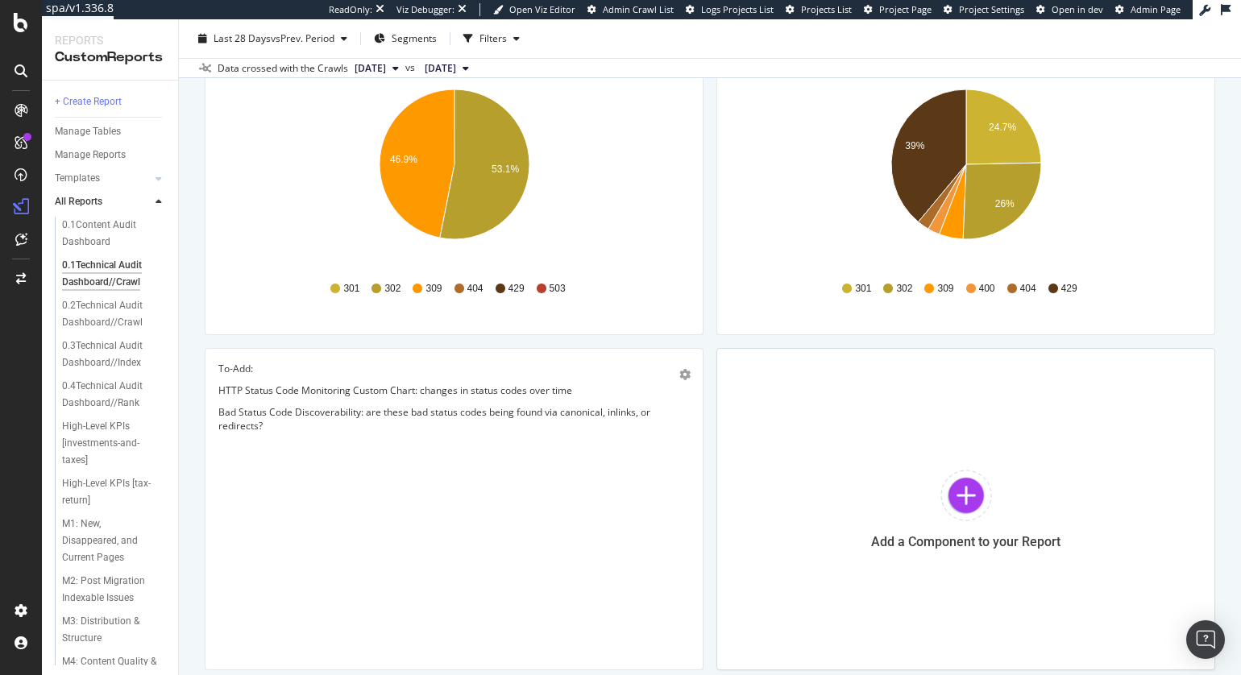
scroll to position [1036, 0]
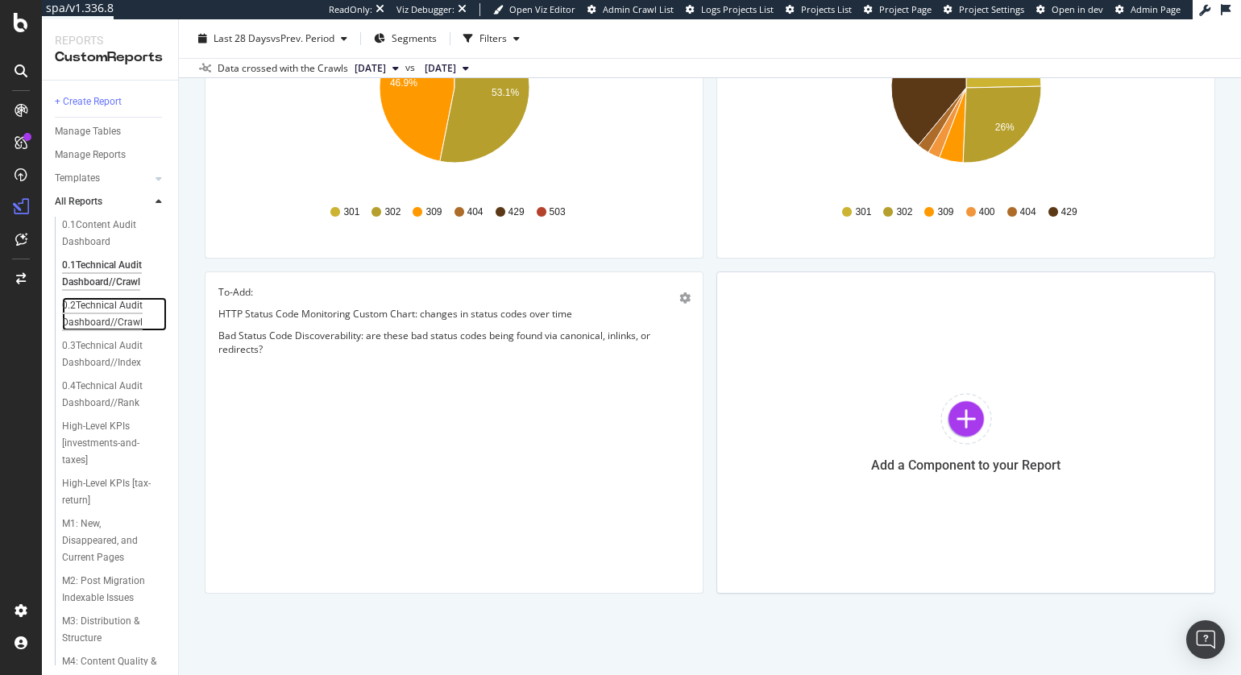
click at [133, 314] on div "0.2Technical Audit Dashboard//Crawl" at bounding box center [109, 314] width 95 height 34
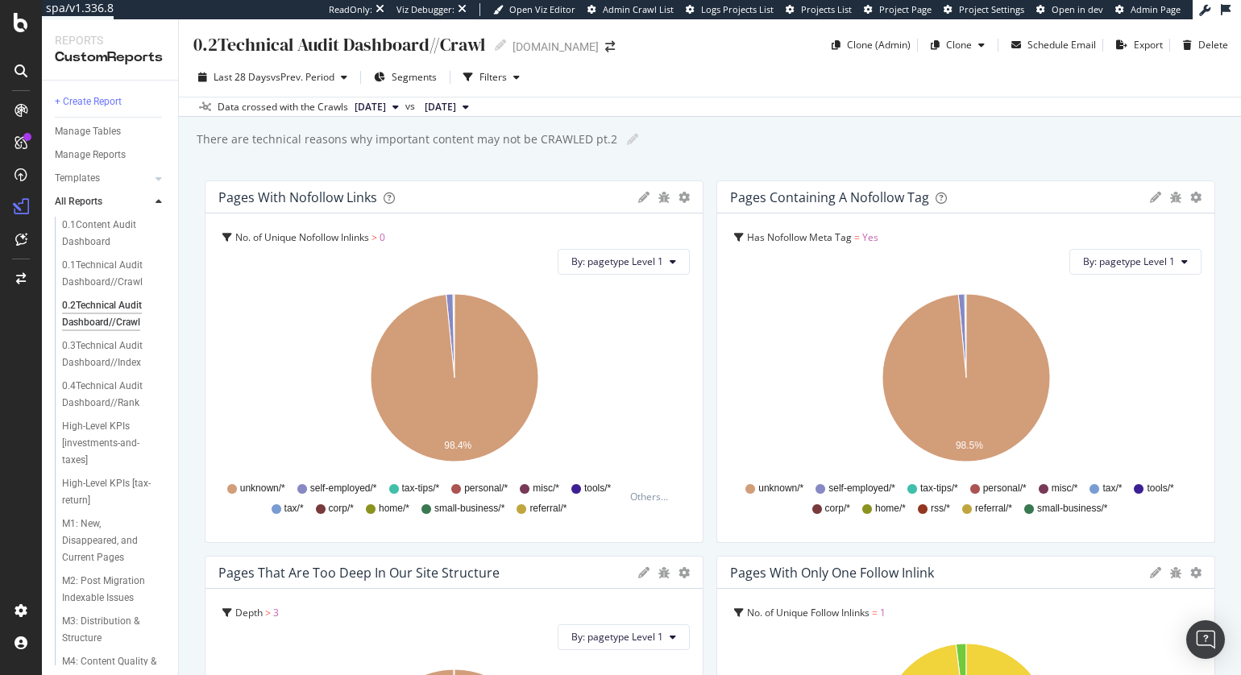
click at [182, 320] on div "0.2Technical Audit Dashboard//Crawl 0.2Technical Audit Dashboard//Crawl turbota…" at bounding box center [710, 347] width 1062 height 656
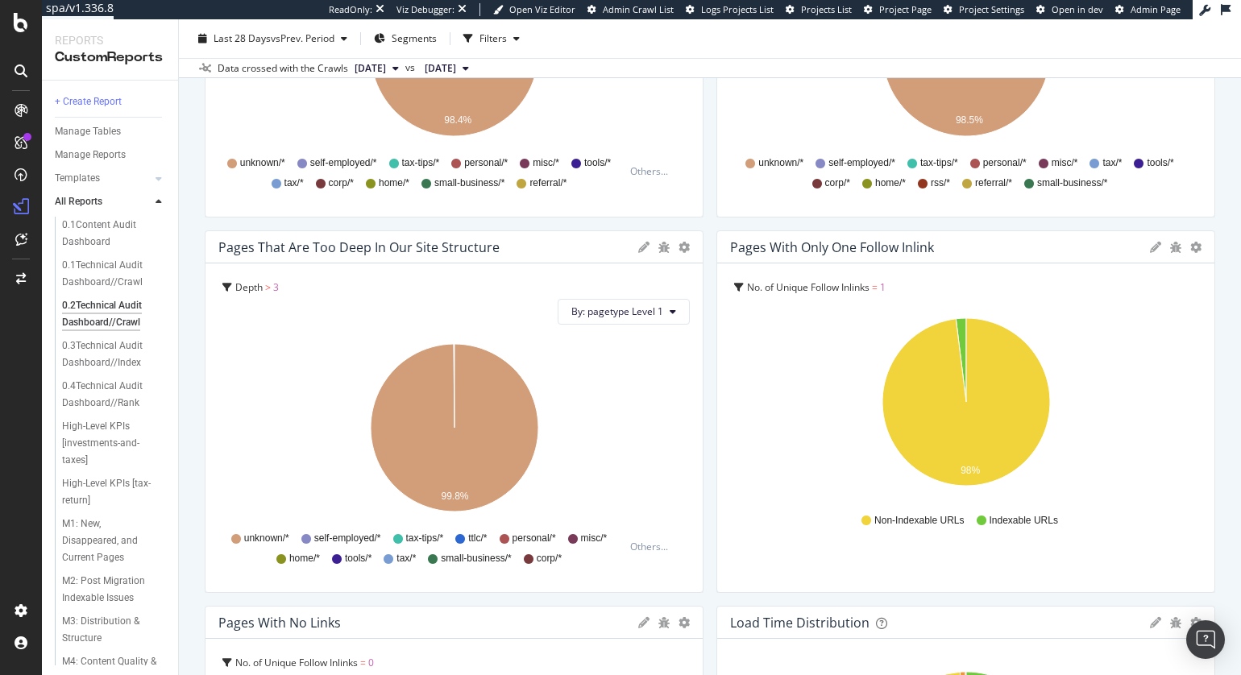
scroll to position [203, 0]
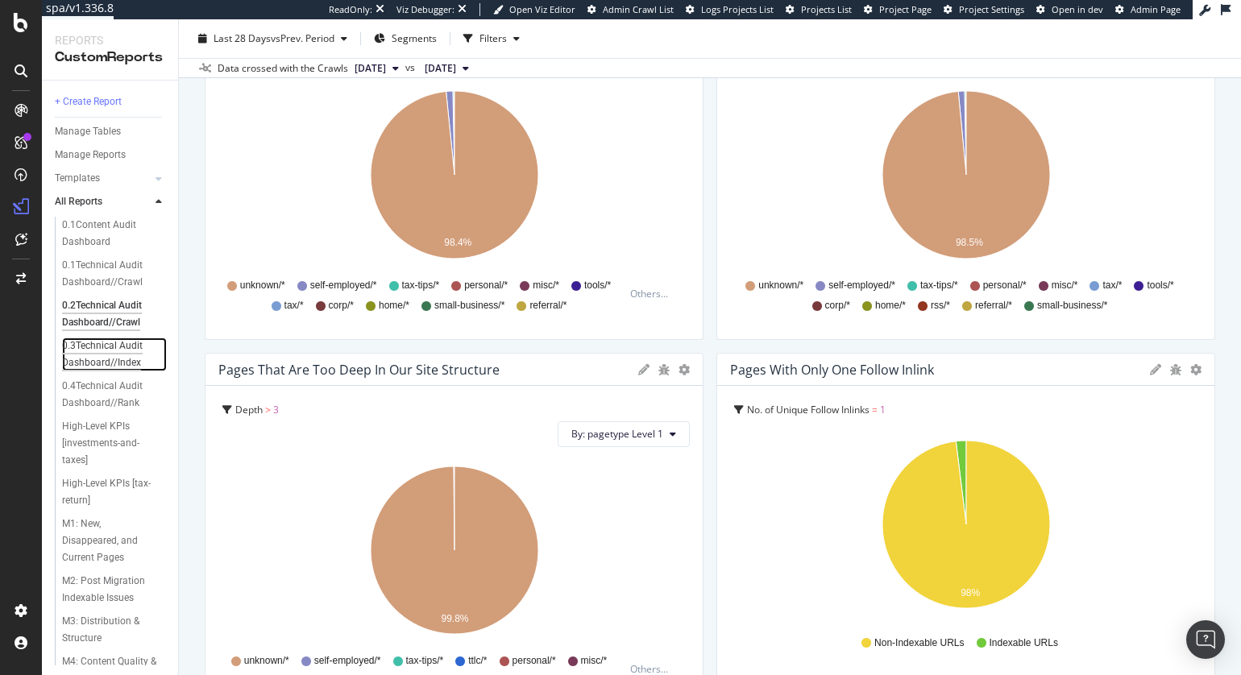
click at [127, 350] on div "0.3Technical Audit Dashboard//Index" at bounding box center [109, 355] width 95 height 34
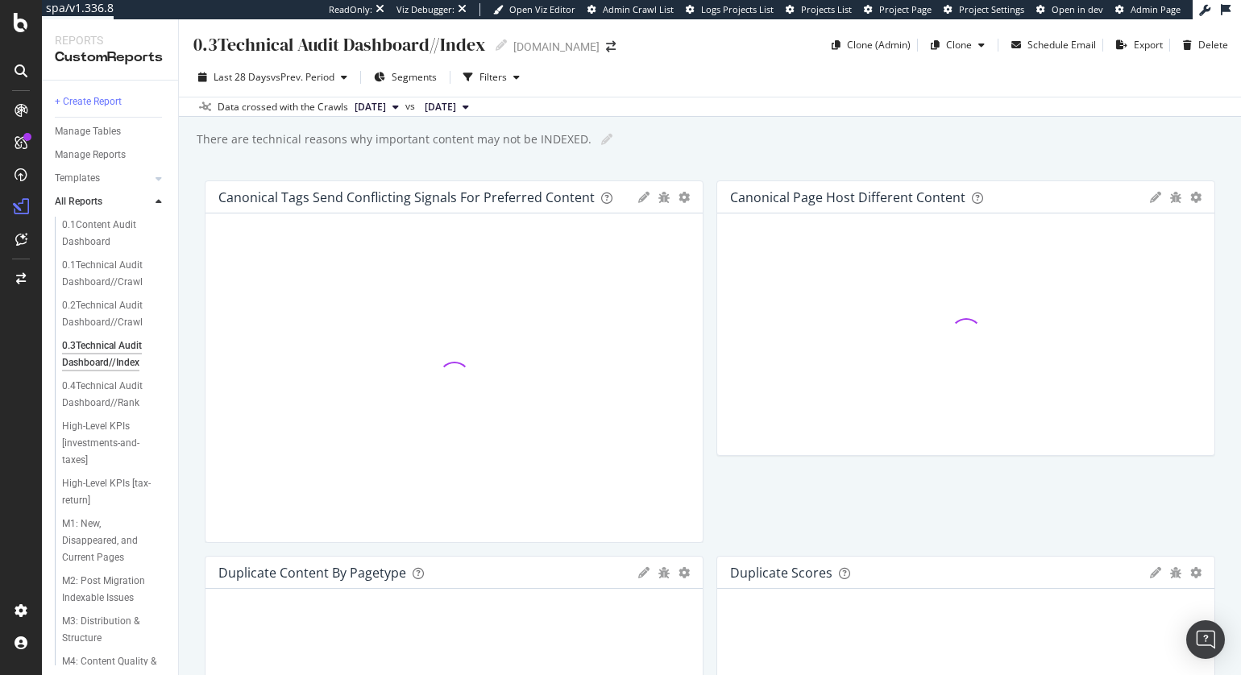
click at [181, 350] on div "0.3Technical Audit Dashboard//Index 0.3Technical Audit Dashboard//Index turbota…" at bounding box center [710, 347] width 1062 height 656
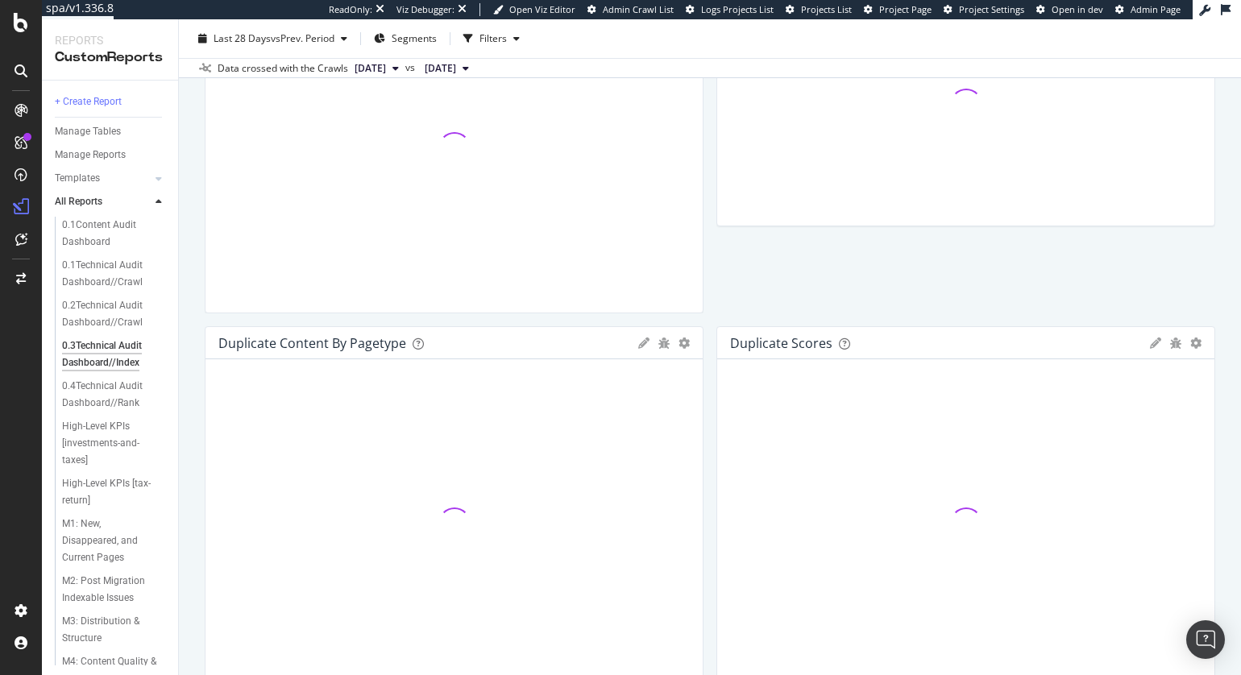
click at [185, 492] on div "0.3Technical Audit Dashboard//Index 0.3Technical Audit Dashboard//Index turbota…" at bounding box center [710, 347] width 1062 height 656
